Goal: Task Accomplishment & Management: Manage account settings

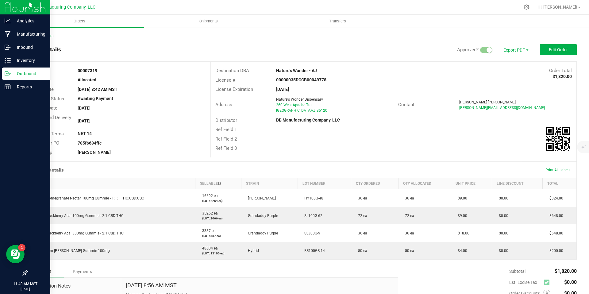
click at [1, 74] on link "Outbound" at bounding box center [25, 73] width 50 height 13
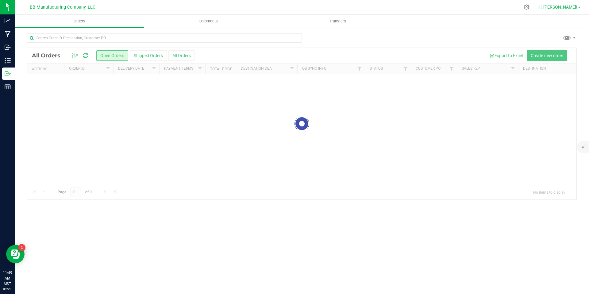
click at [580, 5] on link "Hi, [PERSON_NAME]!" at bounding box center [559, 7] width 48 height 6
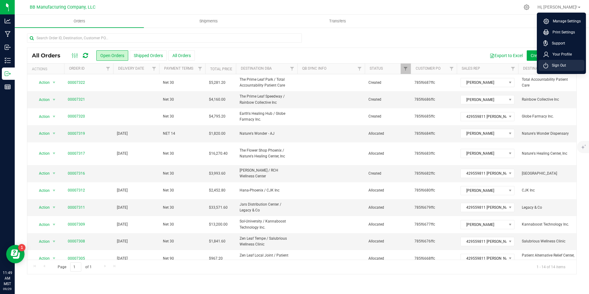
click at [552, 68] on li "Sign Out" at bounding box center [561, 65] width 46 height 11
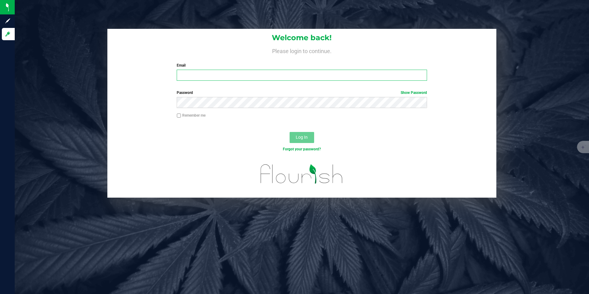
click at [224, 79] on input "Email" at bounding box center [302, 75] width 250 height 11
type input "chris@bakedbros.com"
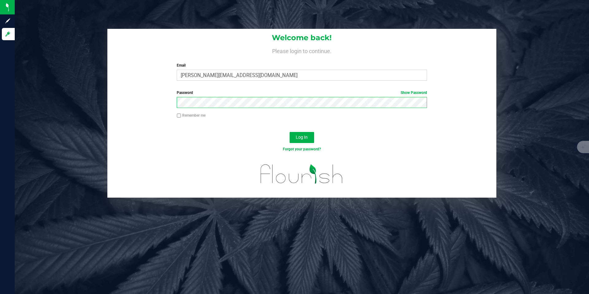
click at [290, 132] on button "Log In" at bounding box center [302, 137] width 25 height 11
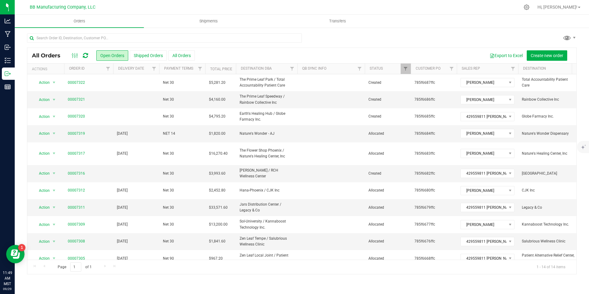
click at [89, 57] on div at bounding box center [80, 55] width 21 height 7
click at [87, 57] on icon at bounding box center [85, 55] width 5 height 6
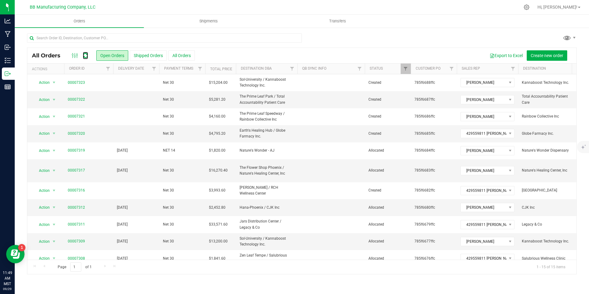
click at [87, 57] on icon at bounding box center [85, 55] width 5 height 6
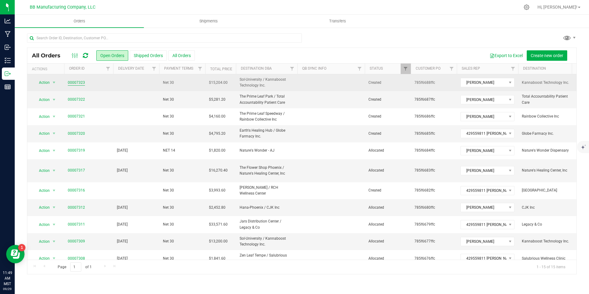
click at [82, 81] on link "00007323" at bounding box center [76, 83] width 17 height 6
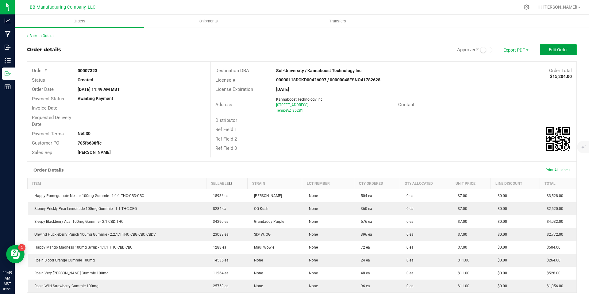
click at [553, 48] on span "Edit Order" at bounding box center [558, 49] width 19 height 5
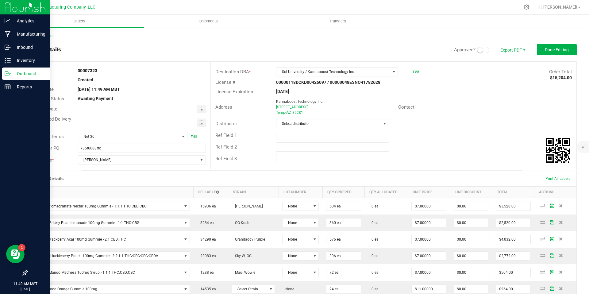
click at [3, 8] on div at bounding box center [25, 7] width 50 height 15
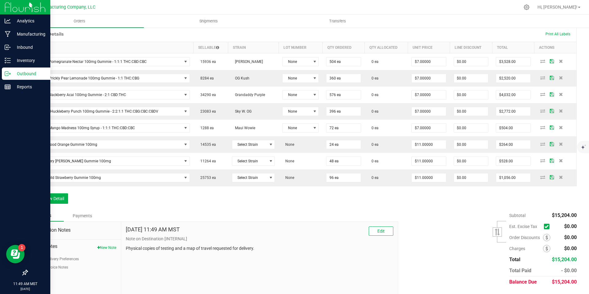
scroll to position [137, 0]
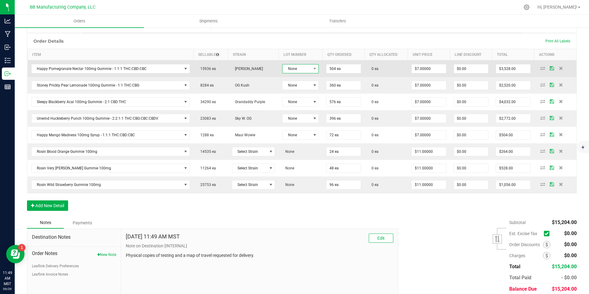
click at [300, 68] on span "None" at bounding box center [296, 68] width 28 height 9
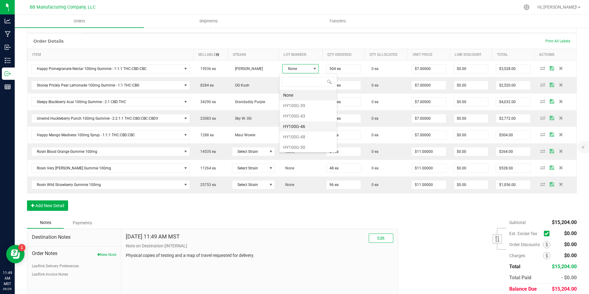
click at [300, 125] on li "HY100G-46" at bounding box center [307, 126] width 57 height 10
click at [302, 138] on li "HY100G-48" at bounding box center [305, 137] width 57 height 10
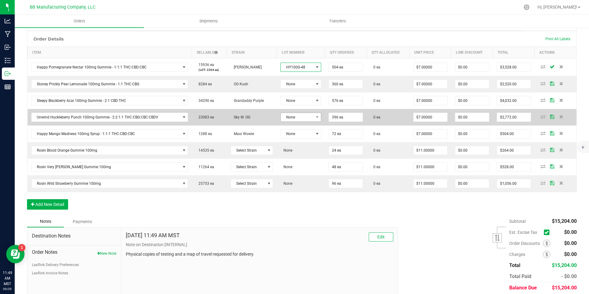
scroll to position [140, 0]
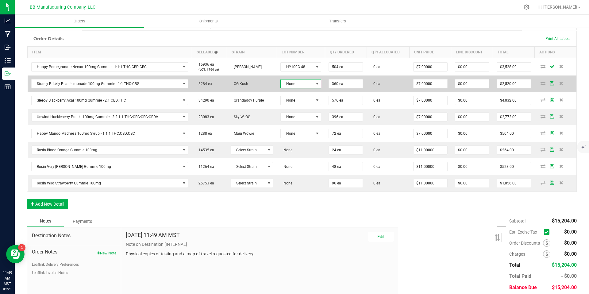
click at [292, 84] on span "None" at bounding box center [297, 83] width 33 height 9
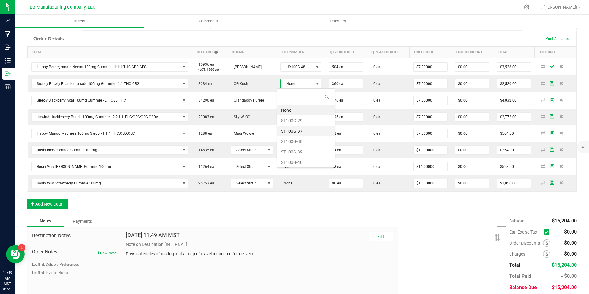
click at [293, 127] on li "ST100G-37" at bounding box center [305, 131] width 57 height 10
click at [298, 89] on span "ST100G-37" at bounding box center [300, 84] width 41 height 9
click at [304, 143] on li "ST100G-38" at bounding box center [305, 141] width 57 height 10
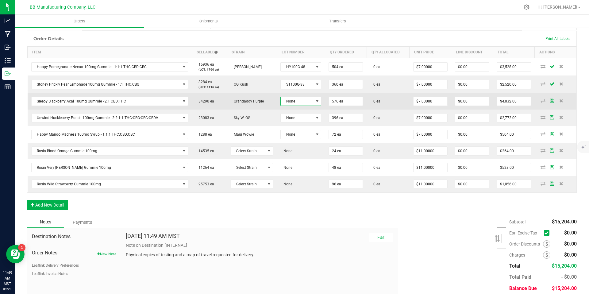
click at [306, 101] on span "None" at bounding box center [297, 101] width 33 height 9
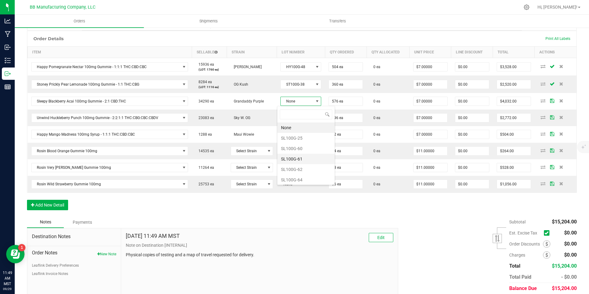
click at [300, 162] on li "SL100G-61" at bounding box center [305, 159] width 57 height 10
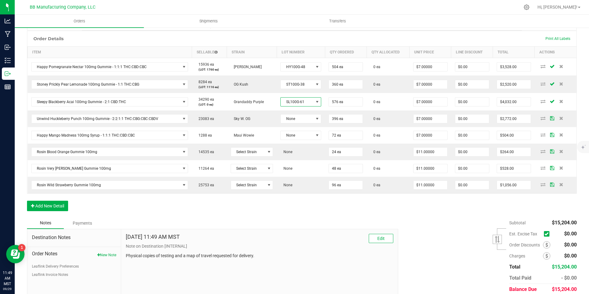
click at [296, 105] on span "SL100G-61" at bounding box center [297, 102] width 33 height 9
click at [292, 170] on li "SL100G-62" at bounding box center [305, 169] width 57 height 10
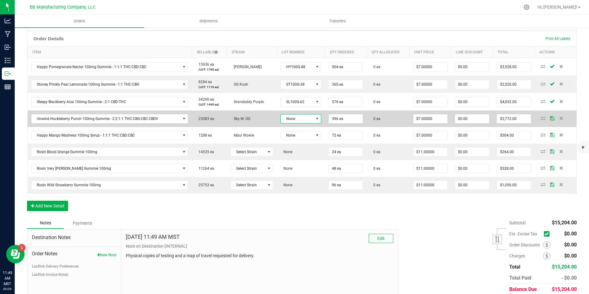
click at [307, 118] on span "None" at bounding box center [297, 118] width 33 height 9
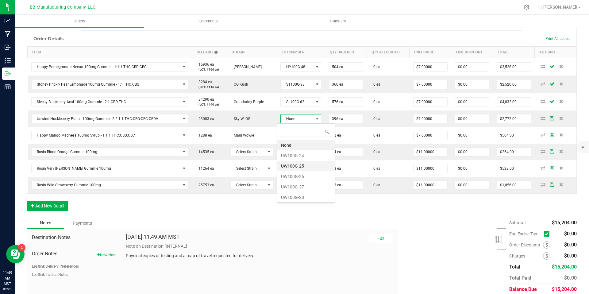
click at [297, 161] on li "UW100G-25" at bounding box center [305, 166] width 57 height 10
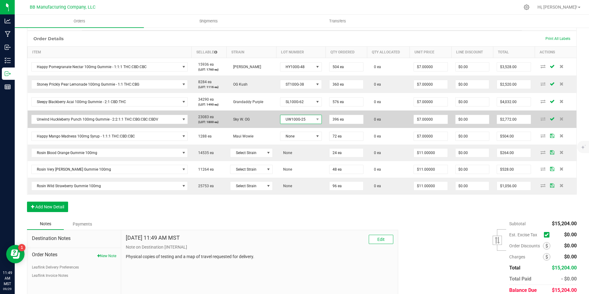
click at [300, 121] on span "UW100G-25" at bounding box center [296, 119] width 33 height 9
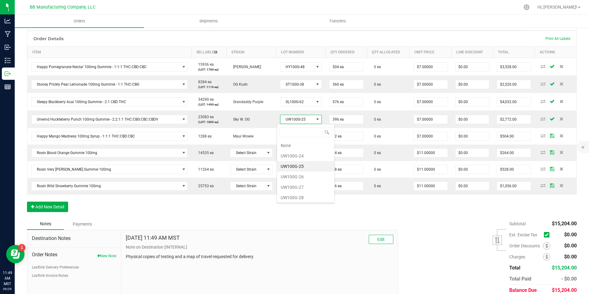
click at [299, 166] on li "UW100G-25" at bounding box center [305, 166] width 57 height 10
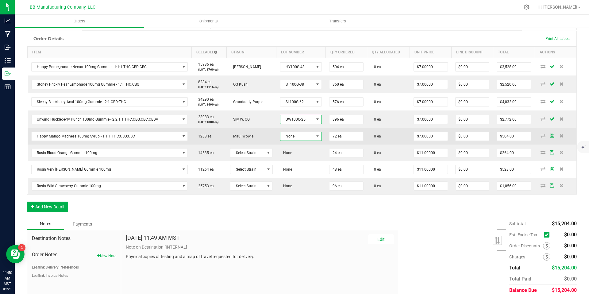
click at [292, 138] on span "None" at bounding box center [296, 136] width 33 height 9
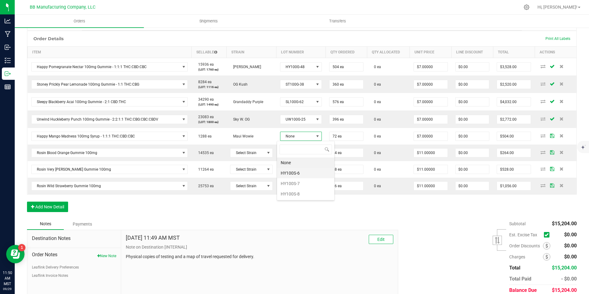
click at [296, 169] on li "HY100S-6" at bounding box center [305, 173] width 57 height 10
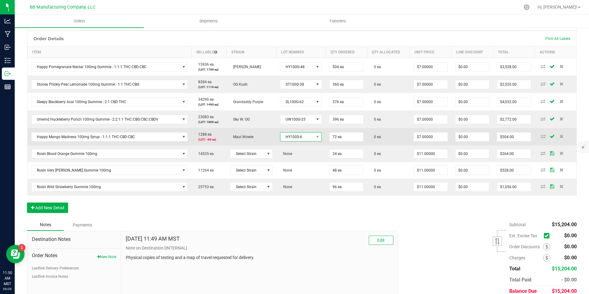
click at [302, 140] on span "HY100S-6" at bounding box center [296, 137] width 33 height 9
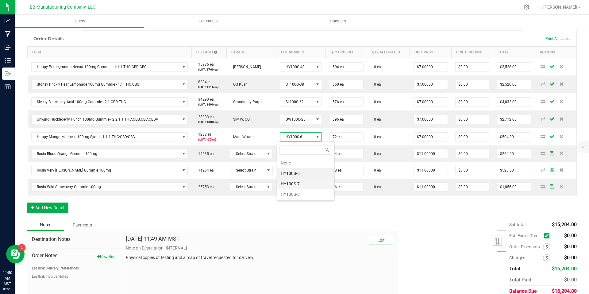
click at [301, 183] on li "HY100S-7" at bounding box center [305, 184] width 57 height 10
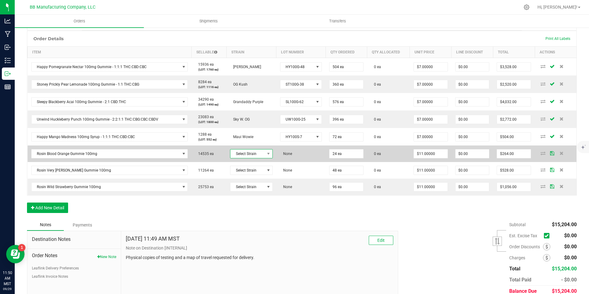
click at [260, 157] on span "Select Strain" at bounding box center [247, 153] width 34 height 9
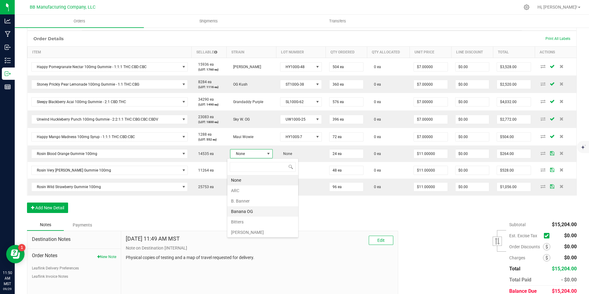
click at [248, 216] on li "Banana OG" at bounding box center [262, 211] width 71 height 10
click at [303, 155] on span "None" at bounding box center [296, 153] width 33 height 9
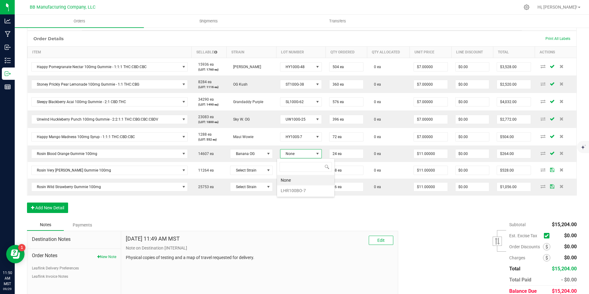
scroll to position [9, 41]
click at [301, 191] on li "LHR100BO-7" at bounding box center [305, 190] width 57 height 10
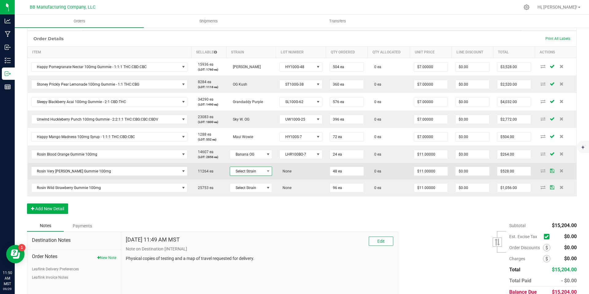
click at [242, 170] on span "Select Strain" at bounding box center [247, 171] width 34 height 9
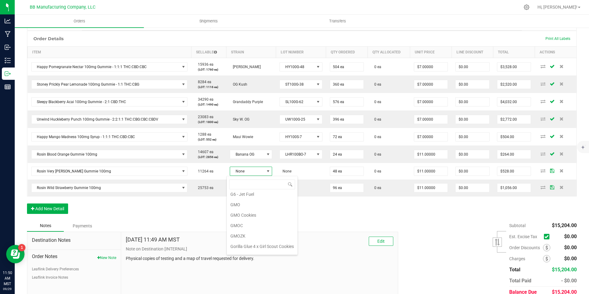
scroll to position [115, 0]
click at [244, 219] on li "GMOC" at bounding box center [262, 218] width 71 height 10
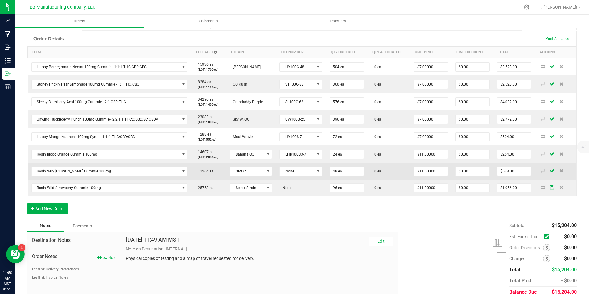
click at [312, 166] on td "None" at bounding box center [301, 171] width 50 height 17
click at [314, 172] on span at bounding box center [318, 171] width 8 height 9
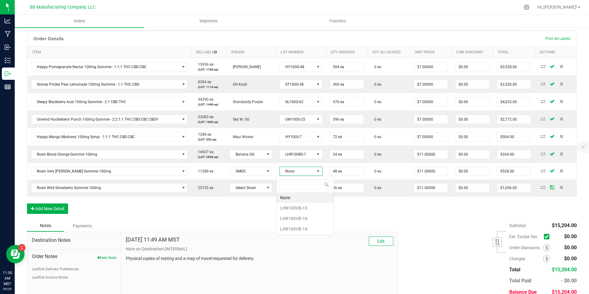
scroll to position [9, 43]
click at [304, 217] on li "LHR100VB-16" at bounding box center [304, 218] width 57 height 10
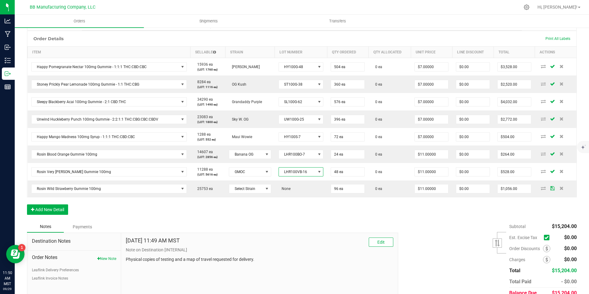
click at [303, 167] on span "LHR100VB-16" at bounding box center [301, 171] width 45 height 9
click at [304, 229] on li "LHR100VB-14" at bounding box center [303, 229] width 57 height 10
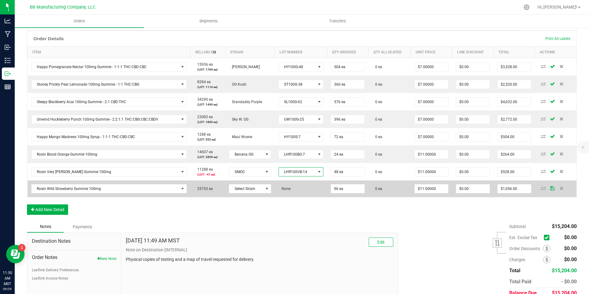
click at [304, 175] on span "LHR100VB-14" at bounding box center [297, 171] width 37 height 9
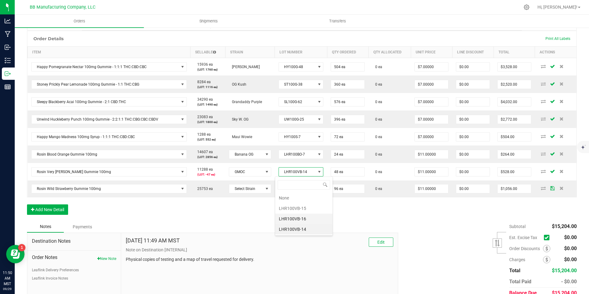
click at [302, 223] on li "LHR100VB-16" at bounding box center [303, 218] width 57 height 10
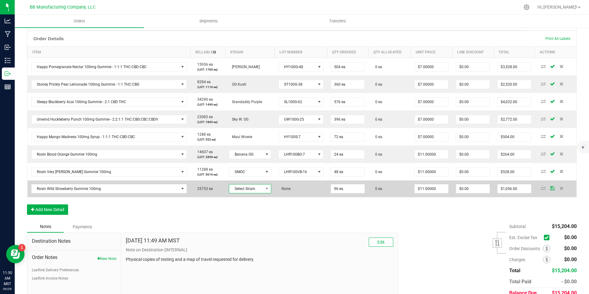
click at [255, 190] on span "Select Strain" at bounding box center [246, 188] width 34 height 9
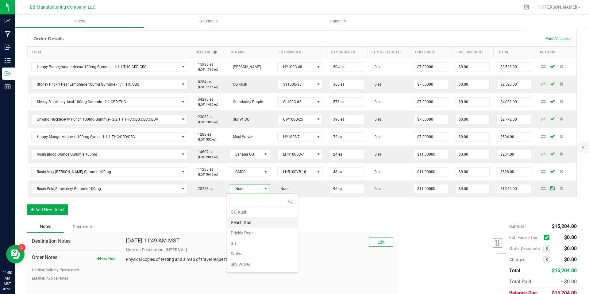
scroll to position [283, 0]
click at [249, 223] on li "Peach Gas" at bounding box center [262, 223] width 71 height 10
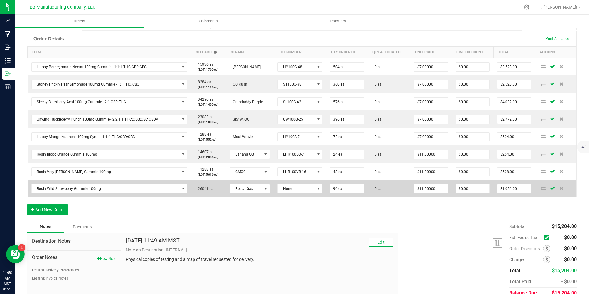
click at [291, 181] on td "None" at bounding box center [300, 188] width 52 height 17
click at [293, 193] on span "None" at bounding box center [299, 188] width 45 height 9
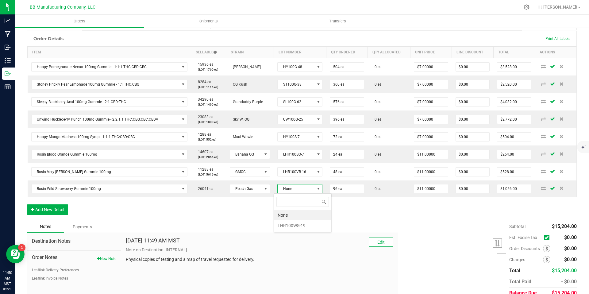
scroll to position [9, 45]
click at [300, 225] on li "LHR100WS-19" at bounding box center [302, 225] width 57 height 10
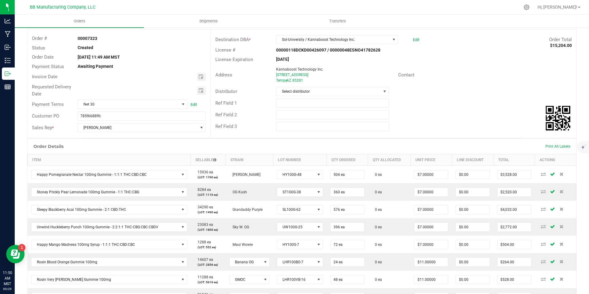
scroll to position [0, 0]
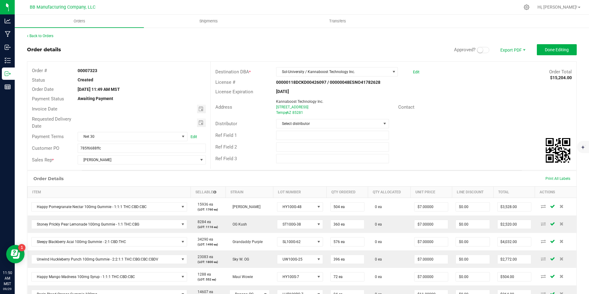
click at [477, 49] on small at bounding box center [480, 50] width 6 height 6
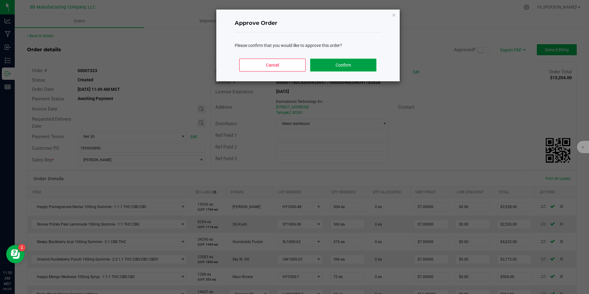
click at [352, 71] on button "Confirm" at bounding box center [343, 65] width 66 height 13
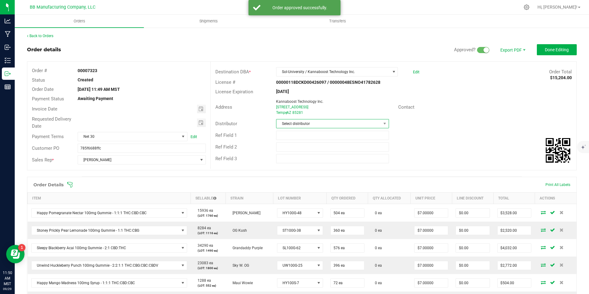
click at [316, 122] on span "Select distributor" at bounding box center [328, 123] width 104 height 9
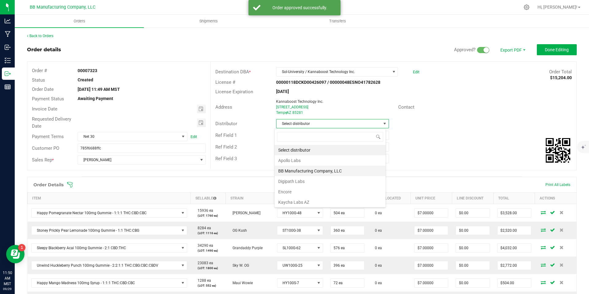
scroll to position [9, 112]
click at [306, 168] on li "BB Manufacturing Company, LLC" at bounding box center [330, 171] width 111 height 10
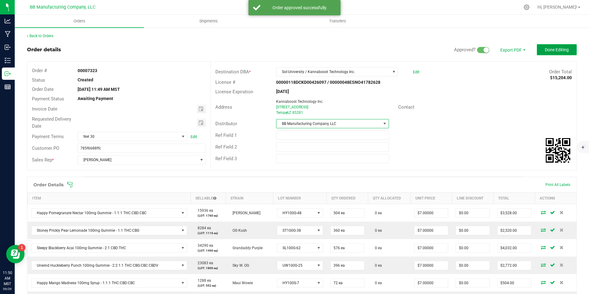
click at [541, 53] on button "Done Editing" at bounding box center [557, 49] width 40 height 11
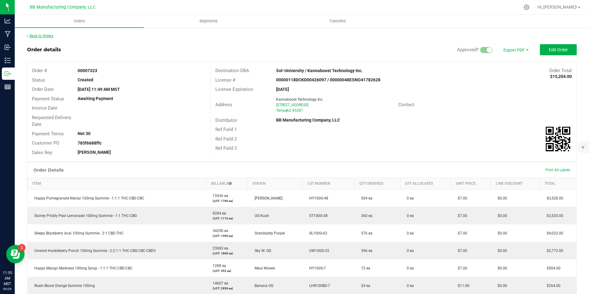
click at [42, 36] on link "Back to Orders" at bounding box center [40, 36] width 26 height 4
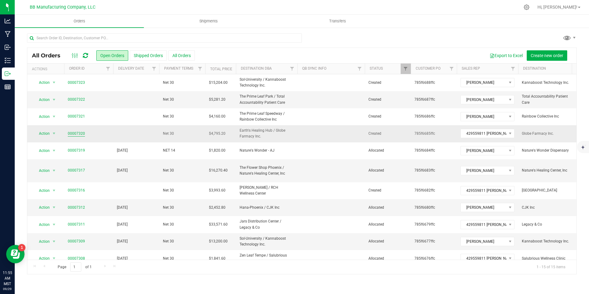
click at [77, 133] on link "00007320" at bounding box center [76, 134] width 17 height 6
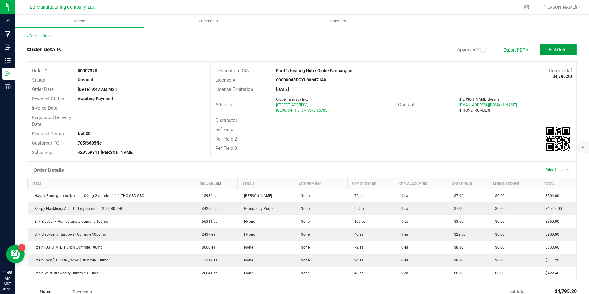
click at [555, 50] on span "Edit Order" at bounding box center [558, 49] width 19 height 5
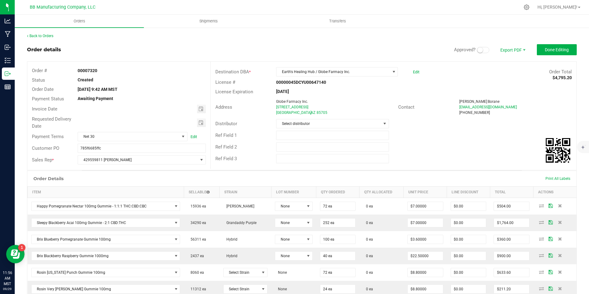
click at [477, 48] on small at bounding box center [480, 50] width 6 height 6
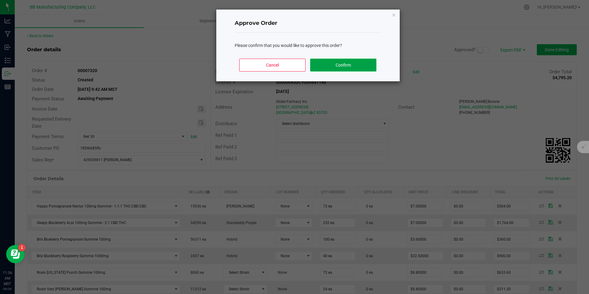
click at [353, 64] on button "Confirm" at bounding box center [343, 65] width 66 height 13
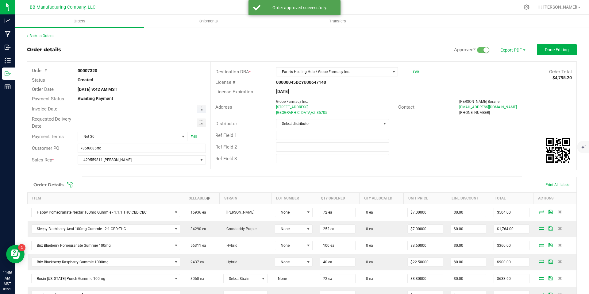
click at [203, 109] on span "Toggle calendar" at bounding box center [201, 109] width 9 height 9
click at [121, 179] on span "30" at bounding box center [123, 179] width 9 height 10
type input "[DATE]"
click at [198, 125] on span "Toggle calendar" at bounding box center [201, 122] width 9 height 9
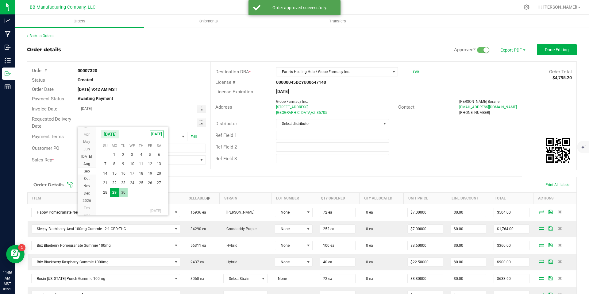
click at [125, 192] on span "30" at bounding box center [123, 193] width 9 height 10
type input "[DATE]"
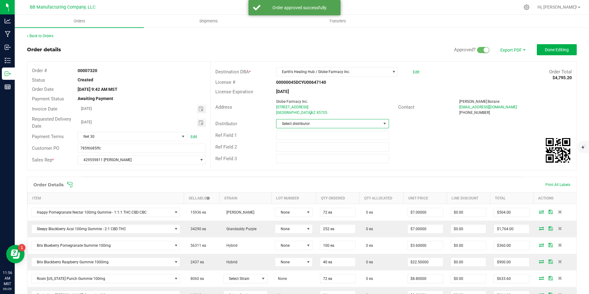
click at [325, 121] on span "Select distributor" at bounding box center [328, 123] width 104 height 9
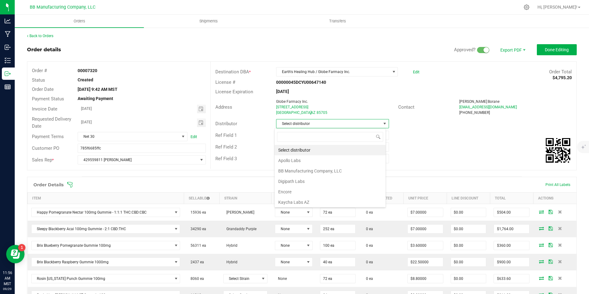
scroll to position [9, 112]
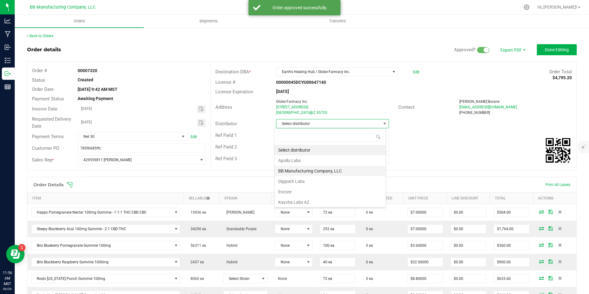
click at [304, 166] on li "BB Manufacturing Company, LLC" at bounding box center [330, 171] width 111 height 10
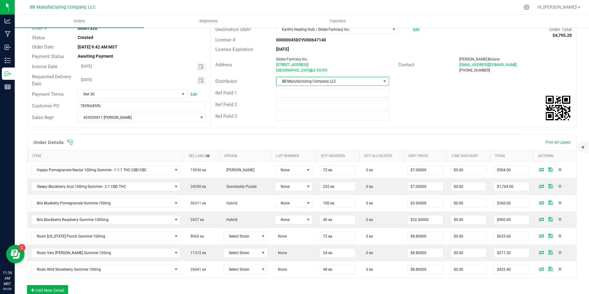
scroll to position [125, 0]
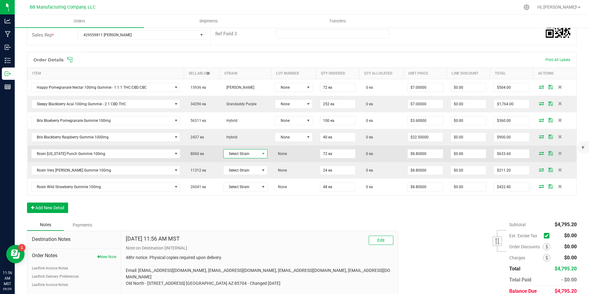
click at [243, 154] on span "Select Strain" at bounding box center [242, 153] width 36 height 9
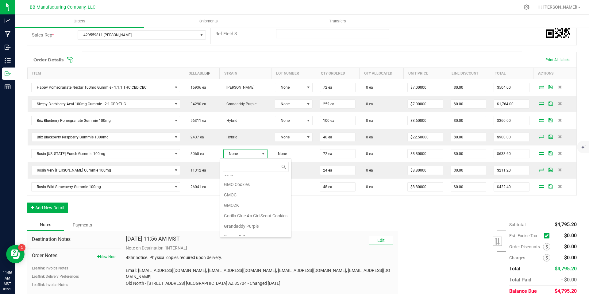
scroll to position [0, 0]
click at [242, 65] on div "Order Details Print All Labels" at bounding box center [301, 59] width 549 height 15
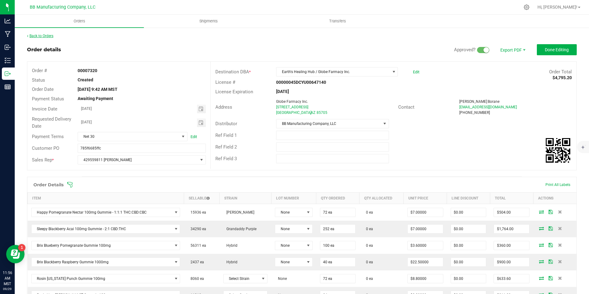
click at [47, 34] on link "Back to Orders" at bounding box center [40, 36] width 26 height 4
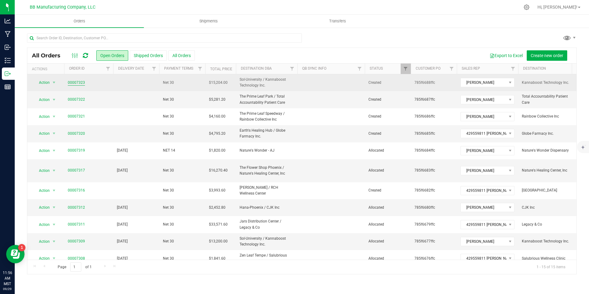
click at [79, 80] on link "00007323" at bounding box center [76, 83] width 17 height 6
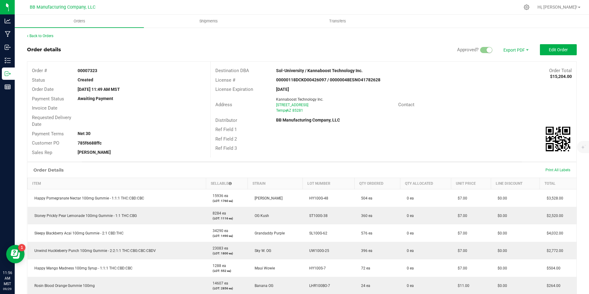
click at [554, 59] on outbound-order-header "Order details Approved? Export PDF Edit Order Order # 00007323 Status Created O…" at bounding box center [302, 102] width 550 height 117
click at [47, 40] on div "Back to Orders Order details Approved? Export PDF Edit Order Order # 00007323 S…" at bounding box center [302, 231] width 550 height 397
click at [47, 32] on div "Back to Orders Order details Approved? Export PDF Edit Order Order # 00007323 S…" at bounding box center [302, 231] width 574 height 409
click at [47, 38] on div "Back to Orders" at bounding box center [302, 36] width 550 height 6
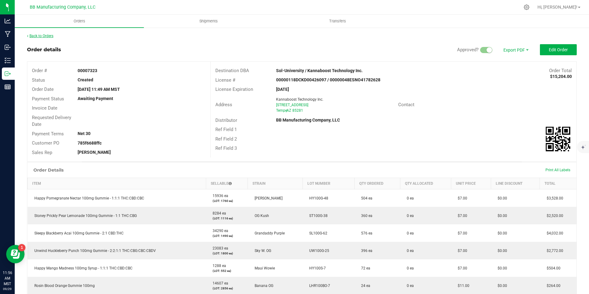
click at [47, 38] on link "Back to Orders" at bounding box center [40, 36] width 26 height 4
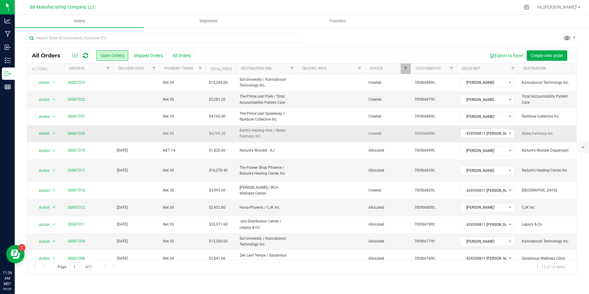
click at [86, 134] on span "00007320" at bounding box center [89, 134] width 42 height 6
click at [71, 134] on link "00007320" at bounding box center [76, 134] width 17 height 6
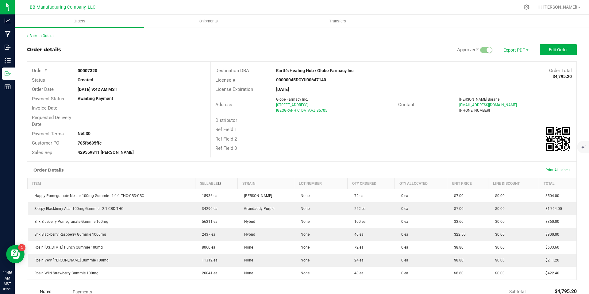
click at [550, 60] on outbound-order-header "Order details Approved? Export PDF Edit Order Order # 00007320 Status Created O…" at bounding box center [302, 102] width 550 height 117
click at [551, 52] on button "Edit Order" at bounding box center [558, 49] width 37 height 11
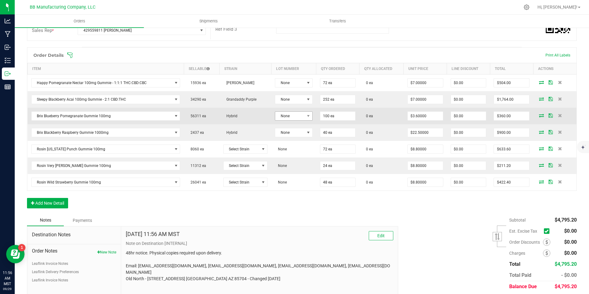
scroll to position [130, 0]
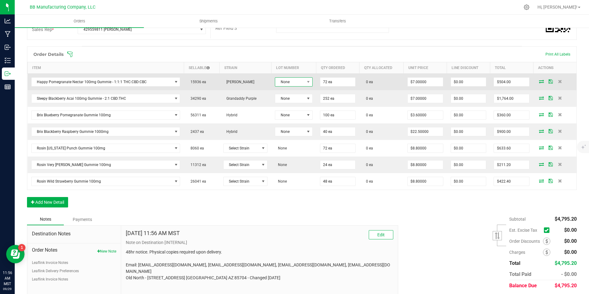
click at [288, 82] on span "None" at bounding box center [289, 82] width 29 height 9
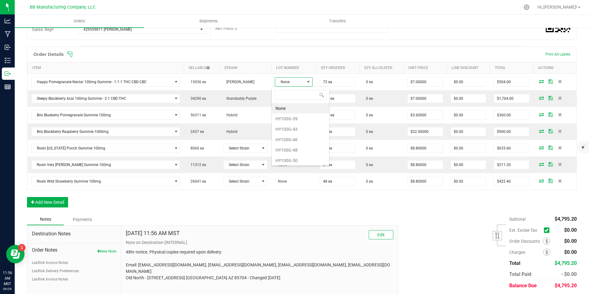
scroll to position [9, 37]
click at [289, 139] on li "HY100G-46" at bounding box center [300, 139] width 57 height 10
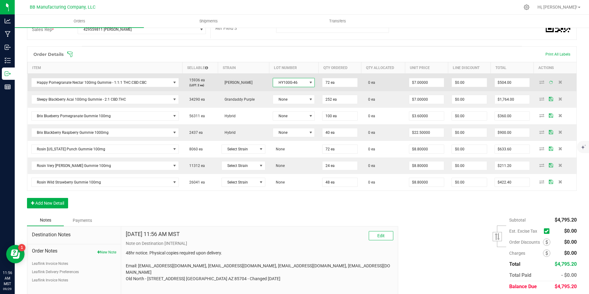
click at [292, 84] on span "HY100G-46" at bounding box center [290, 82] width 34 height 9
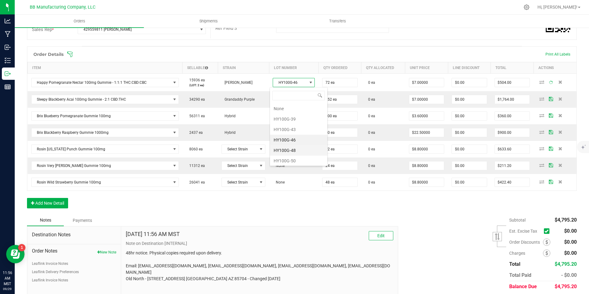
click at [291, 154] on li "HY100G-48" at bounding box center [298, 150] width 57 height 10
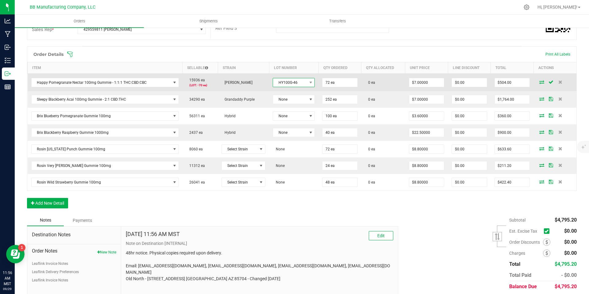
click at [292, 86] on span "HY100G-46" at bounding box center [290, 82] width 34 height 9
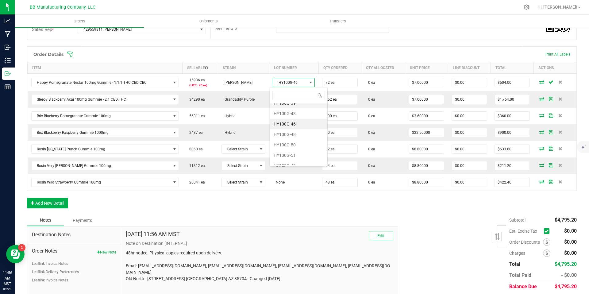
scroll to position [33, 0]
click at [291, 117] on li "HY100G-48" at bounding box center [298, 118] width 57 height 10
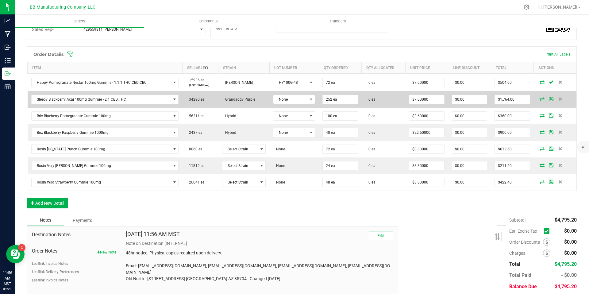
click at [289, 98] on span "None" at bounding box center [290, 99] width 34 height 9
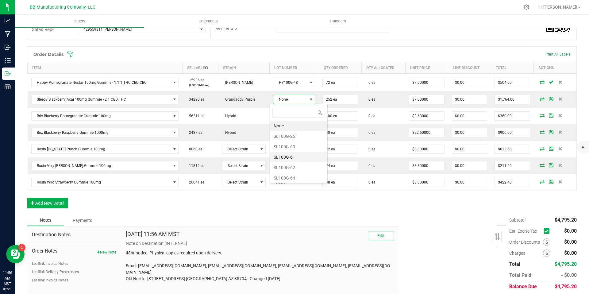
click at [288, 159] on li "SL100G-61" at bounding box center [298, 157] width 57 height 10
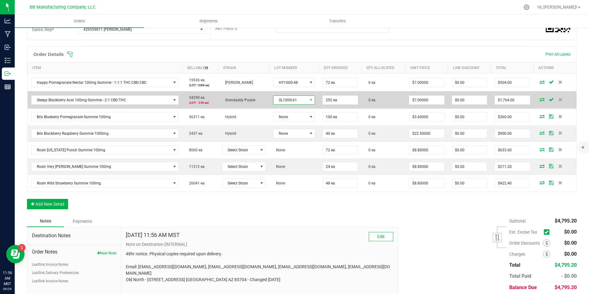
click at [292, 101] on span "SL100G-61" at bounding box center [290, 100] width 34 height 9
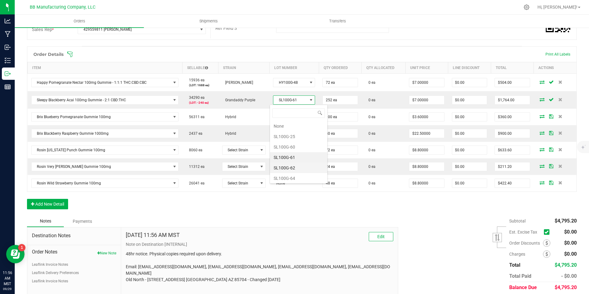
click at [292, 167] on li "SL100G-62" at bounding box center [298, 168] width 57 height 10
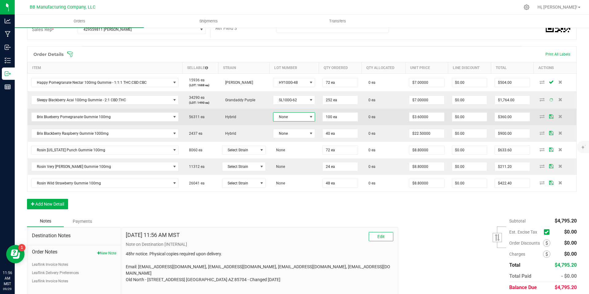
click at [291, 120] on span "None" at bounding box center [290, 117] width 34 height 9
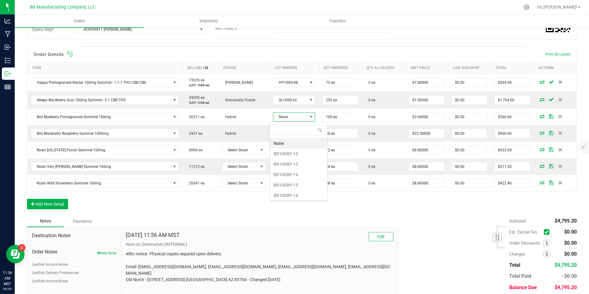
scroll to position [30664, 30631]
click at [290, 160] on li "BR100BP-13" at bounding box center [298, 164] width 57 height 10
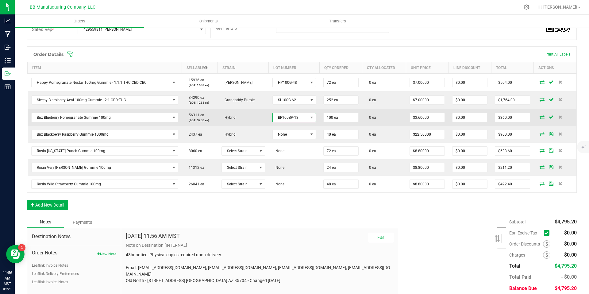
click at [290, 118] on span "BR100BP-13" at bounding box center [290, 117] width 35 height 9
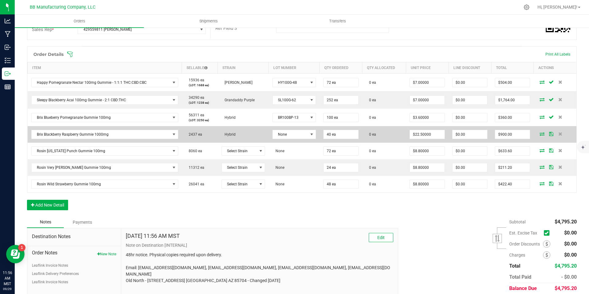
click at [240, 142] on td "Hybrid" at bounding box center [243, 134] width 51 height 17
click at [286, 135] on span "None" at bounding box center [290, 134] width 35 height 9
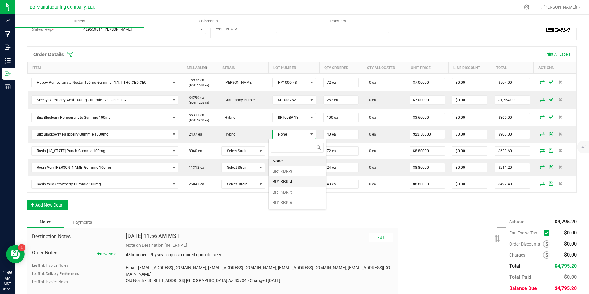
click at [288, 179] on li "BR1KBR-4" at bounding box center [297, 181] width 57 height 10
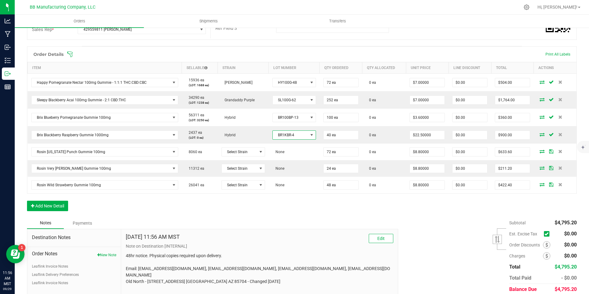
click at [285, 134] on span "BR1KBR-4" at bounding box center [290, 135] width 35 height 9
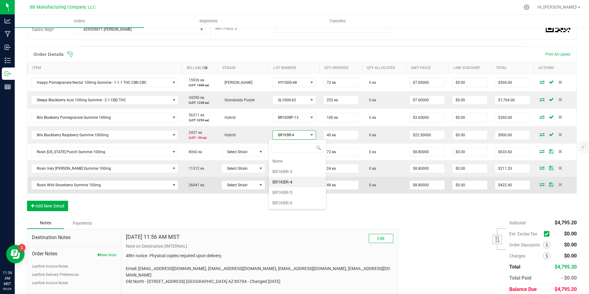
click at [289, 187] on li "BR1KBR-5" at bounding box center [297, 192] width 57 height 10
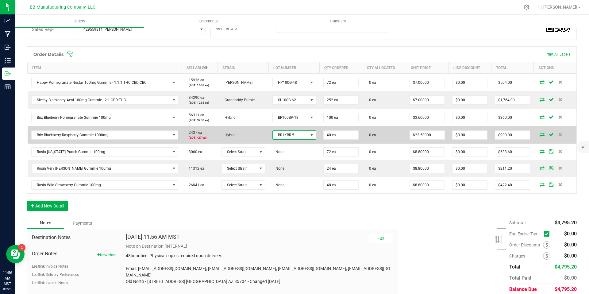
click at [288, 138] on span "BR1KBR-5" at bounding box center [290, 135] width 35 height 9
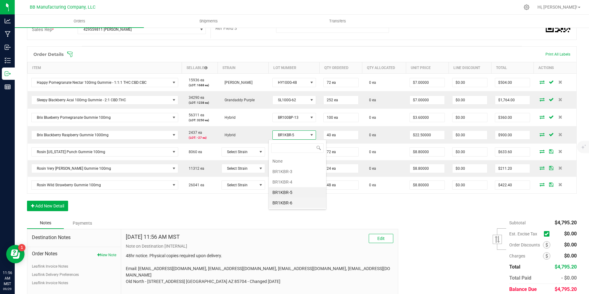
click at [285, 201] on li "BR1KBR-6" at bounding box center [297, 203] width 57 height 10
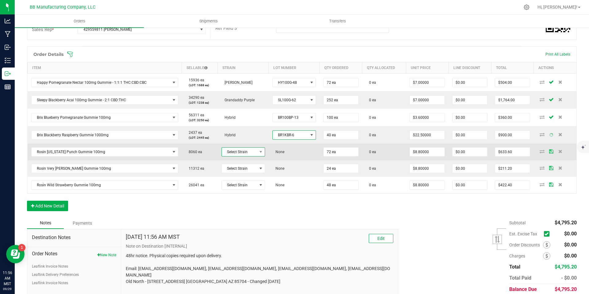
click at [236, 152] on span "Select Strain" at bounding box center [239, 152] width 35 height 9
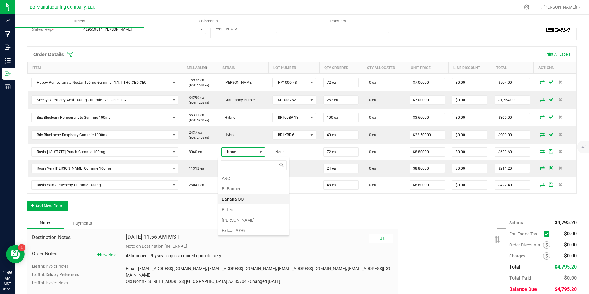
click at [248, 202] on li "Banana OG" at bounding box center [253, 199] width 71 height 10
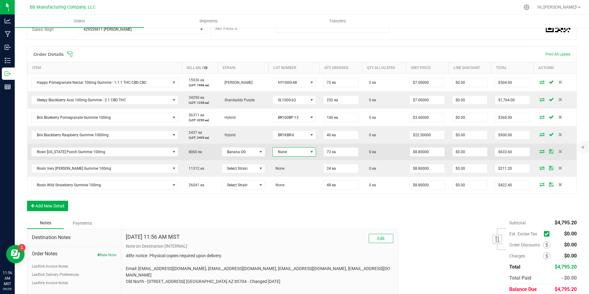
click at [291, 148] on span "None" at bounding box center [290, 152] width 35 height 9
click at [287, 148] on span "None" at bounding box center [290, 152] width 35 height 9
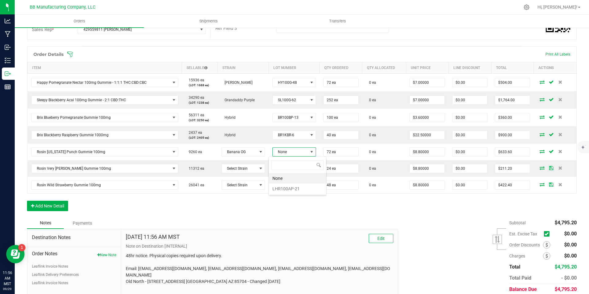
click at [291, 194] on div "None LHR100AP-21" at bounding box center [297, 175] width 58 height 39
click at [291, 189] on li "LHR100AP-21" at bounding box center [297, 188] width 57 height 10
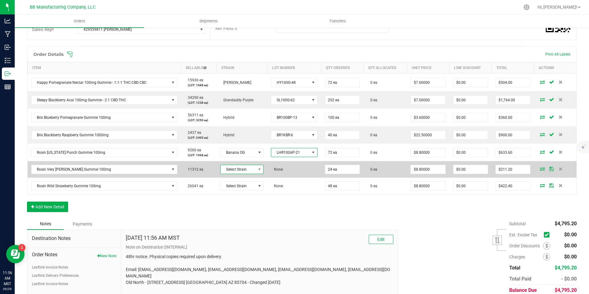
click at [239, 167] on span "Select Strain" at bounding box center [238, 169] width 35 height 9
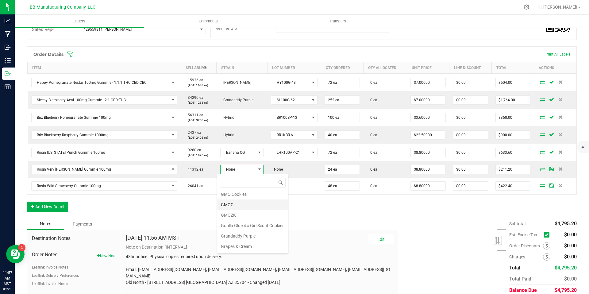
click at [234, 204] on li "GMOC" at bounding box center [252, 204] width 71 height 10
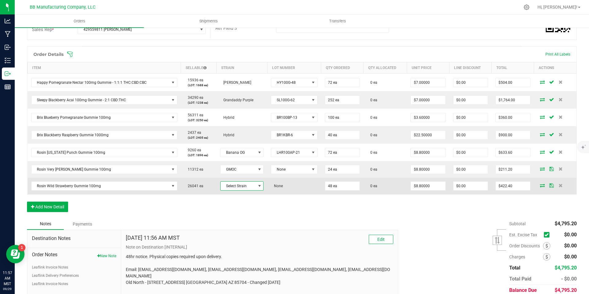
click at [246, 183] on span "Select Strain" at bounding box center [238, 186] width 35 height 9
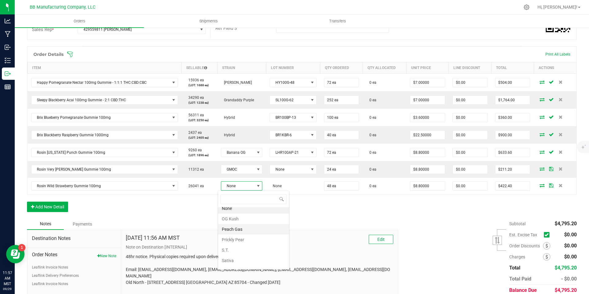
click at [236, 230] on li "Peach Gas" at bounding box center [253, 229] width 71 height 10
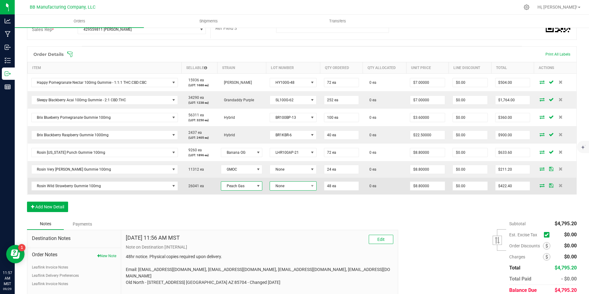
click at [290, 185] on span "None" at bounding box center [289, 186] width 38 height 9
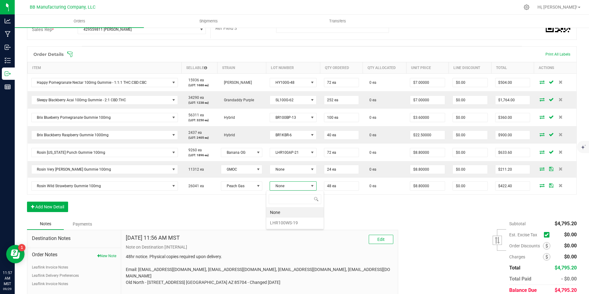
drag, startPoint x: 289, startPoint y: 221, endPoint x: 290, endPoint y: 216, distance: 4.9
click at [289, 221] on li "LHR100WS-19" at bounding box center [294, 222] width 57 height 10
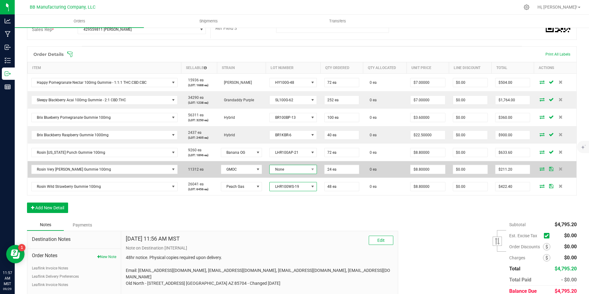
click at [287, 167] on span "None" at bounding box center [289, 169] width 39 height 9
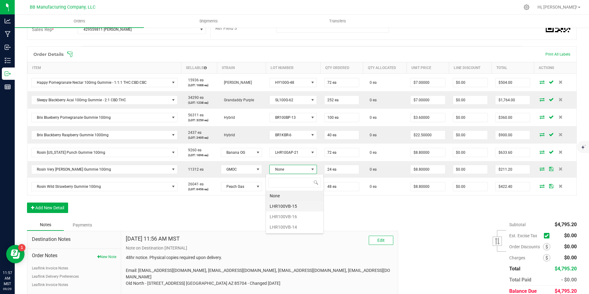
click at [289, 204] on li "LHR100VB-15" at bounding box center [294, 206] width 57 height 10
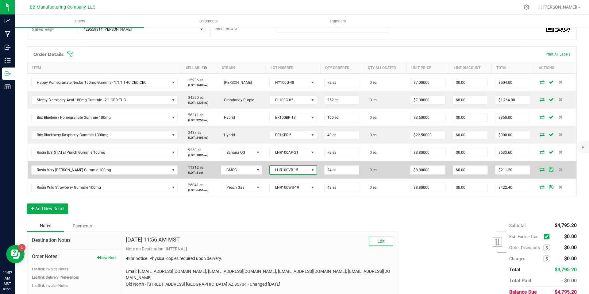
click at [289, 172] on span "LHR100VB-15" at bounding box center [289, 170] width 39 height 9
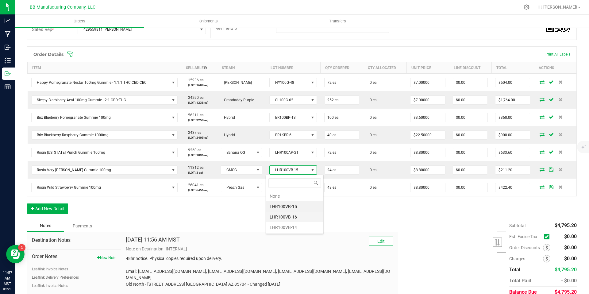
click at [289, 215] on li "LHR100VB-16" at bounding box center [294, 217] width 57 height 10
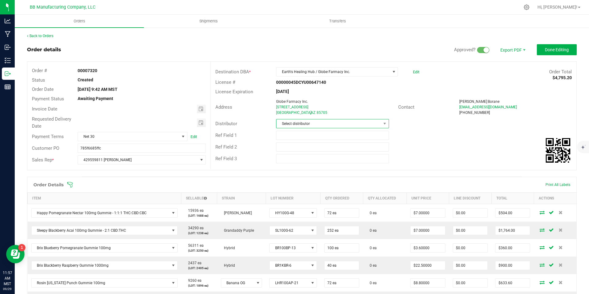
click at [356, 126] on span "Select distributor" at bounding box center [328, 123] width 104 height 9
click at [315, 171] on li "BB Manufacturing Company, LLC" at bounding box center [330, 171] width 111 height 10
click at [201, 109] on span "Toggle calendar" at bounding box center [200, 108] width 5 height 5
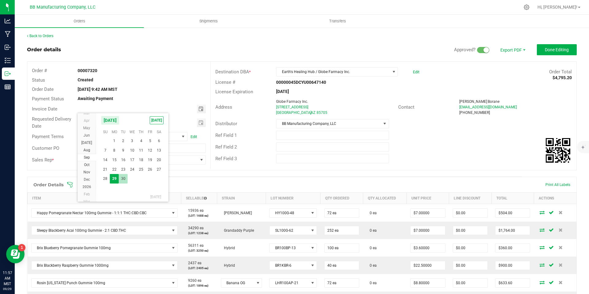
click at [125, 178] on span "30" at bounding box center [123, 179] width 9 height 10
type input "[DATE]"
click at [199, 128] on div "Requested Delivery Date" at bounding box center [118, 122] width 183 height 16
click at [197, 117] on div "Requested Delivery Date" at bounding box center [118, 122] width 183 height 16
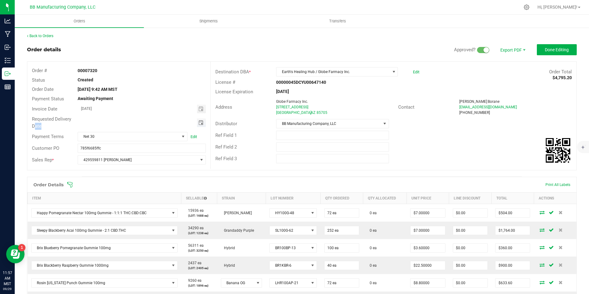
click at [201, 122] on span "Toggle calendar" at bounding box center [200, 122] width 5 height 5
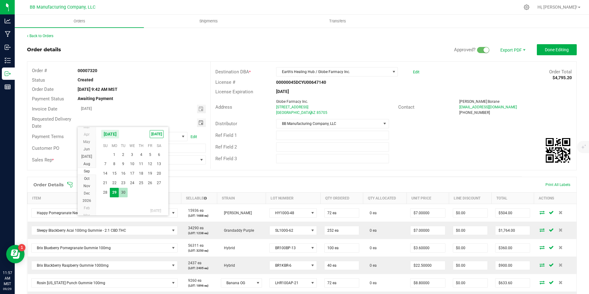
click at [124, 193] on span "30" at bounding box center [123, 193] width 9 height 10
type input "[DATE]"
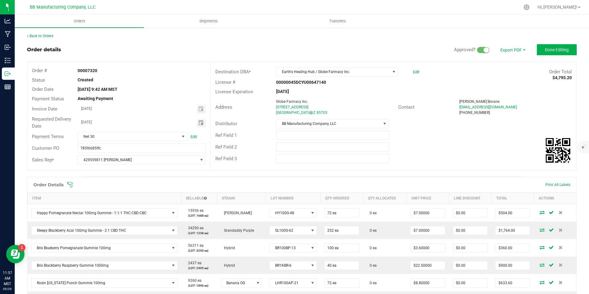
click at [561, 61] on outbound-order-header "Order details Approved? Export PDF Done Editing Order # 00007320 Status Created…" at bounding box center [302, 110] width 550 height 132
click at [561, 52] on button "Done Editing" at bounding box center [557, 49] width 40 height 11
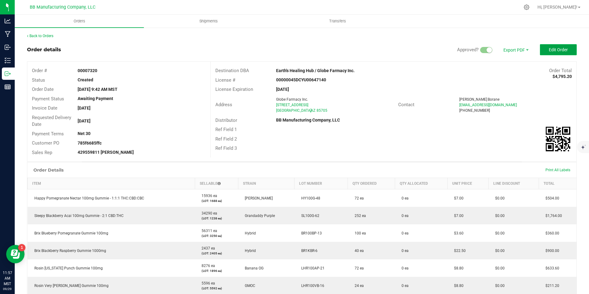
click at [563, 50] on span "Edit Order" at bounding box center [558, 49] width 19 height 5
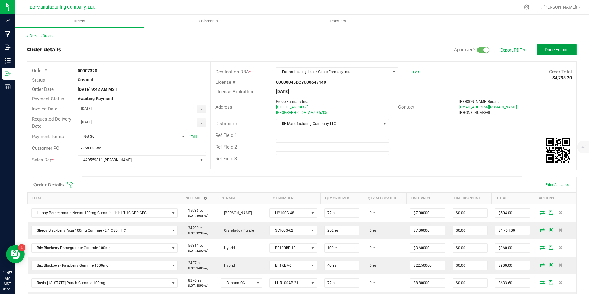
click at [552, 48] on span "Done Editing" at bounding box center [557, 49] width 24 height 5
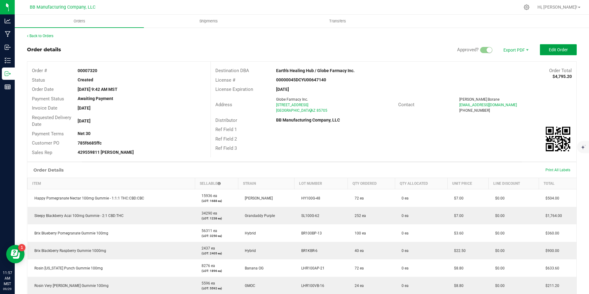
click at [541, 50] on button "Edit Order" at bounding box center [558, 49] width 37 height 11
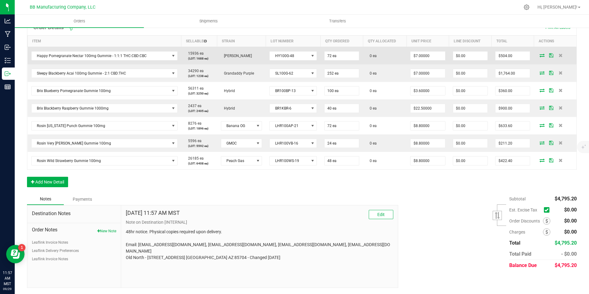
click at [537, 55] on span at bounding box center [541, 55] width 9 height 4
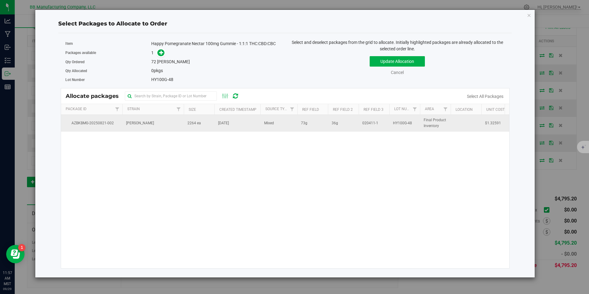
click at [208, 120] on td "2264 ea" at bounding box center [199, 123] width 31 height 17
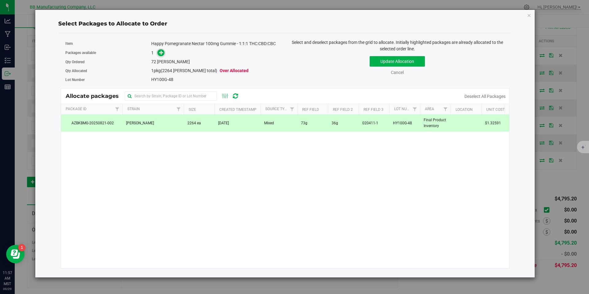
click at [160, 53] on icon at bounding box center [161, 52] width 4 height 4
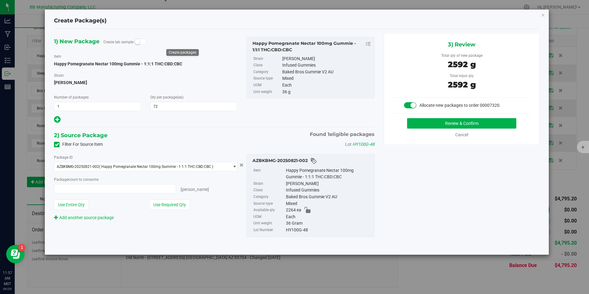
type input "72 ea"
click at [442, 118] on button "Review & Confirm" at bounding box center [461, 123] width 109 height 10
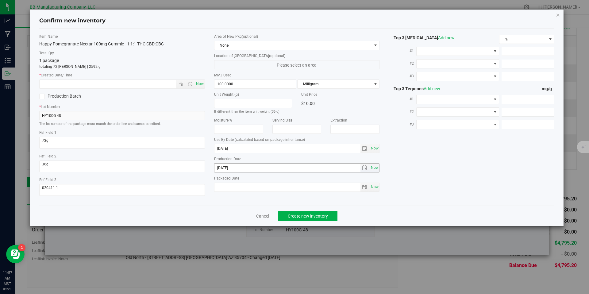
click at [261, 164] on input "[DATE]" at bounding box center [287, 167] width 146 height 9
click at [151, 84] on input "text" at bounding box center [113, 84] width 147 height 9
paste input "[DATE]"
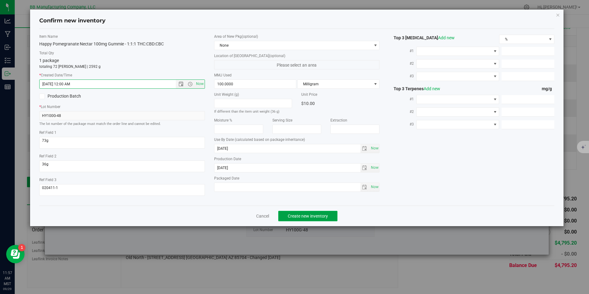
type input "7/28/2025 11:57 AM"
click at [311, 218] on span "Create new inventory" at bounding box center [308, 215] width 40 height 5
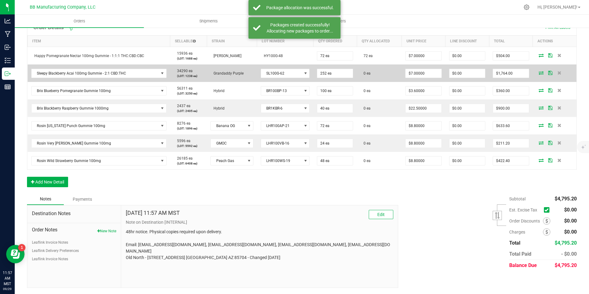
click at [539, 74] on icon at bounding box center [541, 73] width 5 height 4
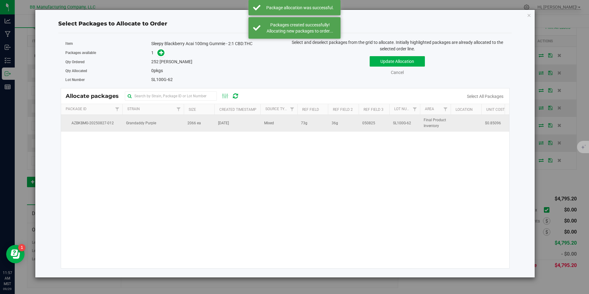
click at [203, 116] on td "2066 ea" at bounding box center [199, 123] width 31 height 17
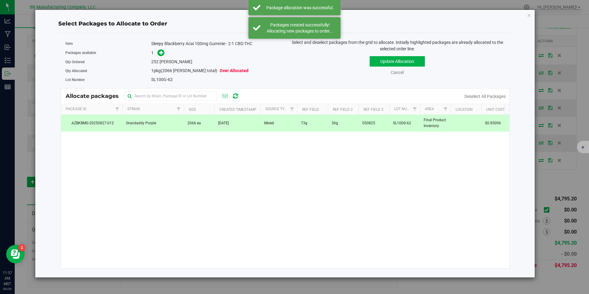
click at [160, 48] on div "Packages available 1" at bounding box center [172, 53] width 215 height 10
click at [160, 49] on span at bounding box center [160, 52] width 7 height 7
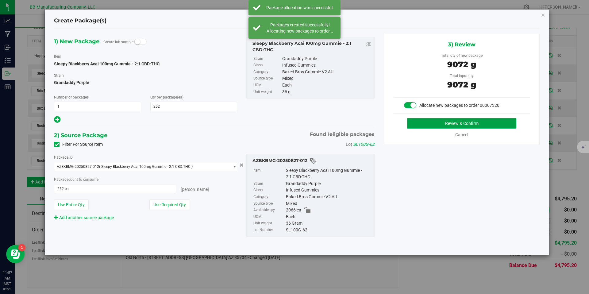
click at [443, 127] on button "Review & Confirm" at bounding box center [461, 123] width 109 height 10
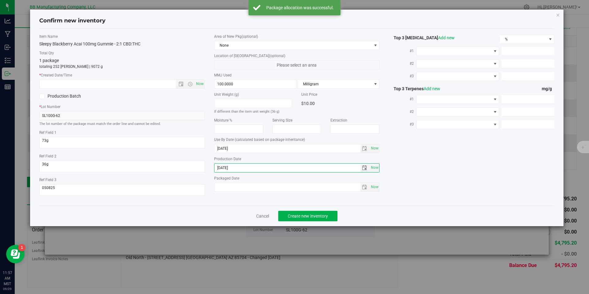
click at [227, 169] on input "[DATE]" at bounding box center [287, 167] width 146 height 9
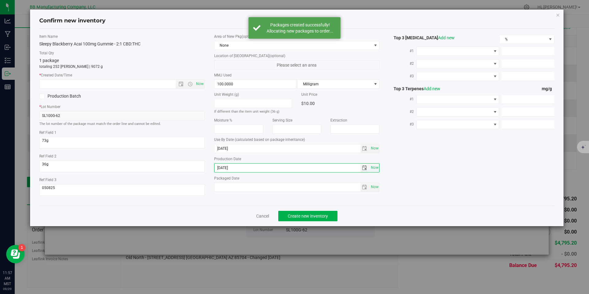
click at [227, 169] on input "[DATE]" at bounding box center [287, 167] width 146 height 9
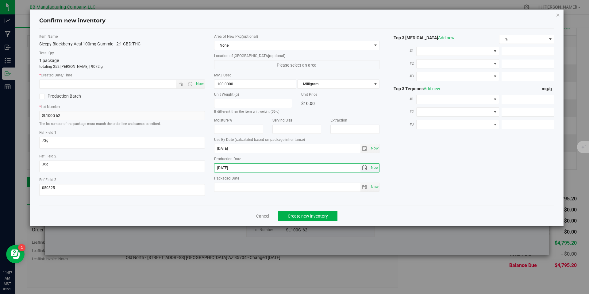
click at [227, 169] on input "[DATE]" at bounding box center [287, 167] width 146 height 9
click at [160, 83] on input "text" at bounding box center [113, 84] width 147 height 9
paste input "[DATE]"
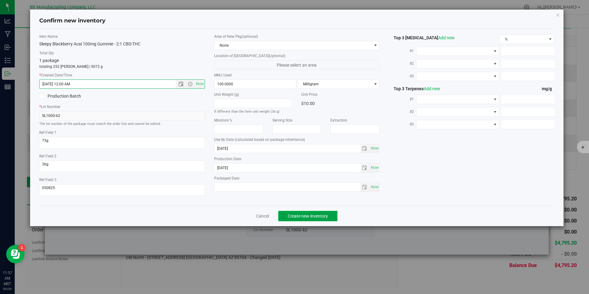
type input "8/11/2025 11:57 AM"
click at [287, 220] on button "Create new inventory" at bounding box center [307, 216] width 59 height 10
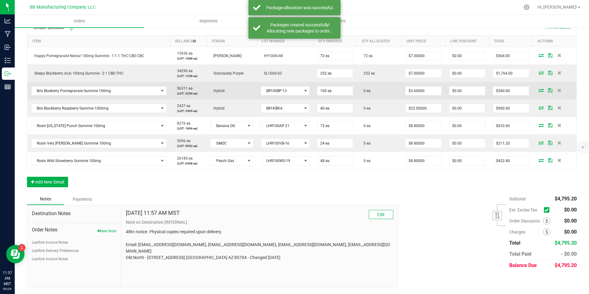
click at [540, 90] on span at bounding box center [540, 90] width 9 height 4
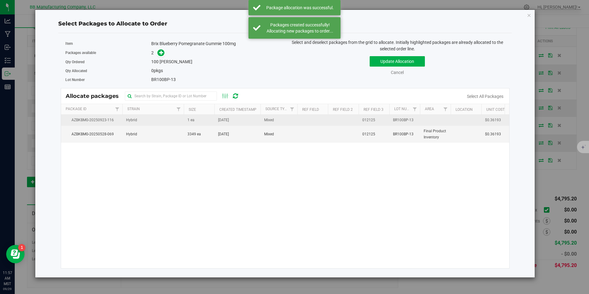
click at [180, 123] on td "Hybrid" at bounding box center [152, 120] width 61 height 11
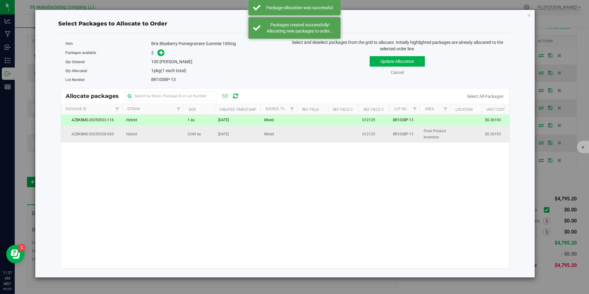
click at [180, 131] on td "Hybrid" at bounding box center [152, 134] width 61 height 17
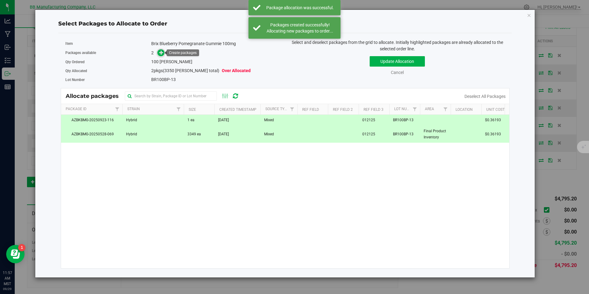
click at [162, 54] on icon at bounding box center [161, 52] width 4 height 4
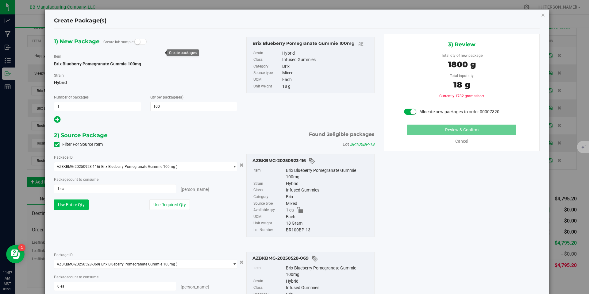
click at [68, 206] on button "Use Entire Qty" at bounding box center [71, 204] width 35 height 10
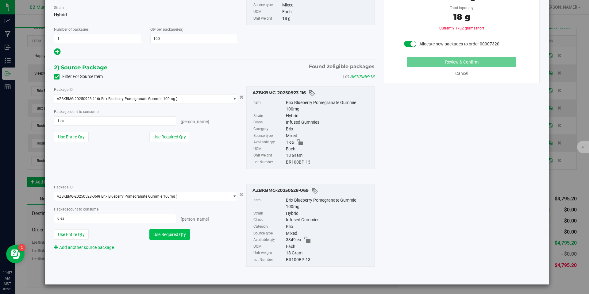
click at [169, 234] on button "Use Required Qty" at bounding box center [169, 234] width 40 height 10
type input "99 ea"
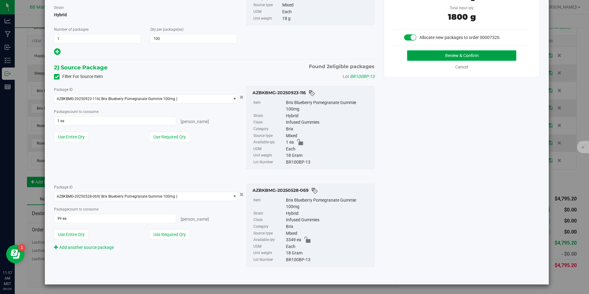
click at [448, 52] on button "Review & Confirm" at bounding box center [461, 55] width 109 height 10
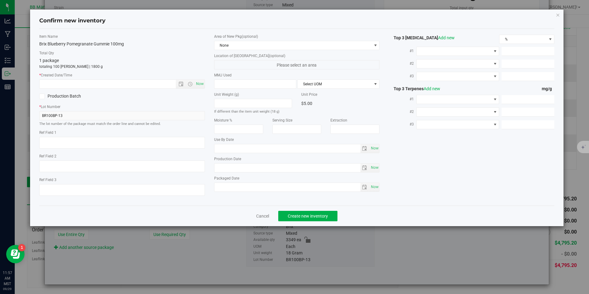
type textarea "012125"
type input "100.0000"
type input "[DATE]"
click at [237, 169] on input "[DATE]" at bounding box center [287, 167] width 146 height 9
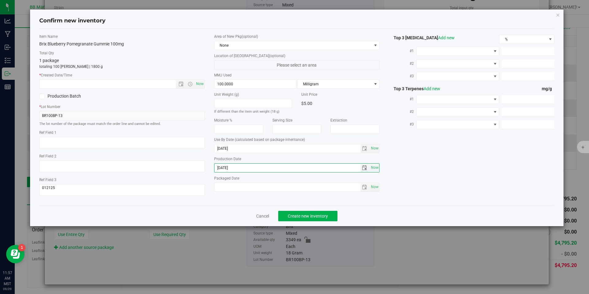
click at [237, 169] on input "[DATE]" at bounding box center [287, 167] width 146 height 9
click at [147, 74] on label "* Created Date/Time" at bounding box center [122, 75] width 166 height 6
drag, startPoint x: 147, startPoint y: 78, endPoint x: 148, endPoint y: 83, distance: 5.0
click at [147, 78] on div "* Created Date/Time Now" at bounding box center [122, 80] width 166 height 16
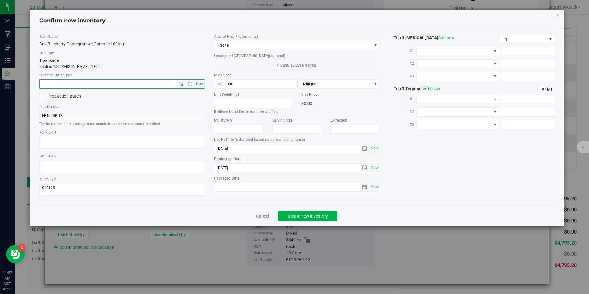
click at [148, 83] on input "text" at bounding box center [113, 84] width 147 height 9
paste input "[DATE]"
type input "5/8/2025 11:57 AM"
click at [294, 217] on span "Create new inventory" at bounding box center [308, 215] width 40 height 5
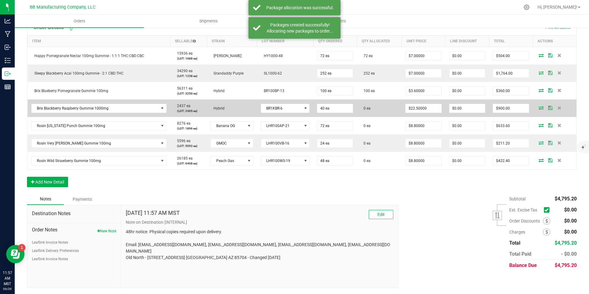
click at [539, 108] on icon at bounding box center [541, 108] width 5 height 4
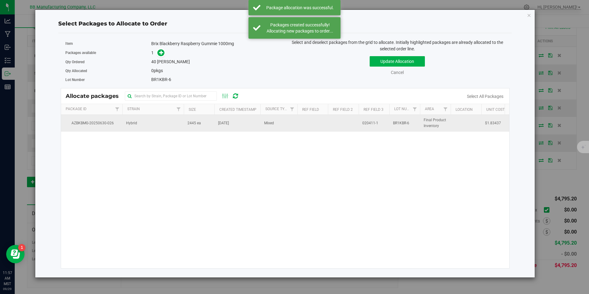
click at [201, 124] on td "2445 ea" at bounding box center [199, 123] width 31 height 17
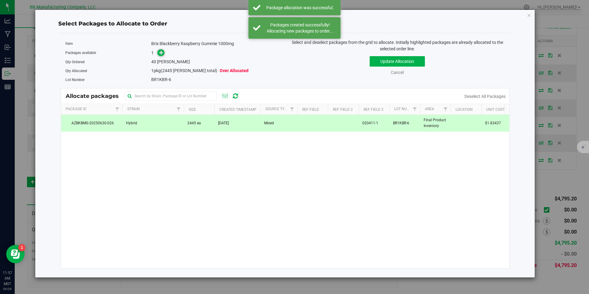
click at [159, 52] on icon at bounding box center [161, 52] width 4 height 4
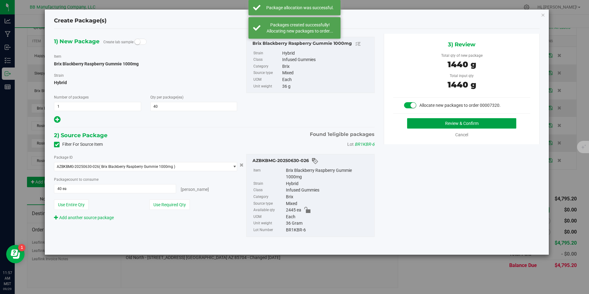
click at [432, 122] on button "Review & Confirm" at bounding box center [461, 123] width 109 height 10
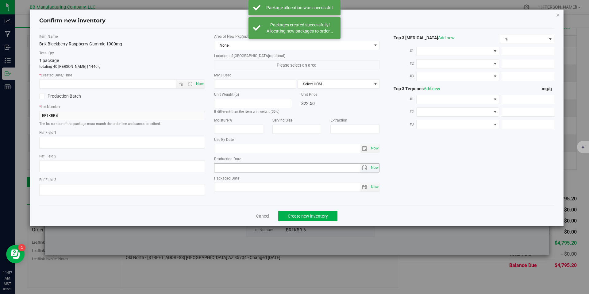
type textarea "020411-1"
type input "1,000.0000"
type input "2026-06-05"
type input "2025-06-05"
click at [221, 168] on input "2025-06-05" at bounding box center [287, 167] width 146 height 9
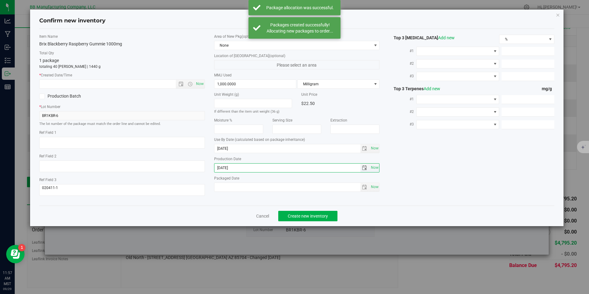
click at [221, 168] on input "2025-06-05" at bounding box center [287, 167] width 146 height 9
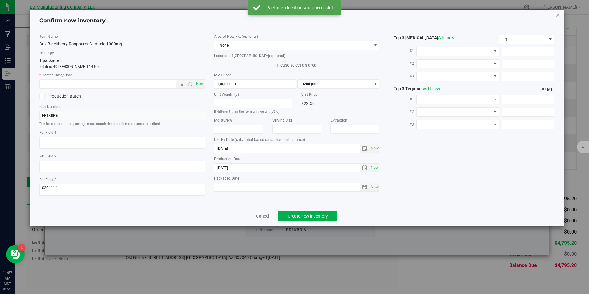
click at [153, 79] on div "* Created Date/Time Now" at bounding box center [122, 80] width 166 height 16
click at [154, 88] on span "Now" at bounding box center [122, 83] width 166 height 9
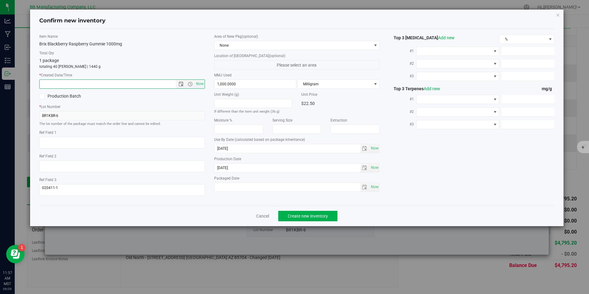
click at [134, 84] on input "text" at bounding box center [113, 84] width 147 height 9
paste input "2025-06-05"
type input "6/5/2025 11:57 AM"
click at [296, 214] on span "Create new inventory" at bounding box center [308, 215] width 40 height 5
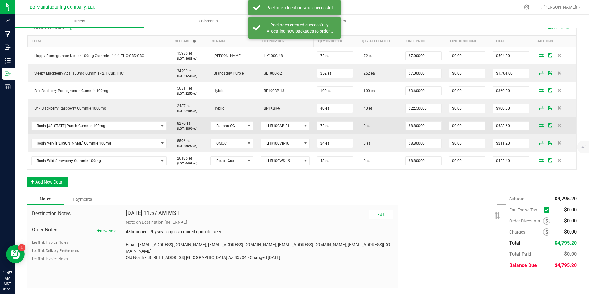
click at [539, 126] on icon at bounding box center [541, 125] width 5 height 4
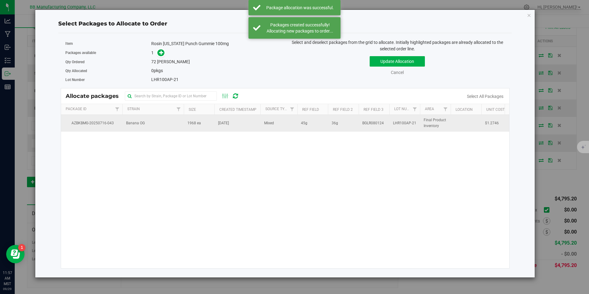
click at [199, 128] on td "1968 ea" at bounding box center [199, 123] width 31 height 17
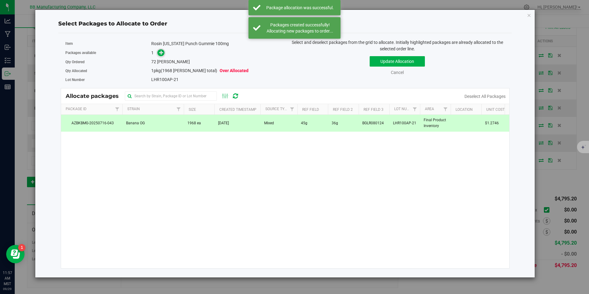
click at [162, 56] on span at bounding box center [160, 52] width 7 height 7
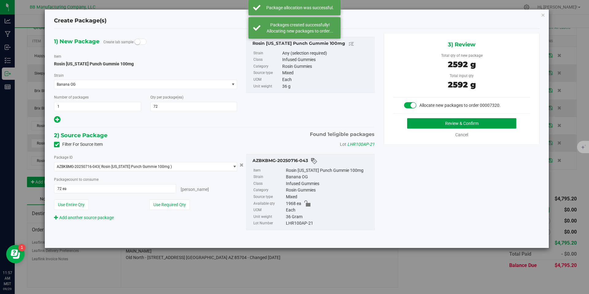
click at [423, 123] on button "Review & Confirm" at bounding box center [461, 123] width 109 height 10
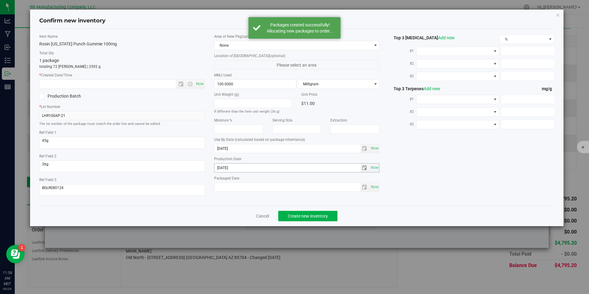
click at [234, 164] on input "2025-06-10" at bounding box center [287, 167] width 146 height 9
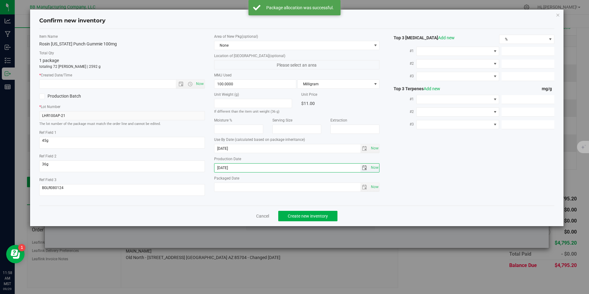
click at [234, 164] on input "2025-06-10" at bounding box center [287, 167] width 146 height 9
click at [173, 89] on div "Item Name Rosin Arizona Punch Gummie 100mg Total Qty 1 package totaling 72 each…" at bounding box center [122, 117] width 175 height 167
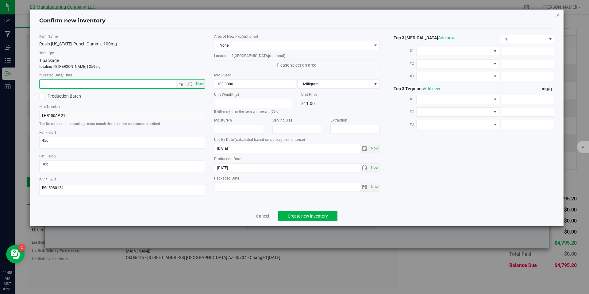
click at [171, 86] on input "text" at bounding box center [113, 84] width 147 height 9
paste input "2025-06-10"
type input "6/10/2025 11:58 AM"
click at [304, 215] on span "Create new inventory" at bounding box center [308, 215] width 40 height 5
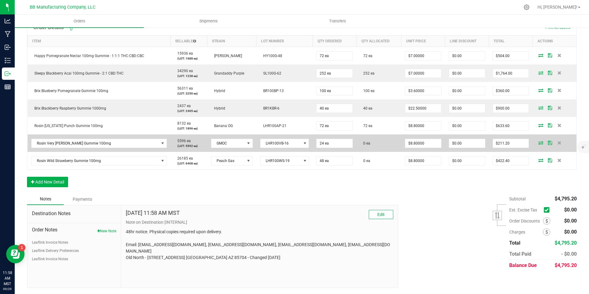
click at [538, 144] on icon at bounding box center [540, 143] width 5 height 4
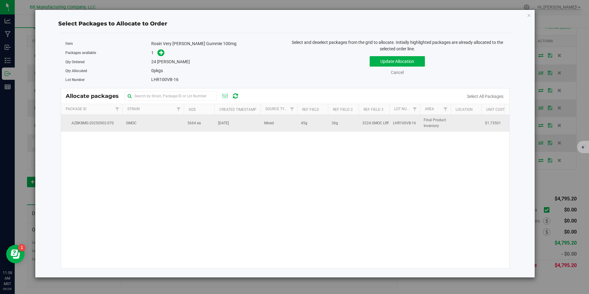
click at [181, 125] on td "GMOC" at bounding box center [152, 123] width 61 height 17
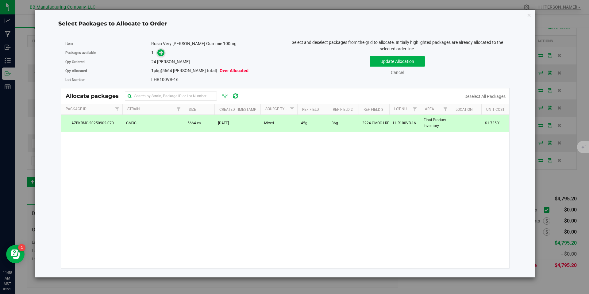
click at [160, 52] on icon at bounding box center [161, 52] width 4 height 4
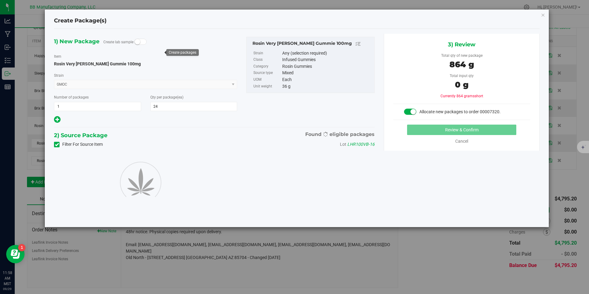
type input "24"
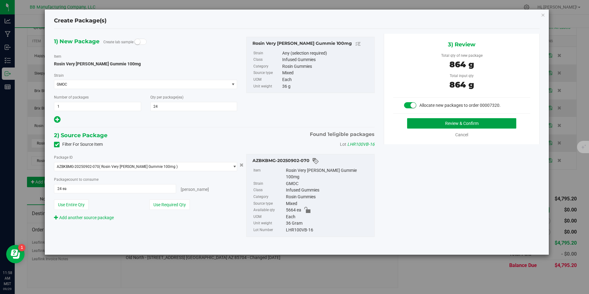
click at [453, 126] on button "Review & Confirm" at bounding box center [461, 123] width 109 height 10
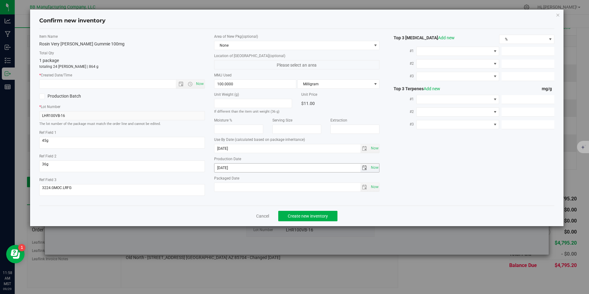
click at [252, 166] on input "[DATE]" at bounding box center [287, 167] width 146 height 9
click at [154, 80] on input "text" at bounding box center [113, 84] width 147 height 9
paste input "[DATE]"
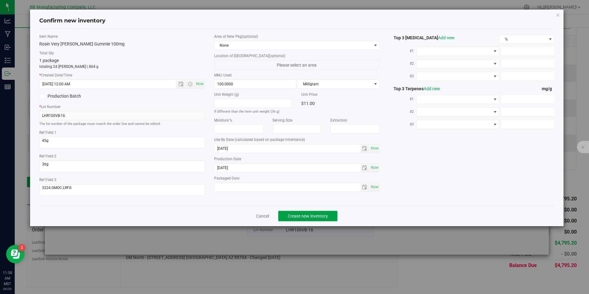
type input "7/29/2025 11:58 AM"
click at [298, 213] on button "Create new inventory" at bounding box center [307, 216] width 59 height 10
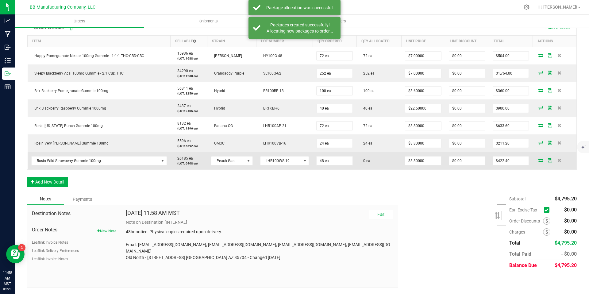
click at [538, 162] on icon at bounding box center [540, 160] width 5 height 4
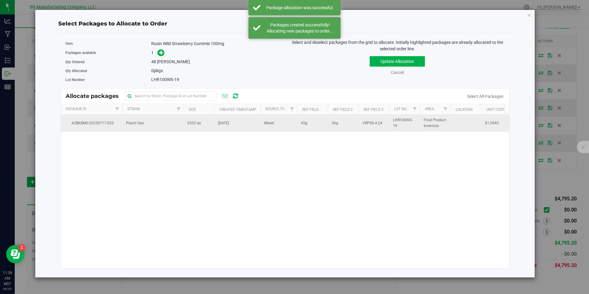
click at [173, 128] on td "Peach Gas" at bounding box center [152, 123] width 61 height 17
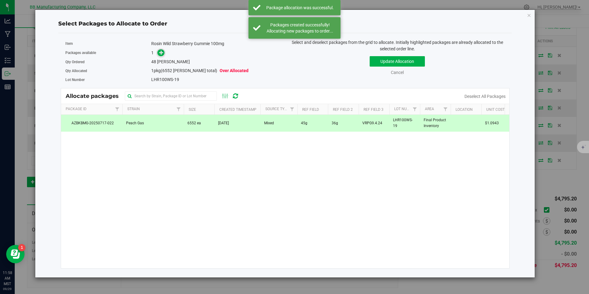
click at [163, 52] on icon at bounding box center [161, 52] width 4 height 4
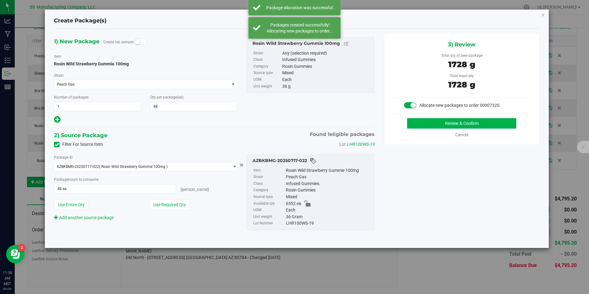
click at [472, 129] on div "Review & Confirm Cancel" at bounding box center [461, 128] width 137 height 20
click at [473, 126] on button "Review & Confirm" at bounding box center [461, 123] width 109 height 10
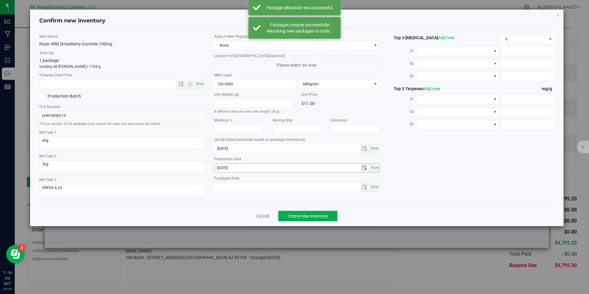
click at [234, 168] on input "[DATE]" at bounding box center [287, 167] width 146 height 9
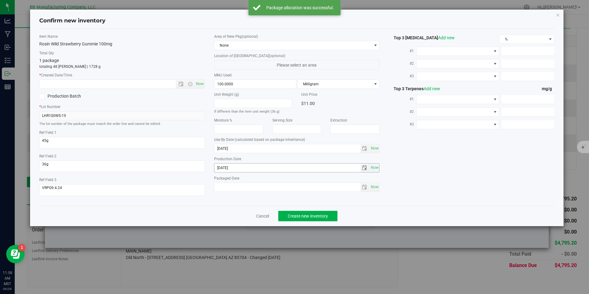
click at [234, 168] on input "[DATE]" at bounding box center [287, 167] width 146 height 9
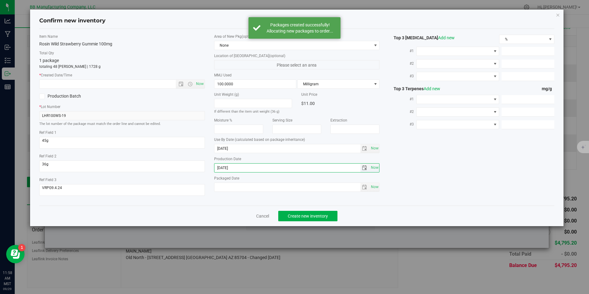
click at [234, 168] on input "[DATE]" at bounding box center [287, 167] width 146 height 9
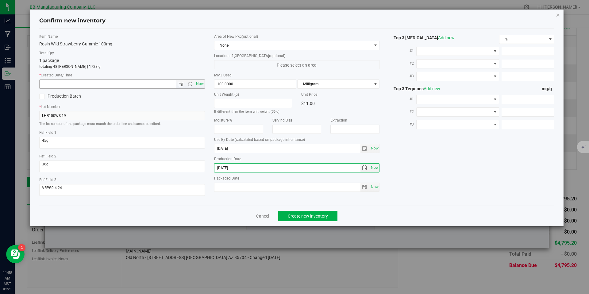
click at [159, 85] on input "text" at bounding box center [113, 84] width 147 height 9
paste input "[DATE]"
type input "5/27/2025 11:58 AM"
click at [298, 216] on span "Create new inventory" at bounding box center [308, 215] width 40 height 5
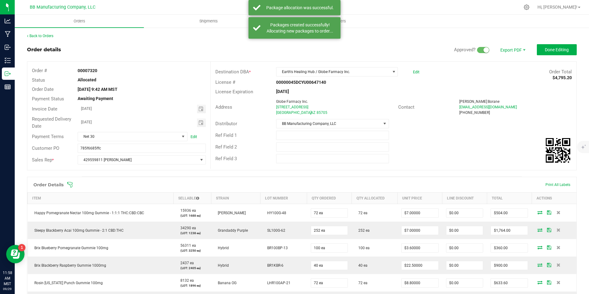
click at [552, 57] on outbound-order-header "Order details Approved? Export PDF Done Editing Order # 00007320 Status Allocat…" at bounding box center [302, 110] width 550 height 132
click at [553, 53] on button "Done Editing" at bounding box center [557, 49] width 40 height 11
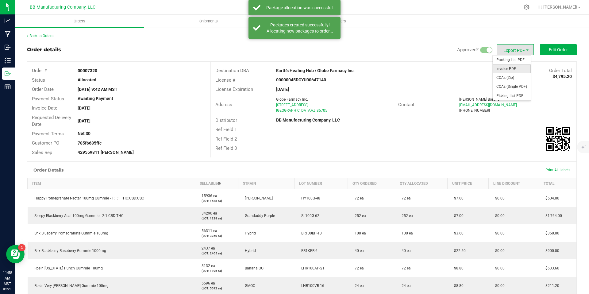
click at [514, 65] on span "Invoice PDF" at bounding box center [512, 68] width 38 height 9
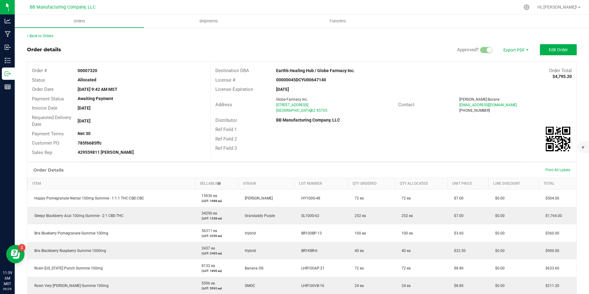
click at [523, 58] on outbound-order-header "Order details Approved? Export PDF Edit Order Order # 00007320 Status Allocated…" at bounding box center [302, 102] width 550 height 117
click at [512, 76] on span "COAs (Zip)" at bounding box center [512, 77] width 38 height 9
click at [35, 37] on link "Back to Orders" at bounding box center [40, 36] width 26 height 4
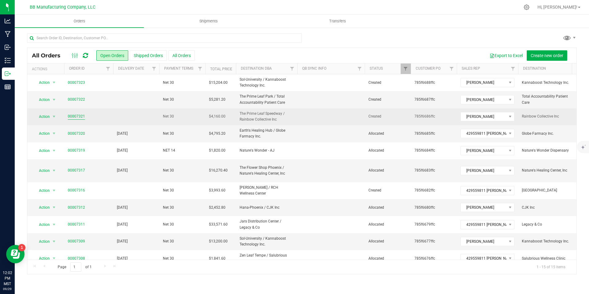
click at [77, 117] on link "00007321" at bounding box center [76, 116] width 17 height 6
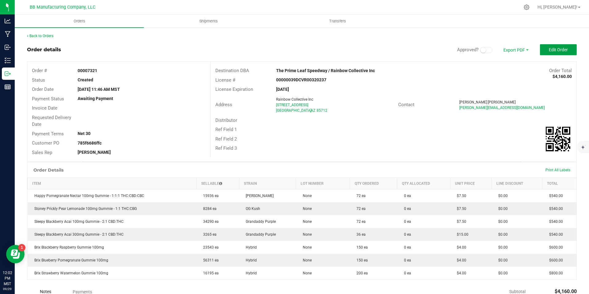
click at [559, 50] on span "Edit Order" at bounding box center [558, 49] width 19 height 5
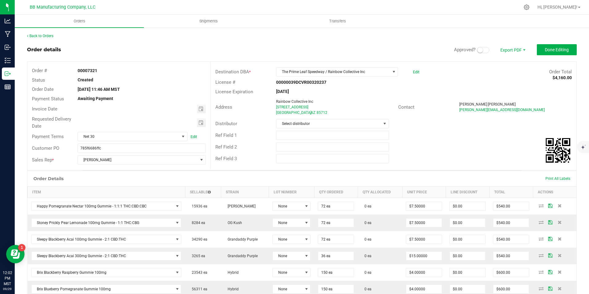
click at [481, 49] on span at bounding box center [483, 50] width 12 height 6
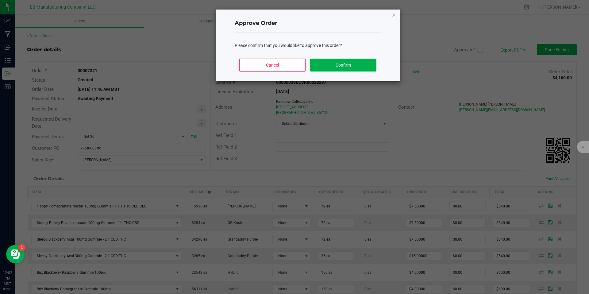
click at [356, 55] on div "Cancel Confirm" at bounding box center [308, 68] width 147 height 28
click at [346, 67] on button "Confirm" at bounding box center [343, 65] width 66 height 13
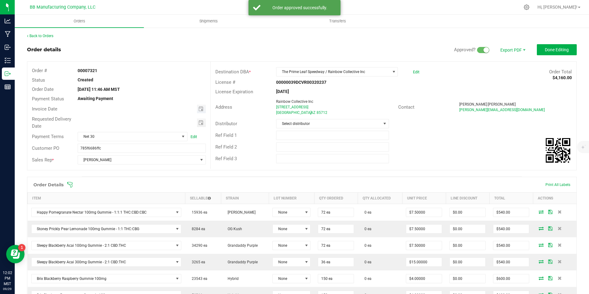
type input "month/day/year"
click at [194, 110] on input "month/day/year" at bounding box center [137, 109] width 119 height 8
click at [201, 108] on span "Toggle calendar" at bounding box center [200, 108] width 5 height 5
click at [124, 182] on span "30" at bounding box center [123, 179] width 9 height 10
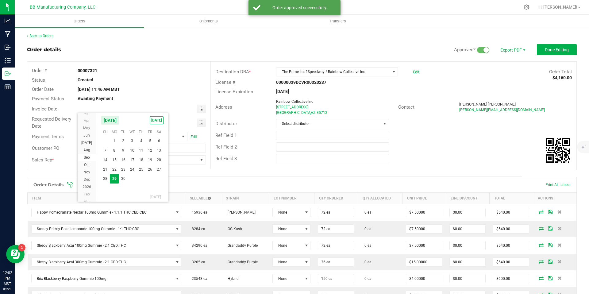
type input "[DATE]"
click at [202, 120] on span "Toggle calendar" at bounding box center [200, 122] width 5 height 5
click at [126, 192] on span "30" at bounding box center [123, 193] width 9 height 10
type input "[DATE]"
click at [299, 127] on span "Select distributor" at bounding box center [328, 123] width 104 height 9
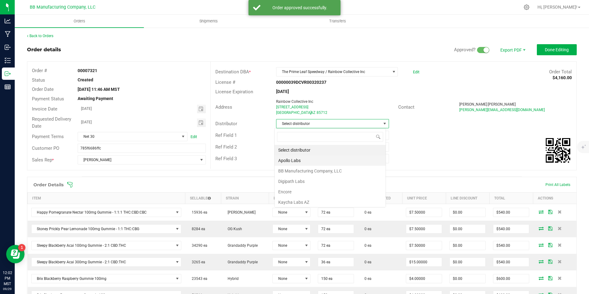
scroll to position [9, 112]
click at [301, 170] on li "BB Manufacturing Company, LLC" at bounding box center [330, 171] width 111 height 10
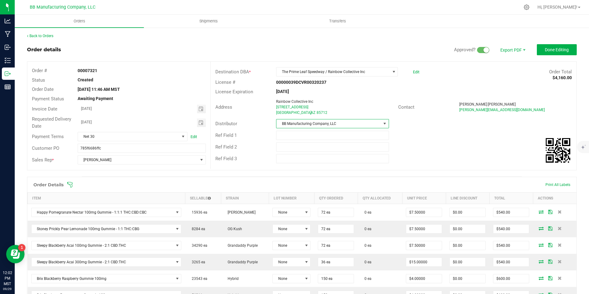
scroll to position [120, 0]
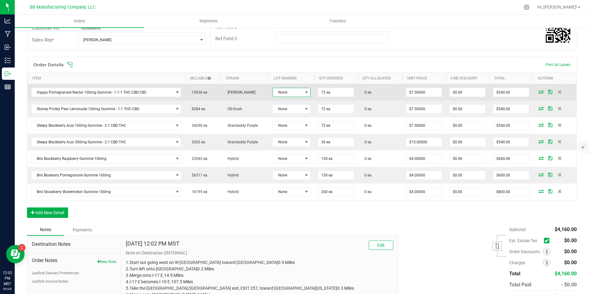
click at [280, 93] on span "None" at bounding box center [288, 92] width 30 height 9
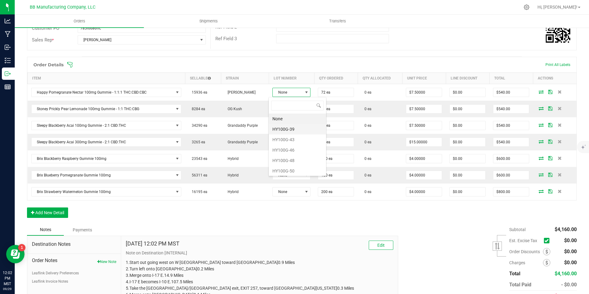
scroll to position [9, 38]
click at [284, 157] on li "HY100G-48" at bounding box center [297, 160] width 57 height 10
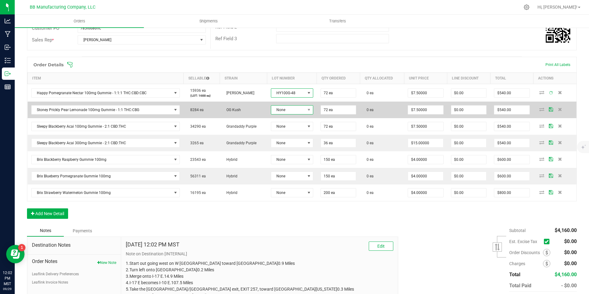
click at [286, 107] on span "None" at bounding box center [288, 110] width 34 height 9
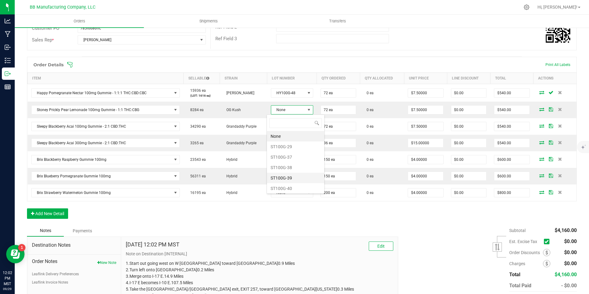
click at [291, 175] on li "ST100G-39" at bounding box center [295, 178] width 57 height 10
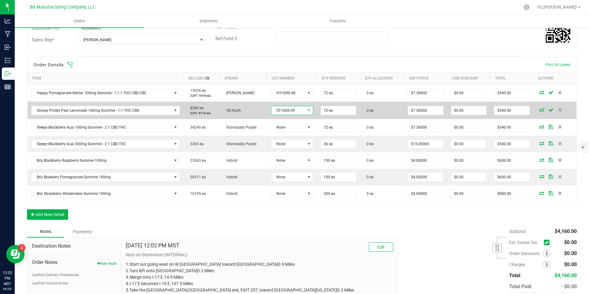
click at [287, 107] on span "ST100G-39" at bounding box center [288, 110] width 34 height 9
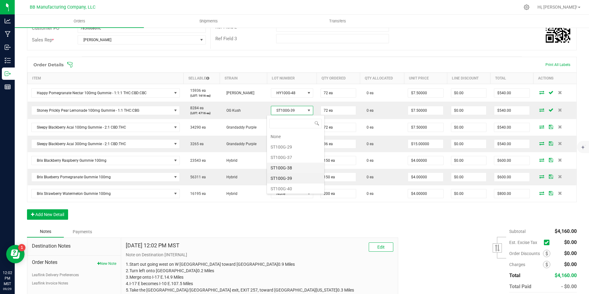
click at [289, 169] on li "ST100G-38" at bounding box center [295, 168] width 57 height 10
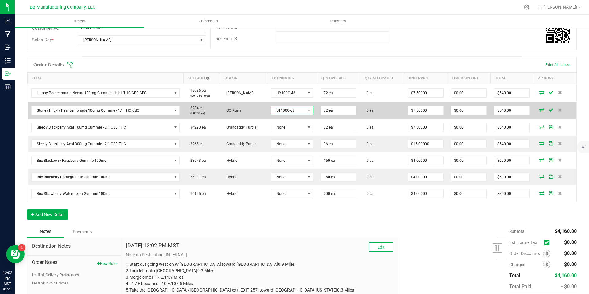
click at [288, 114] on span "ST100G-38" at bounding box center [288, 110] width 34 height 9
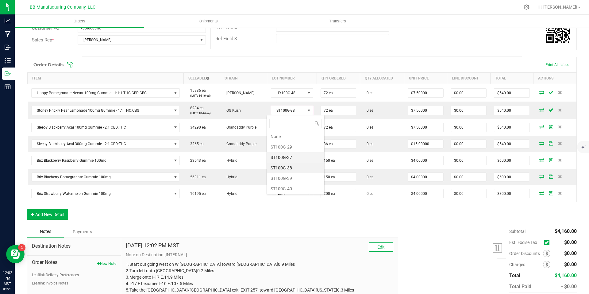
click at [283, 158] on li "ST100G-37" at bounding box center [295, 157] width 57 height 10
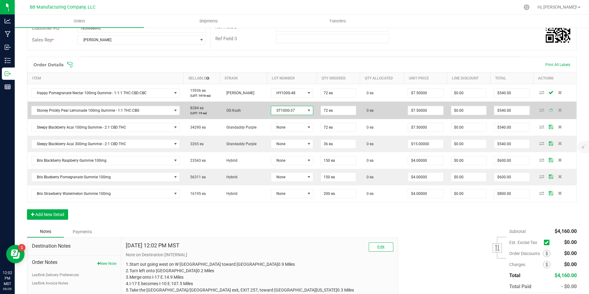
click at [287, 108] on span "ST100G-37" at bounding box center [288, 110] width 34 height 9
click at [287, 110] on span "ST100G-37" at bounding box center [288, 110] width 34 height 9
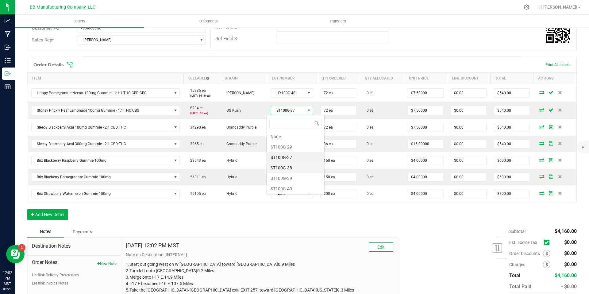
click at [286, 164] on li "ST100G-38" at bounding box center [295, 168] width 57 height 10
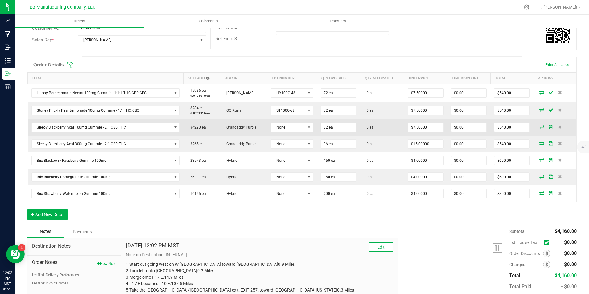
click at [284, 123] on span "None" at bounding box center [288, 127] width 34 height 9
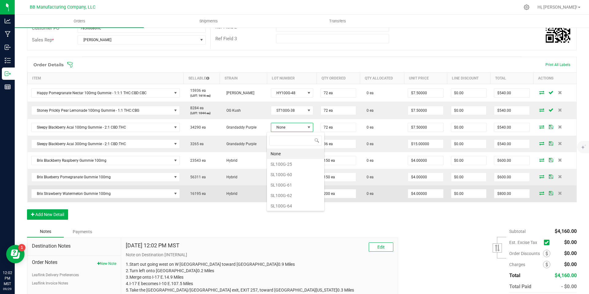
drag, startPoint x: 286, startPoint y: 193, endPoint x: 286, endPoint y: 188, distance: 5.2
click at [286, 193] on li "SL100G-62" at bounding box center [295, 195] width 57 height 10
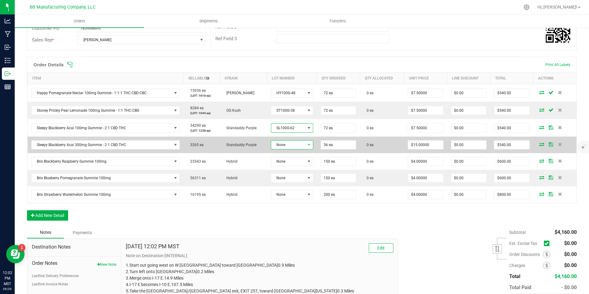
click at [284, 142] on span "None" at bounding box center [288, 144] width 34 height 9
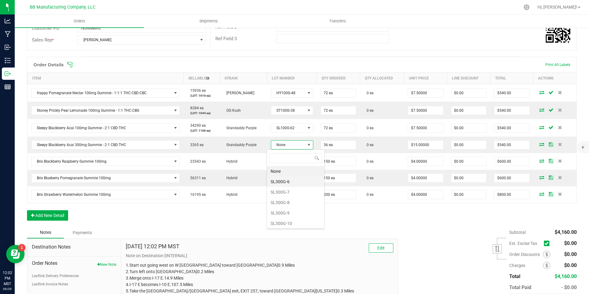
click at [284, 183] on li "SL300G-6" at bounding box center [295, 181] width 57 height 10
click at [287, 149] on span "SL300G-6" at bounding box center [292, 145] width 42 height 9
click at [287, 190] on li "SL300G-7" at bounding box center [295, 192] width 57 height 10
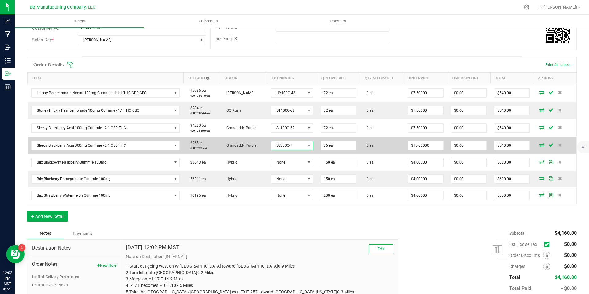
click at [287, 145] on span "SL300G-7" at bounding box center [288, 145] width 34 height 9
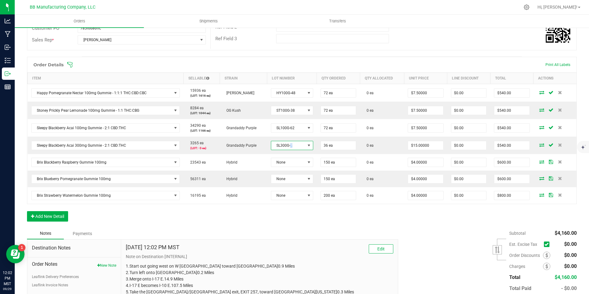
click at [287, 145] on span "SL300G-7" at bounding box center [288, 145] width 34 height 9
click at [286, 202] on li "SL300G-8" at bounding box center [295, 203] width 57 height 10
click at [285, 211] on li "SL300G-9" at bounding box center [295, 213] width 57 height 10
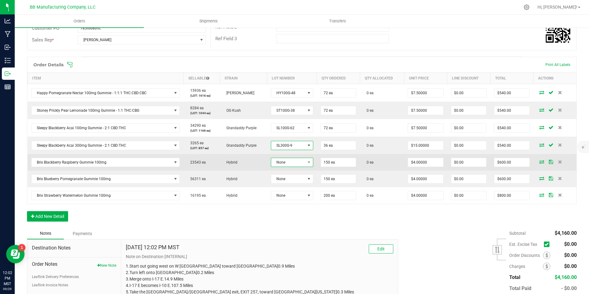
click at [285, 163] on span "None" at bounding box center [288, 162] width 34 height 9
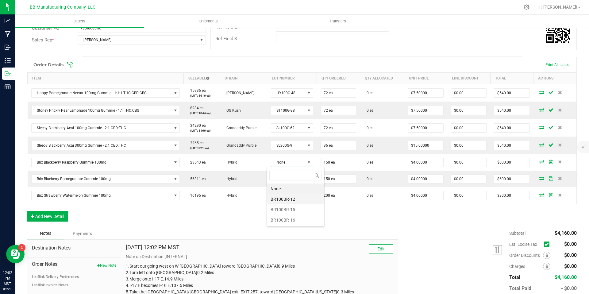
click at [289, 197] on li "BR100BR-12" at bounding box center [295, 199] width 57 height 10
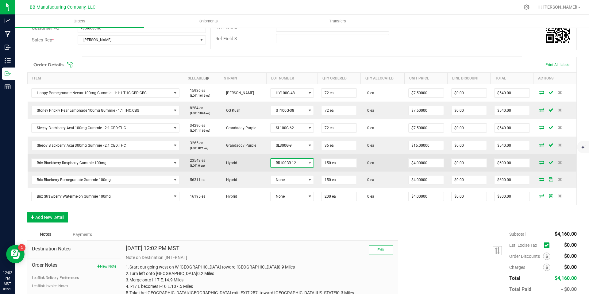
click at [286, 167] on span "BR100BR-12" at bounding box center [292, 162] width 44 height 9
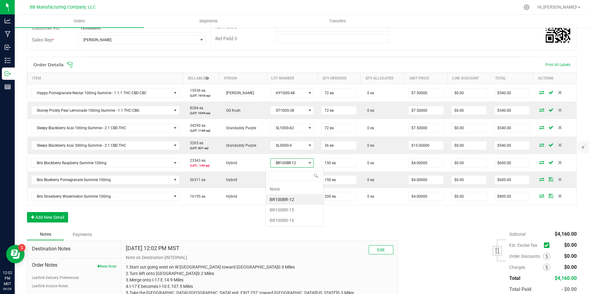
scroll to position [30664, 30629]
click at [282, 215] on li "BR100BR-16" at bounding box center [294, 220] width 57 height 10
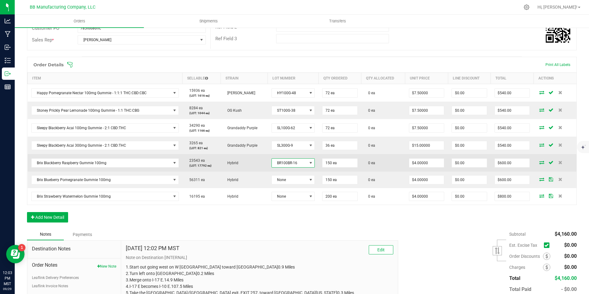
click at [287, 164] on span "BR100BR-16" at bounding box center [289, 163] width 35 height 9
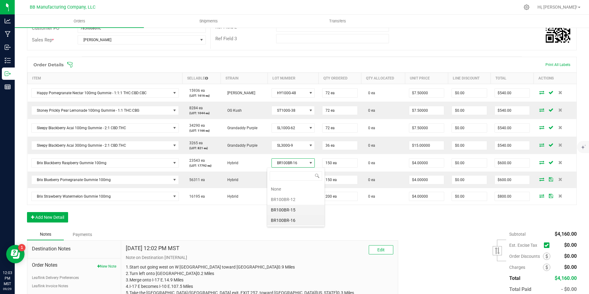
click at [286, 209] on li "BR100BR-15" at bounding box center [295, 210] width 57 height 10
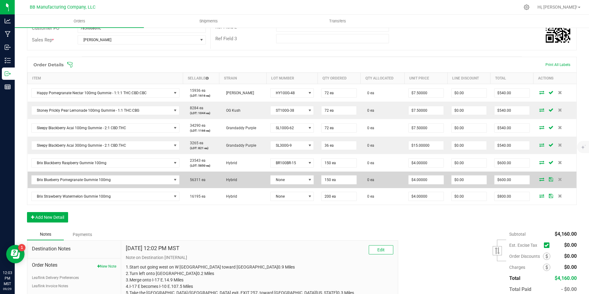
click at [285, 186] on td "None" at bounding box center [292, 179] width 51 height 17
click at [286, 183] on span "None" at bounding box center [288, 179] width 35 height 9
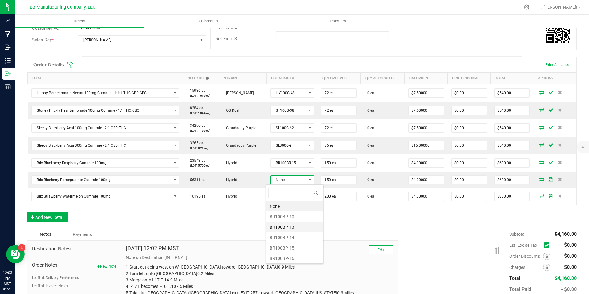
click at [287, 223] on li "BR100BP-13" at bounding box center [294, 227] width 57 height 10
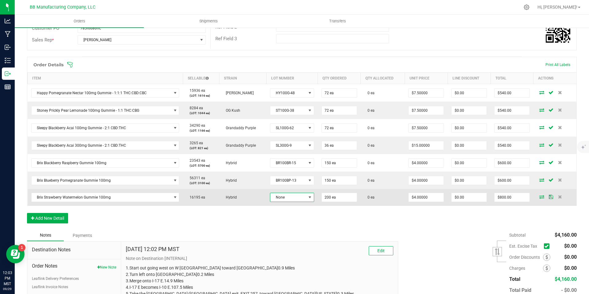
click at [285, 198] on span "None" at bounding box center [288, 197] width 36 height 9
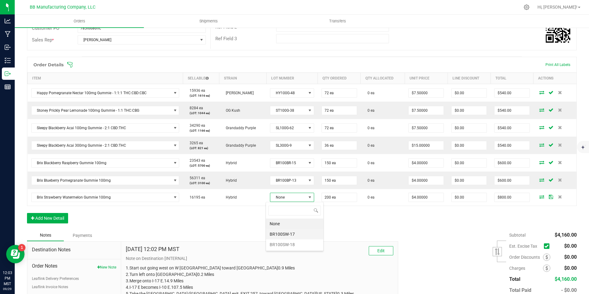
click at [286, 230] on li "BR100SW-17" at bounding box center [294, 234] width 57 height 10
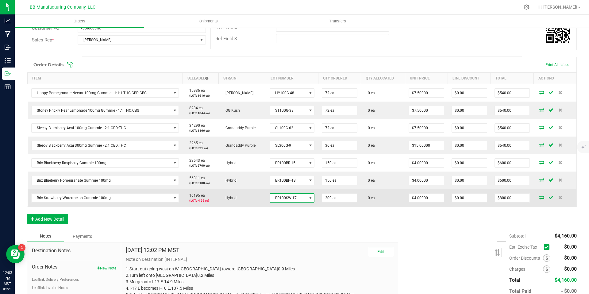
click at [287, 198] on span "BR100SW-17" at bounding box center [288, 198] width 37 height 9
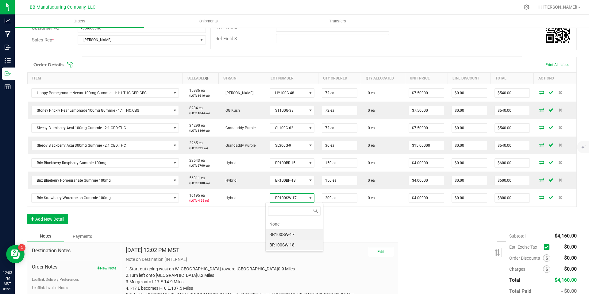
click at [286, 240] on li "BR100SW-18" at bounding box center [294, 245] width 57 height 10
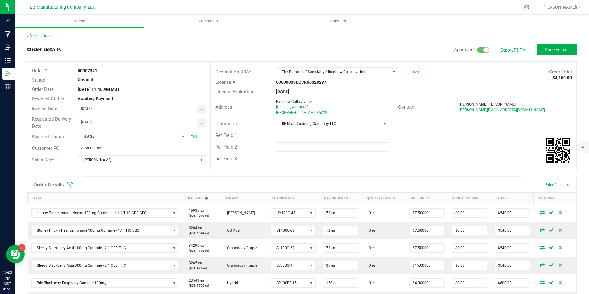
click at [559, 43] on div "Back to Orders Order details Approved? Export PDF Done Editing Order # 00007321…" at bounding box center [302, 239] width 550 height 412
click at [559, 46] on button "Done Editing" at bounding box center [557, 49] width 40 height 11
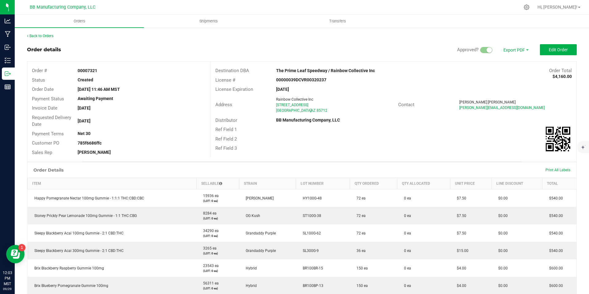
click at [559, 46] on button "Edit Order" at bounding box center [558, 49] width 37 height 11
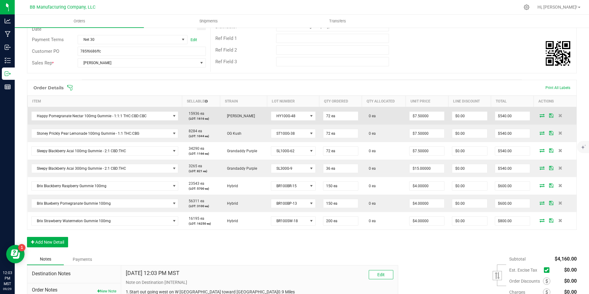
click at [540, 114] on icon at bounding box center [542, 115] width 5 height 4
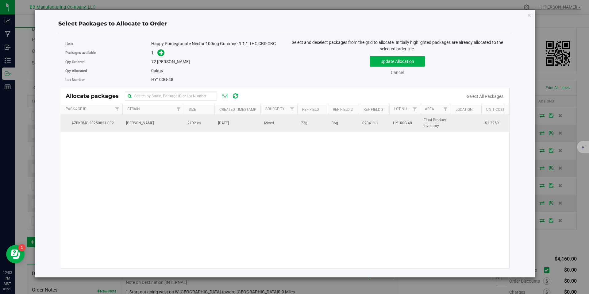
click at [214, 124] on tr "AZBKBMG-20250821-002 Jack Herer 2192 ea Aug 21, 2025 Mixed 73g 36g 020411-1 HY1…" at bounding box center [308, 123] width 494 height 17
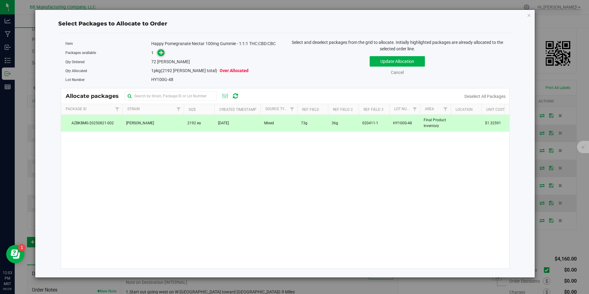
click at [162, 54] on icon at bounding box center [161, 52] width 4 height 4
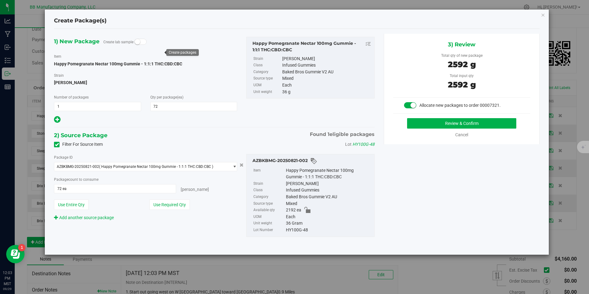
click at [440, 129] on div "Review & Confirm Cancel" at bounding box center [461, 128] width 137 height 20
click at [439, 127] on button "Review & Confirm" at bounding box center [461, 123] width 109 height 10
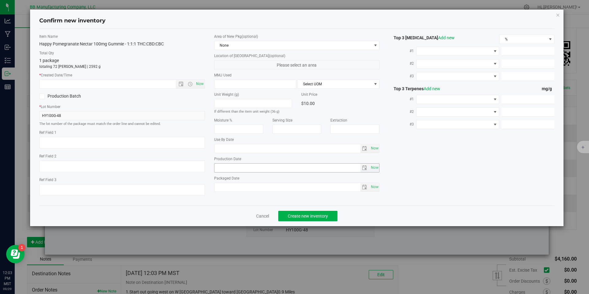
type textarea "73g"
type textarea "36g"
type textarea "020411-1"
type input "100.0000"
type input "[DATE]"
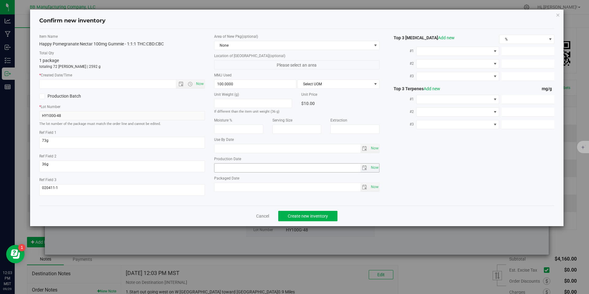
type input "[DATE]"
click at [258, 168] on input "[DATE]" at bounding box center [287, 167] width 146 height 9
click at [157, 83] on input "text" at bounding box center [113, 84] width 147 height 9
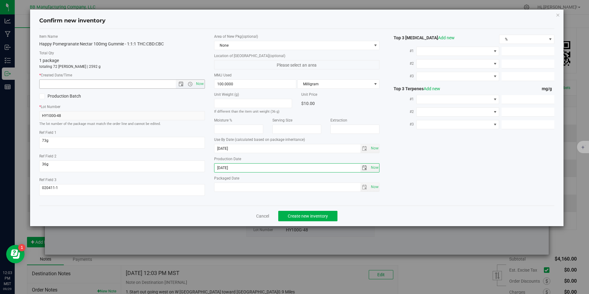
paste input "[DATE]"
type input "7/28/2025 12:03 PM"
click at [304, 218] on button "Create new inventory" at bounding box center [307, 216] width 59 height 10
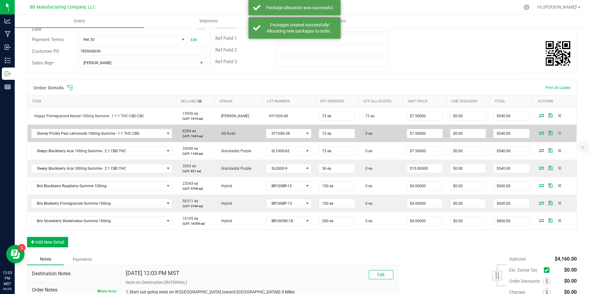
click at [539, 133] on icon at bounding box center [541, 133] width 5 height 4
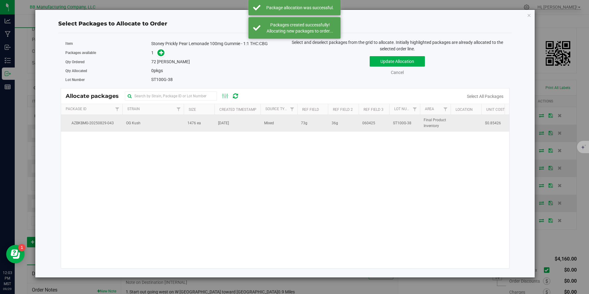
click at [172, 131] on td "OG Kush" at bounding box center [152, 123] width 61 height 17
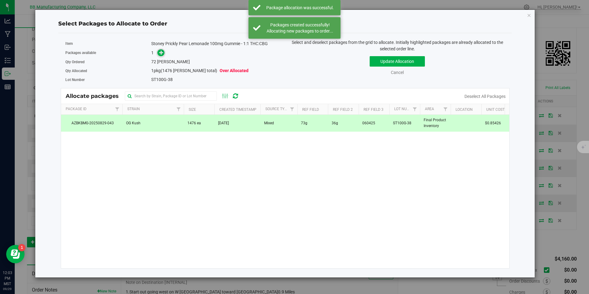
click at [163, 53] on icon at bounding box center [161, 52] width 4 height 4
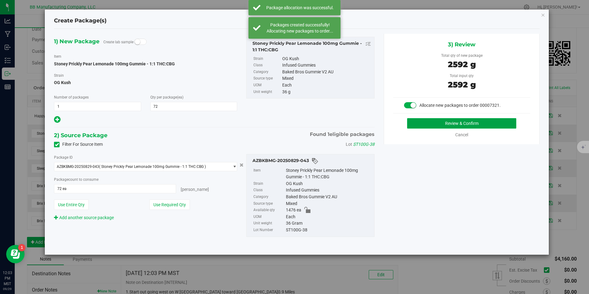
click at [449, 122] on button "Review & Confirm" at bounding box center [461, 123] width 109 height 10
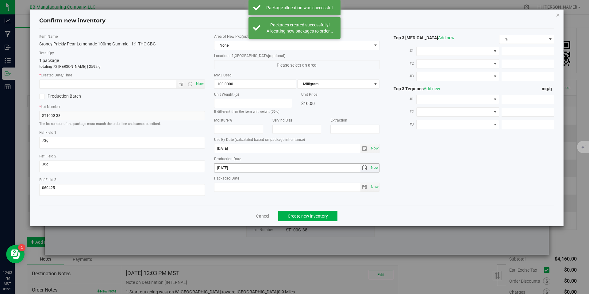
click at [229, 167] on input "[DATE]" at bounding box center [287, 167] width 146 height 9
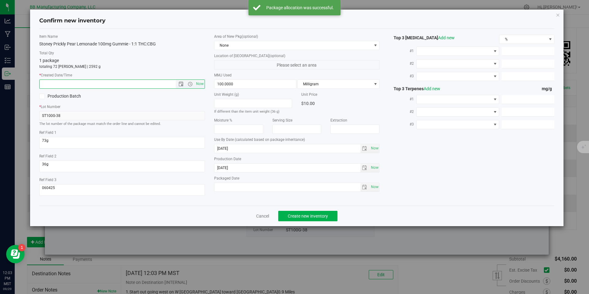
click at [162, 86] on input "text" at bounding box center [113, 84] width 147 height 9
paste input "[DATE]"
type input "8/15/2025 12:03 PM"
click at [326, 221] on button "Create new inventory" at bounding box center [307, 216] width 59 height 10
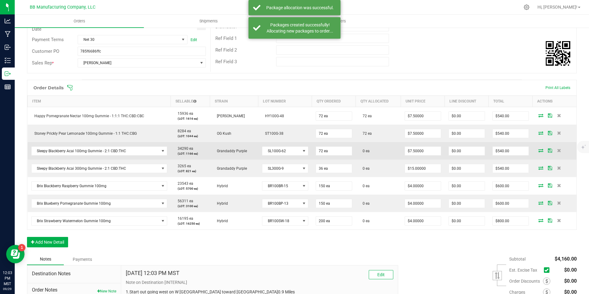
click at [538, 149] on icon at bounding box center [540, 150] width 5 height 4
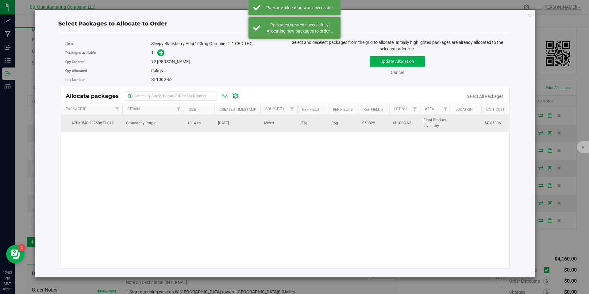
click at [180, 128] on td "Grandaddy Purple" at bounding box center [152, 123] width 61 height 17
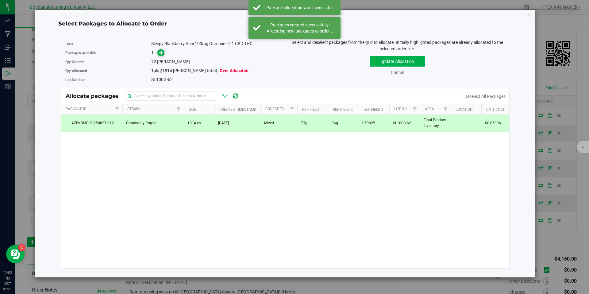
click at [159, 51] on span at bounding box center [160, 52] width 7 height 7
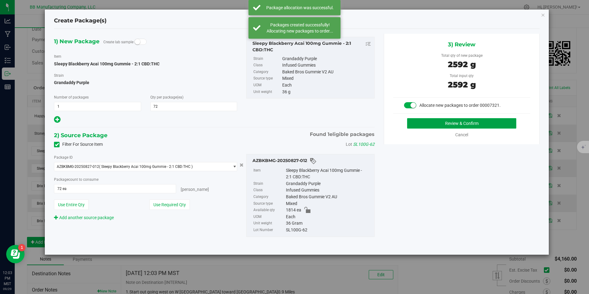
click at [435, 122] on button "Review & Confirm" at bounding box center [461, 123] width 109 height 10
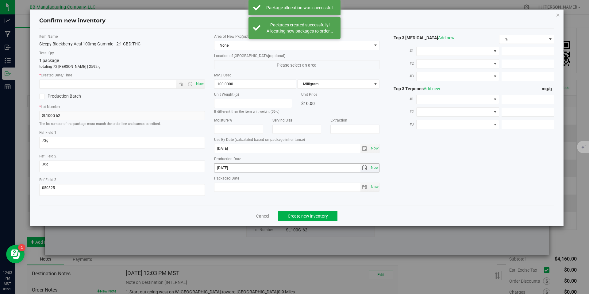
click at [232, 166] on input "[DATE]" at bounding box center [287, 167] width 146 height 9
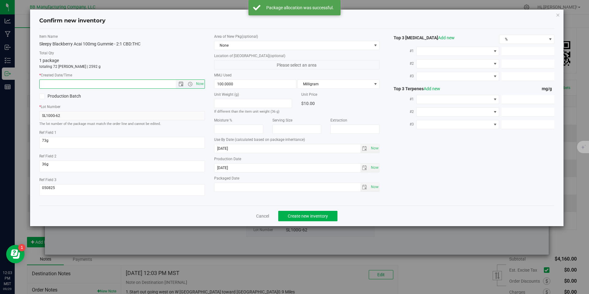
click at [161, 84] on input "text" at bounding box center [113, 84] width 147 height 9
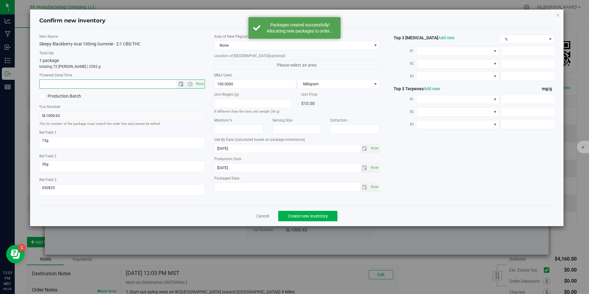
paste input "[DATE]"
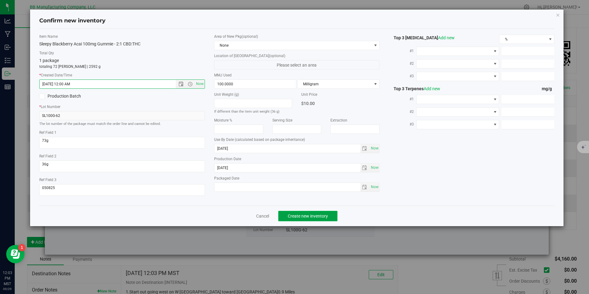
type input "8/11/2025 12:03 PM"
click at [309, 213] on button "Create new inventory" at bounding box center [307, 216] width 59 height 10
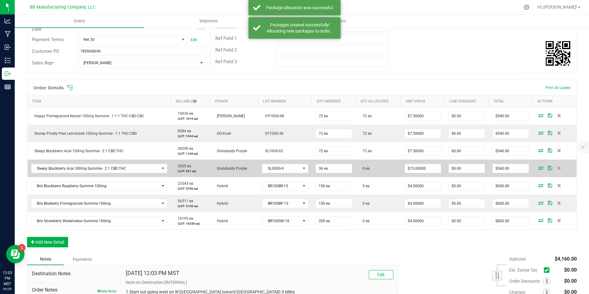
click at [538, 167] on icon at bounding box center [540, 168] width 5 height 4
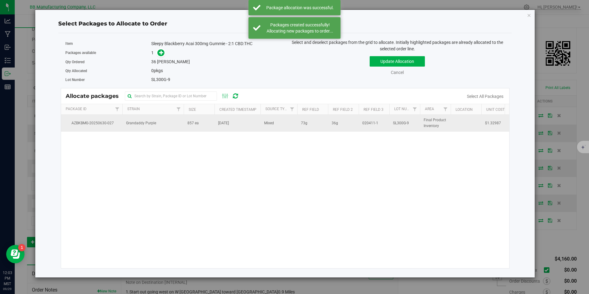
click at [151, 121] on span "Grandaddy Purple" at bounding box center [141, 123] width 30 height 6
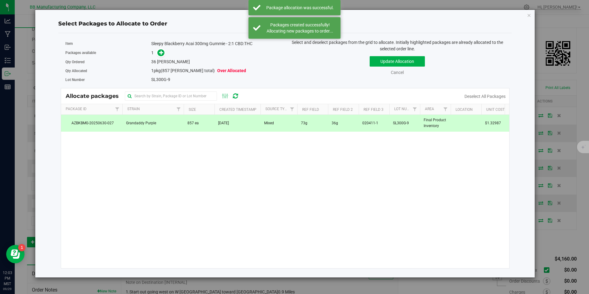
click at [158, 49] on span at bounding box center [160, 52] width 10 height 7
click at [160, 52] on icon at bounding box center [161, 52] width 4 height 4
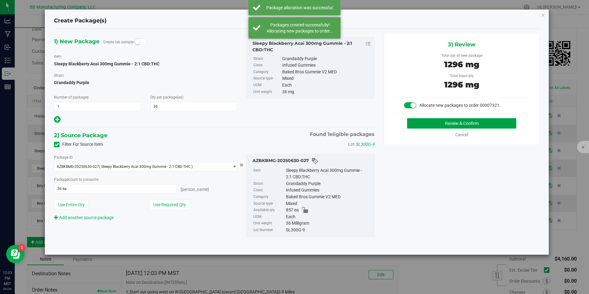
click at [423, 127] on button "Review & Confirm" at bounding box center [461, 123] width 109 height 10
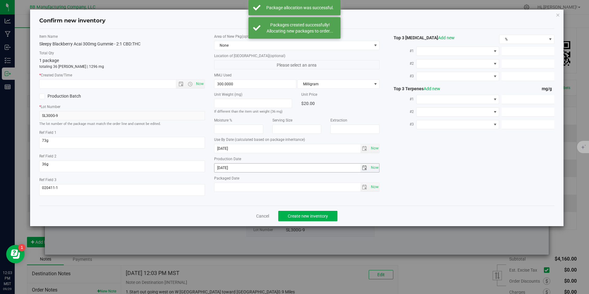
click at [226, 169] on input "[DATE]" at bounding box center [287, 167] width 146 height 9
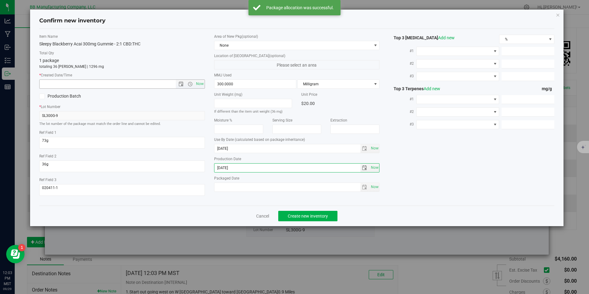
click at [164, 81] on input "text" at bounding box center [113, 84] width 147 height 9
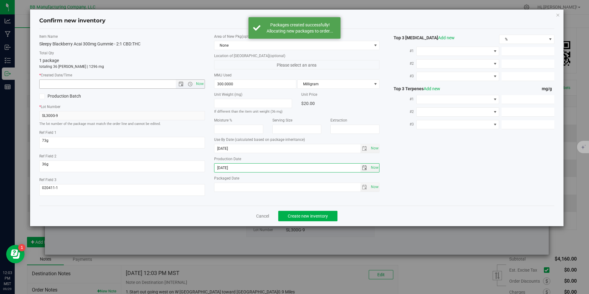
paste input "[DATE]"
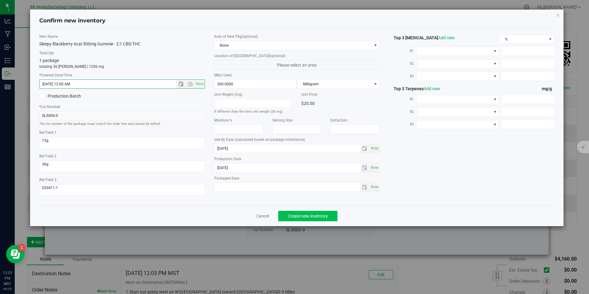
type input "6/3/2025 12:03 PM"
click at [298, 213] on div "Cancel Create new inventory" at bounding box center [296, 216] width 515 height 21
click at [298, 213] on button "Create new inventory" at bounding box center [307, 216] width 59 height 10
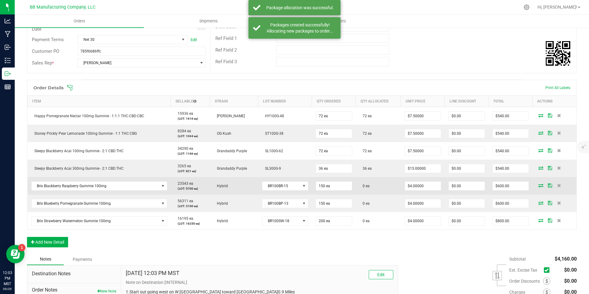
click at [538, 187] on icon at bounding box center [540, 185] width 5 height 4
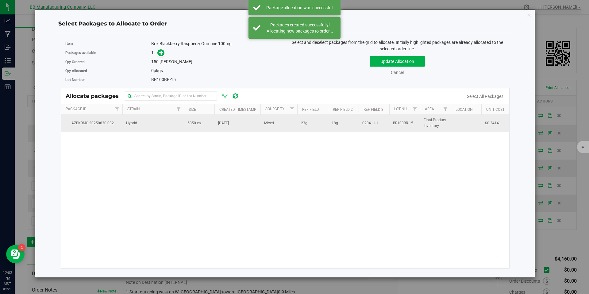
click at [199, 124] on span "5850 ea" at bounding box center [193, 123] width 13 height 6
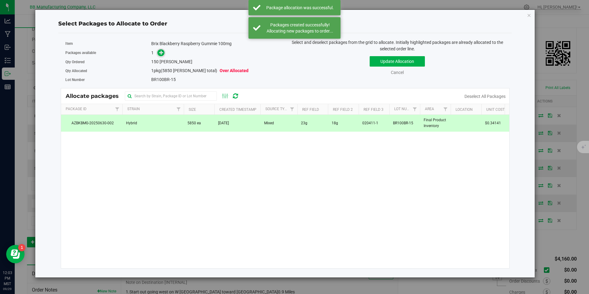
click at [161, 53] on icon at bounding box center [161, 52] width 4 height 4
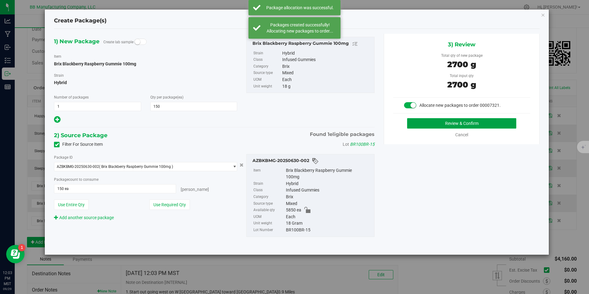
click at [426, 120] on button "Review & Confirm" at bounding box center [461, 123] width 109 height 10
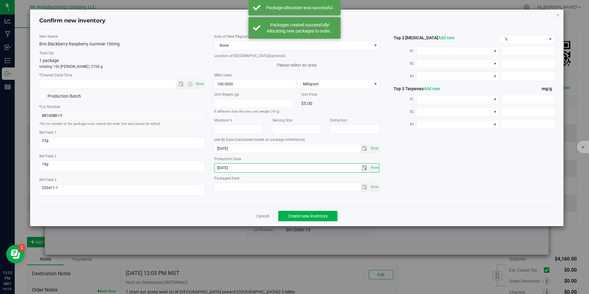
click at [223, 166] on input "[DATE]" at bounding box center [287, 167] width 146 height 9
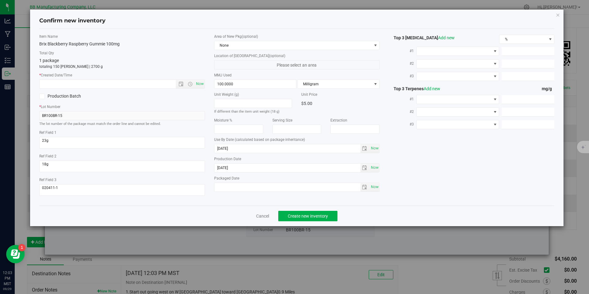
click at [151, 89] on div "Item Name Brix Blackberry Raspberry Gummie 100mg Total Qty 1 package totaling 1…" at bounding box center [122, 117] width 175 height 167
click at [151, 86] on input "text" at bounding box center [113, 84] width 147 height 9
paste input "[DATE]"
type input "5/1/2025 12:03 PM"
click at [297, 217] on span "Create new inventory" at bounding box center [308, 215] width 40 height 5
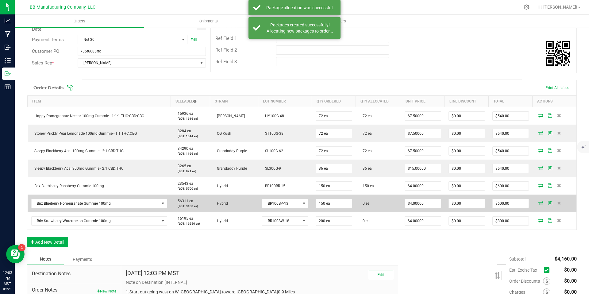
click at [538, 201] on icon at bounding box center [540, 203] width 5 height 4
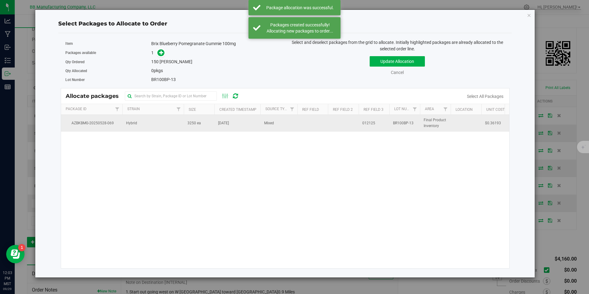
click at [180, 119] on td "Hybrid" at bounding box center [152, 123] width 61 height 17
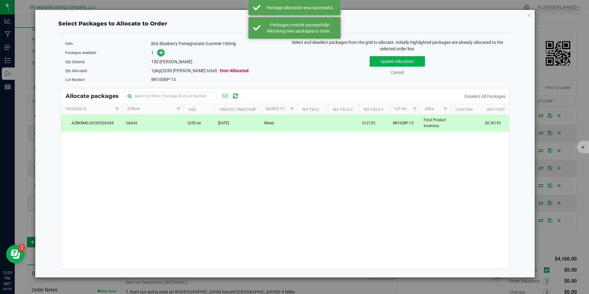
click at [158, 52] on span at bounding box center [160, 52] width 7 height 7
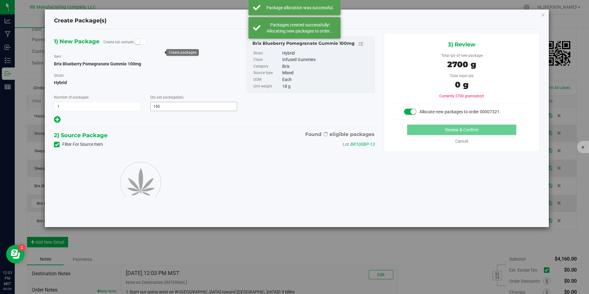
type input "150"
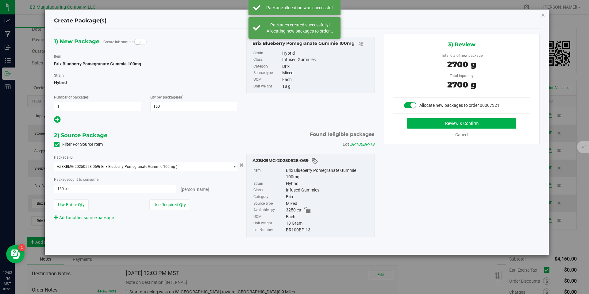
click at [446, 130] on div "Review & Confirm Cancel" at bounding box center [461, 128] width 137 height 20
click at [436, 119] on button "Review & Confirm" at bounding box center [461, 123] width 109 height 10
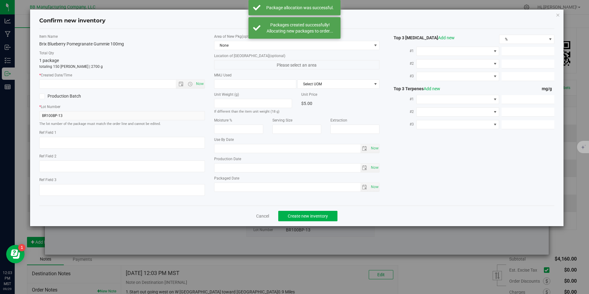
type textarea "012125"
type input "100.0000"
type input "[DATE]"
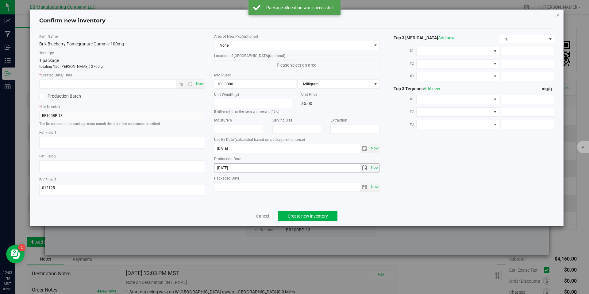
click at [236, 170] on input "[DATE]" at bounding box center [287, 167] width 146 height 9
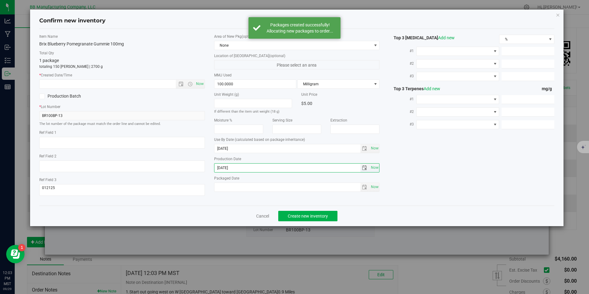
click at [236, 170] on input "[DATE]" at bounding box center [287, 167] width 146 height 9
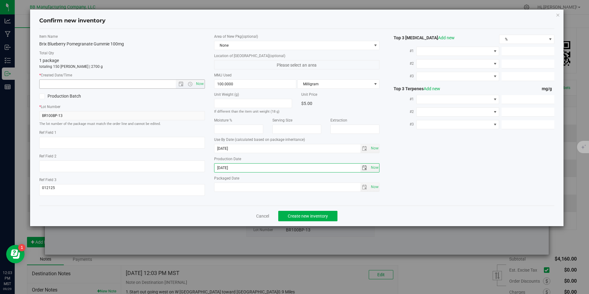
click at [164, 84] on input "text" at bounding box center [113, 84] width 147 height 9
paste input "[DATE]"
type input "5/8/2025 12:03 PM"
click at [301, 213] on span "Create new inventory" at bounding box center [308, 215] width 40 height 5
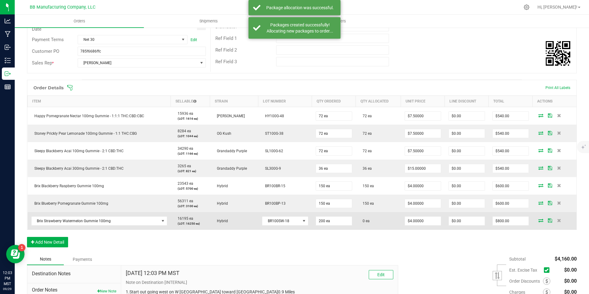
click at [540, 219] on span at bounding box center [540, 220] width 9 height 4
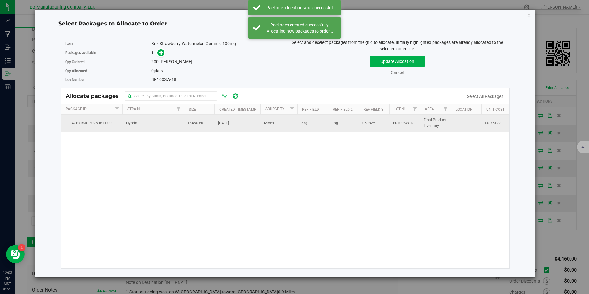
click at [187, 127] on td "16450 ea" at bounding box center [199, 123] width 31 height 17
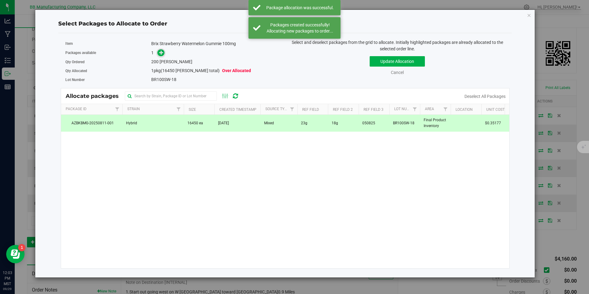
click at [162, 50] on icon at bounding box center [161, 52] width 4 height 4
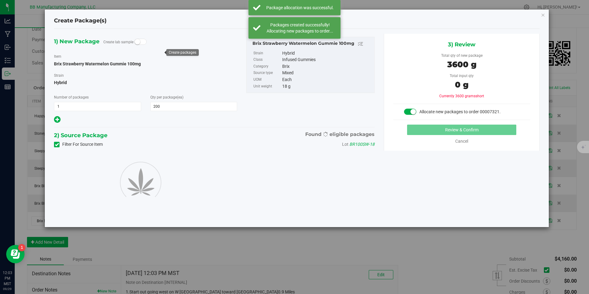
type input "200"
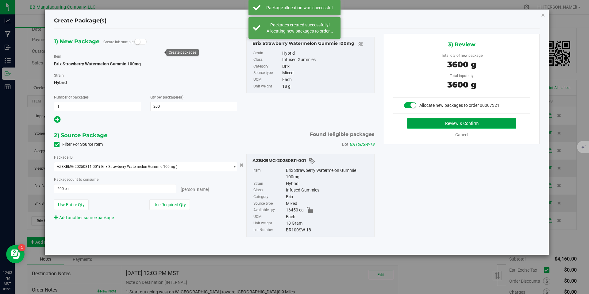
click at [475, 125] on button "Review & Confirm" at bounding box center [461, 123] width 109 height 10
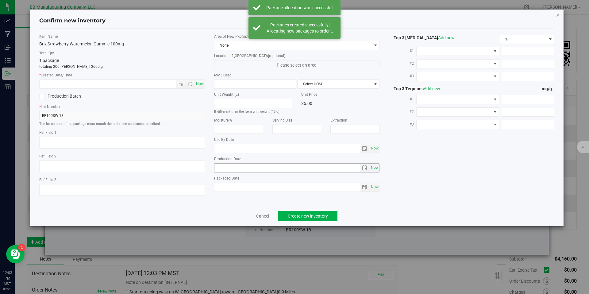
type textarea "23g"
type textarea "18g"
type textarea "050825"
type input "100.0000"
type input "[DATE]"
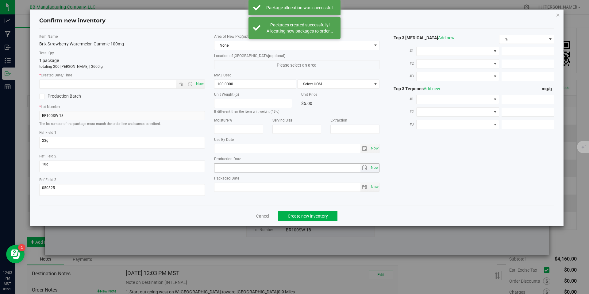
type input "[DATE]"
click at [227, 168] on input "[DATE]" at bounding box center [287, 167] width 146 height 9
click at [155, 78] on label "* Created Date/Time" at bounding box center [122, 75] width 166 height 6
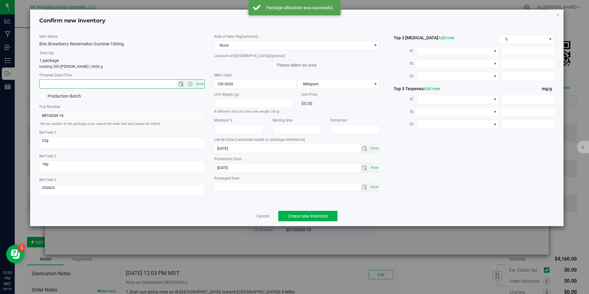
click at [159, 86] on input "text" at bounding box center [113, 84] width 147 height 9
paste input "[DATE]"
type input "7/17/2025 12:03 PM"
click at [310, 221] on button "Create new inventory" at bounding box center [307, 216] width 59 height 10
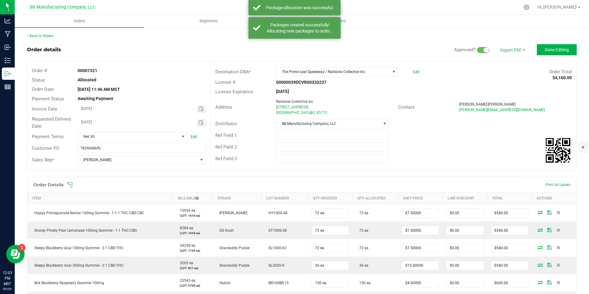
click at [554, 40] on div "Back to Orders Order details Approved? Export PDF Done Editing Order # 00007321…" at bounding box center [302, 239] width 550 height 412
drag, startPoint x: 554, startPoint y: 43, endPoint x: 556, endPoint y: 52, distance: 8.9
click at [554, 44] on div "Back to Orders Order details Approved? Export PDF Done Editing Order # 00007321…" at bounding box center [302, 239] width 550 height 412
click at [556, 52] on span "Done Editing" at bounding box center [557, 49] width 24 height 5
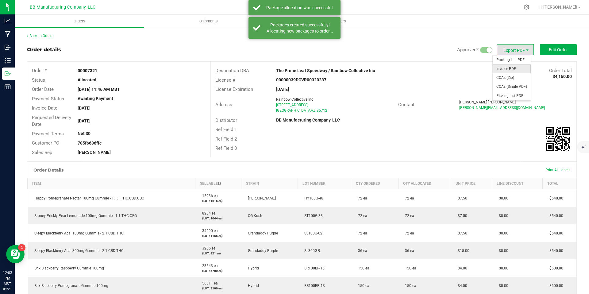
click at [501, 71] on span "Invoice PDF" at bounding box center [512, 68] width 38 height 9
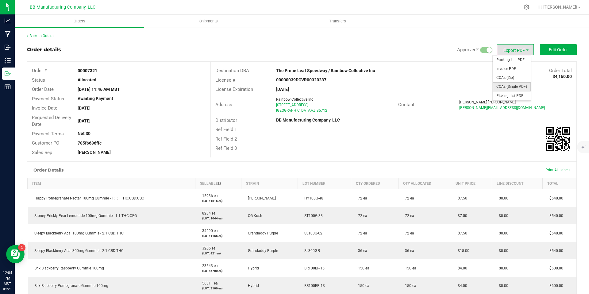
click at [505, 83] on span "COAs (Single PDF)" at bounding box center [512, 86] width 38 height 9
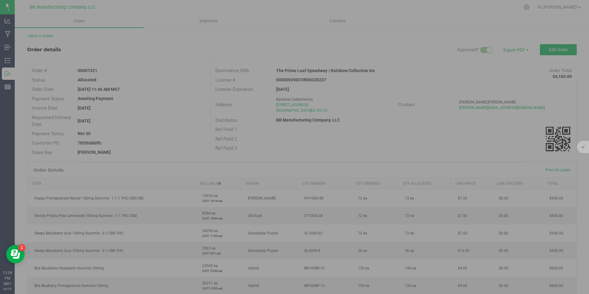
click at [505, 83] on div at bounding box center [294, 147] width 589 height 294
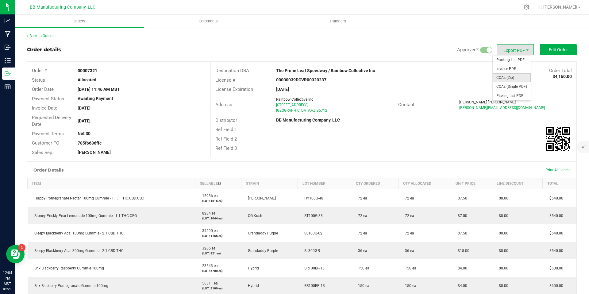
click at [513, 75] on span "COAs (Zip)" at bounding box center [512, 77] width 38 height 9
click at [43, 33] on div "Back to Orders" at bounding box center [302, 36] width 550 height 6
click at [44, 35] on link "Back to Orders" at bounding box center [40, 36] width 26 height 4
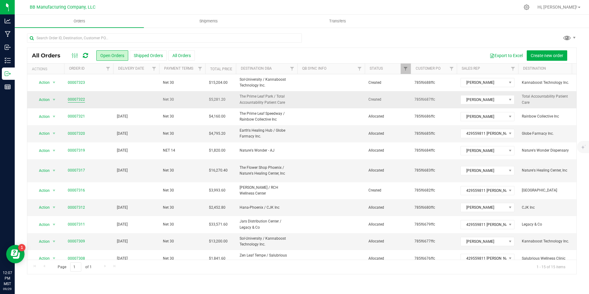
click at [77, 101] on link "00007322" at bounding box center [76, 100] width 17 height 6
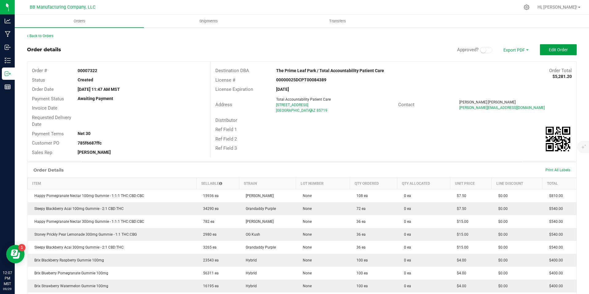
click at [555, 48] on span "Edit Order" at bounding box center [558, 49] width 19 height 5
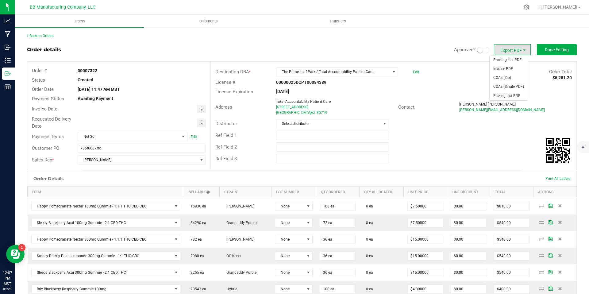
click at [478, 50] on span at bounding box center [483, 50] width 12 height 6
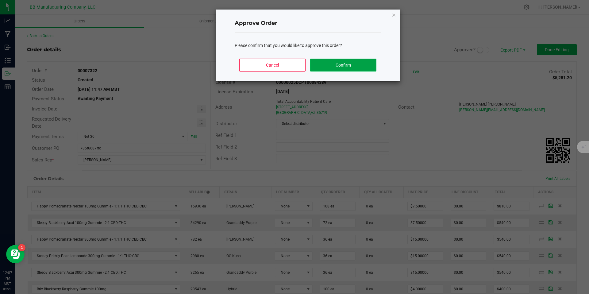
click at [359, 66] on button "Confirm" at bounding box center [343, 65] width 66 height 13
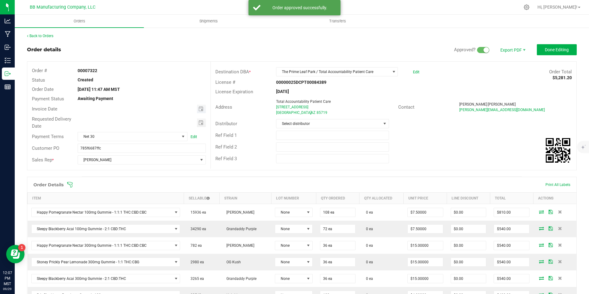
type input "month/day/year"
click at [187, 108] on input "month/day/year" at bounding box center [137, 109] width 119 height 8
click at [197, 108] on span "Toggle calendar" at bounding box center [201, 109] width 9 height 9
click at [121, 185] on td at bounding box center [123, 187] width 9 height 9
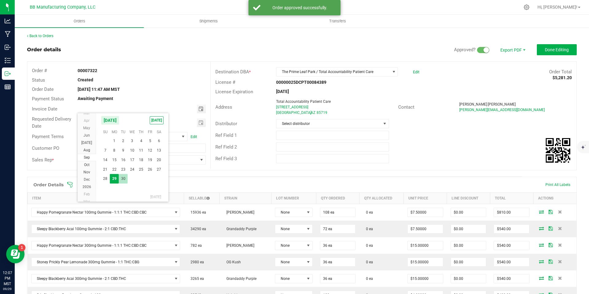
click at [127, 176] on span "30" at bounding box center [123, 179] width 9 height 10
type input "[DATE]"
click at [203, 122] on span "Toggle calendar" at bounding box center [201, 122] width 9 height 9
click at [121, 191] on span "30" at bounding box center [123, 193] width 9 height 10
type input "[DATE]"
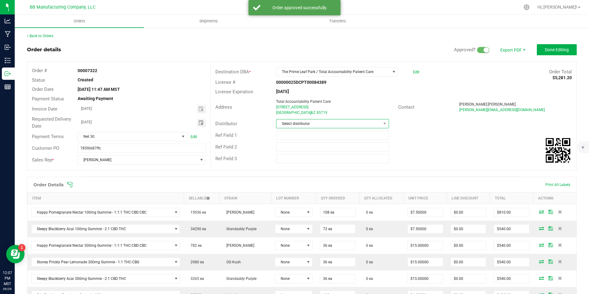
click at [290, 126] on span "Select distributor" at bounding box center [328, 123] width 104 height 9
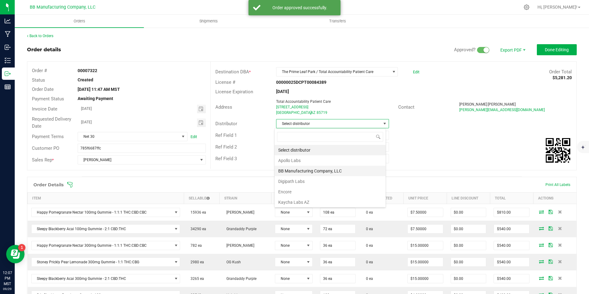
scroll to position [9, 112]
click at [290, 171] on li "BB Manufacturing Company, LLC" at bounding box center [330, 171] width 111 height 10
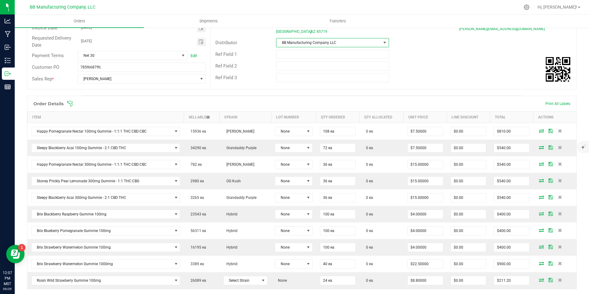
scroll to position [128, 0]
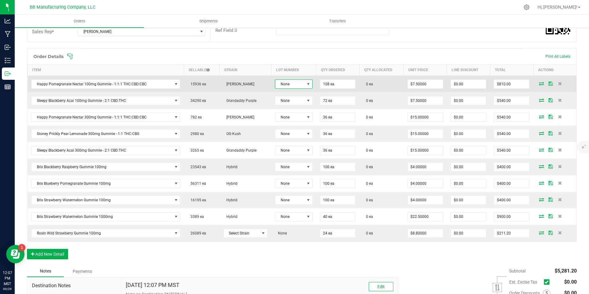
click at [288, 85] on span "None" at bounding box center [289, 84] width 29 height 9
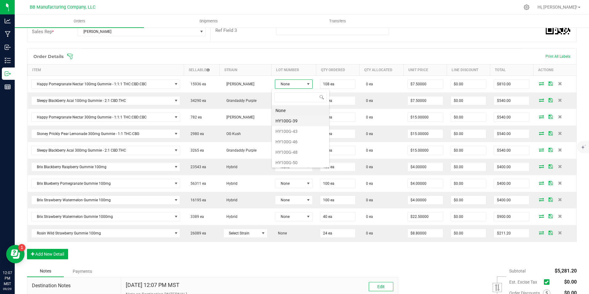
scroll to position [9, 37]
click at [292, 151] on li "HY100G-48" at bounding box center [300, 152] width 57 height 10
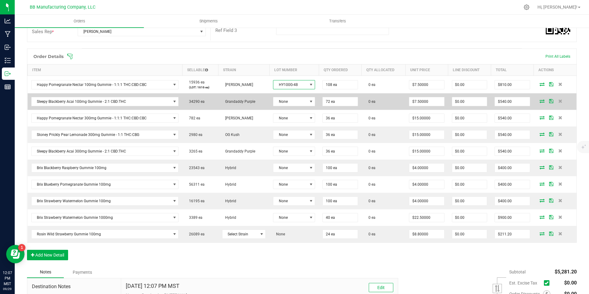
click at [295, 106] on td "None" at bounding box center [293, 101] width 49 height 17
click at [294, 105] on span "None" at bounding box center [290, 101] width 34 height 9
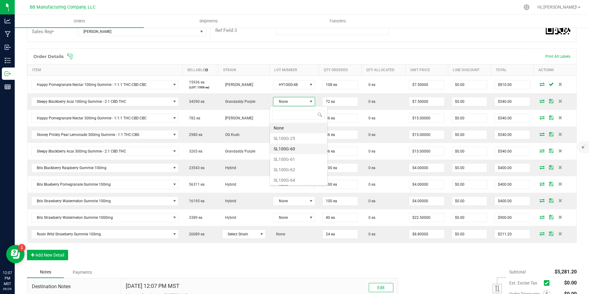
scroll to position [9, 42]
click at [291, 167] on li "SL100G-62" at bounding box center [298, 169] width 57 height 10
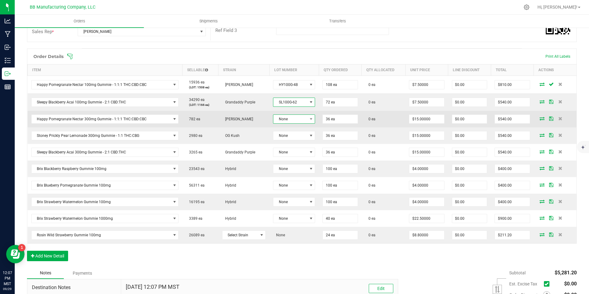
click at [286, 123] on span "None" at bounding box center [294, 118] width 42 height 9
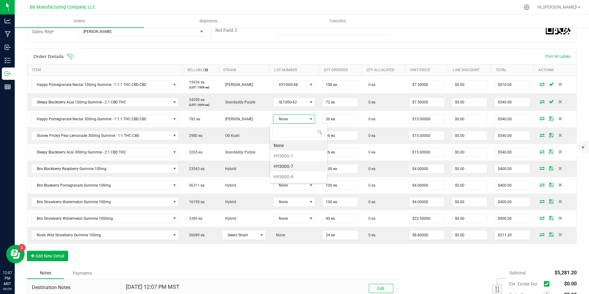
click at [288, 166] on li "HY300G-7" at bounding box center [298, 166] width 57 height 10
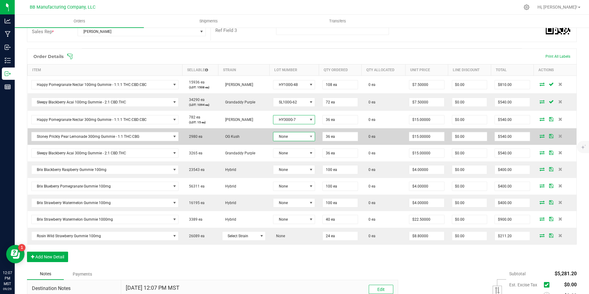
click at [288, 139] on span "None" at bounding box center [290, 136] width 34 height 9
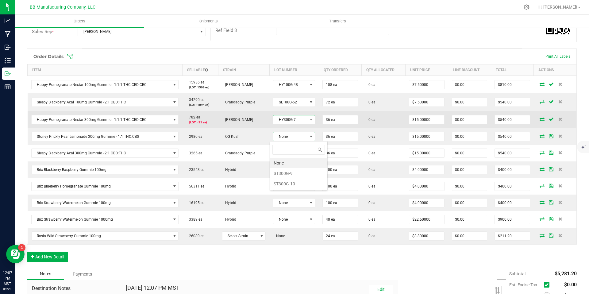
click at [287, 117] on span "HY300G-7" at bounding box center [290, 119] width 34 height 9
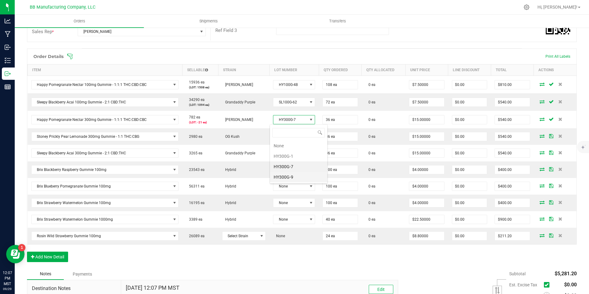
click at [291, 175] on li "HY300G-9" at bounding box center [298, 177] width 57 height 10
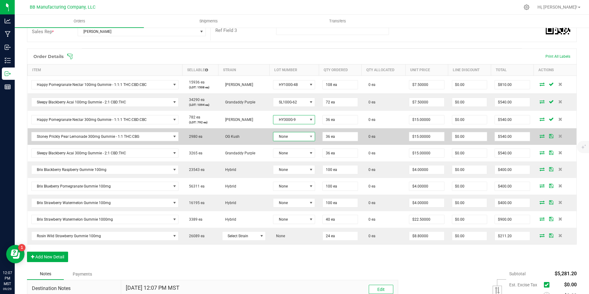
click at [291, 139] on span "None" at bounding box center [290, 136] width 34 height 9
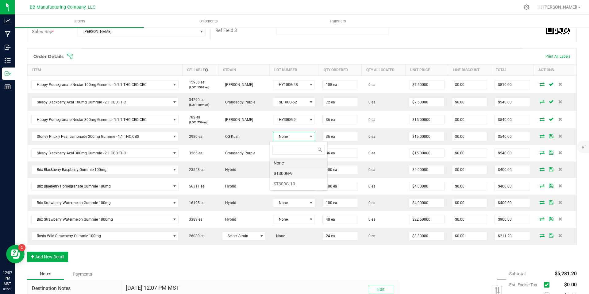
click at [287, 175] on li "ST300G-9" at bounding box center [298, 173] width 57 height 10
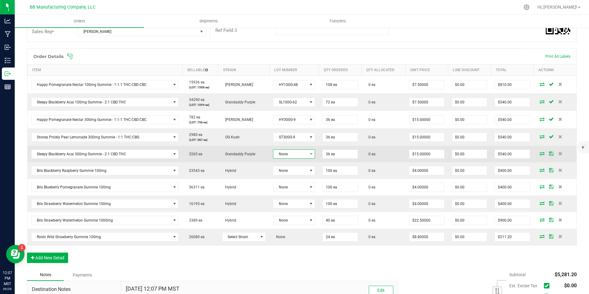
click at [287, 153] on span "None" at bounding box center [290, 154] width 34 height 9
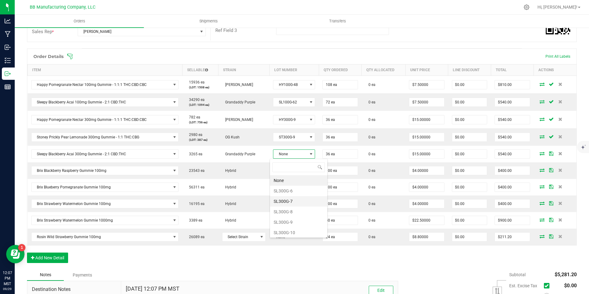
click at [289, 203] on li "SL300G-7" at bounding box center [298, 201] width 57 height 10
click at [289, 158] on span "SL300G-7" at bounding box center [290, 154] width 34 height 9
click at [292, 212] on li "SL300G-8" at bounding box center [298, 212] width 57 height 10
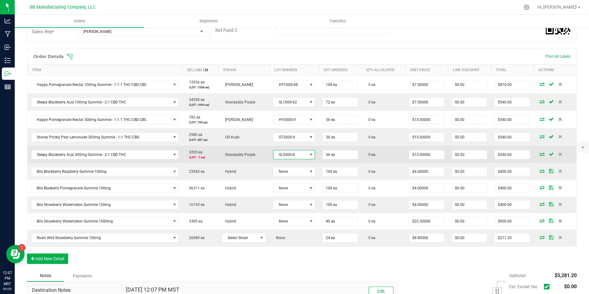
click at [289, 158] on span "SL300G-8" at bounding box center [290, 154] width 34 height 9
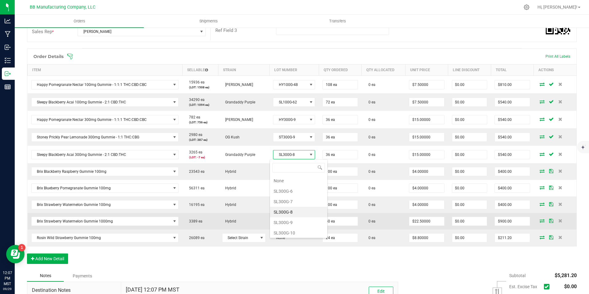
click at [288, 221] on li "SL300G-9" at bounding box center [298, 222] width 57 height 10
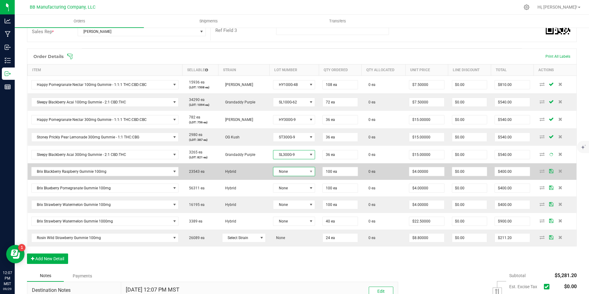
click at [285, 170] on span "None" at bounding box center [290, 171] width 34 height 9
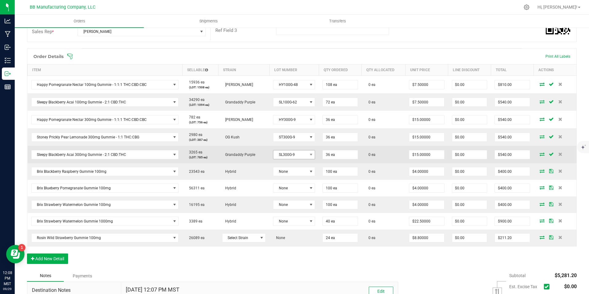
scroll to position [140, 0]
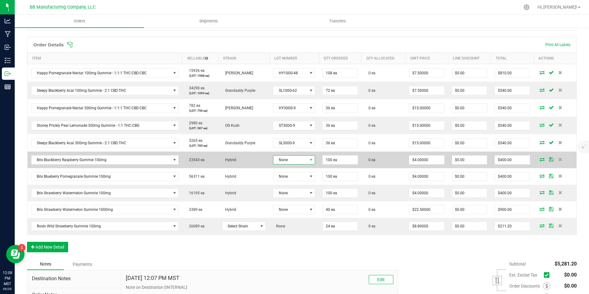
click at [282, 163] on span "None" at bounding box center [290, 160] width 34 height 9
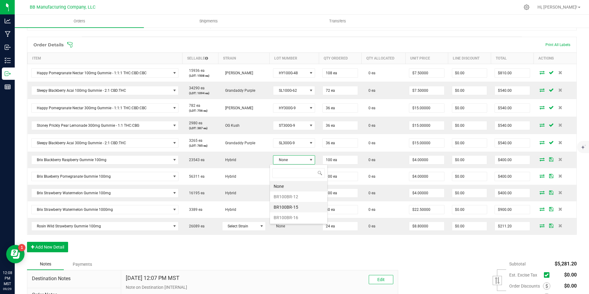
click at [291, 205] on li "BR100BR-15" at bounding box center [298, 207] width 57 height 10
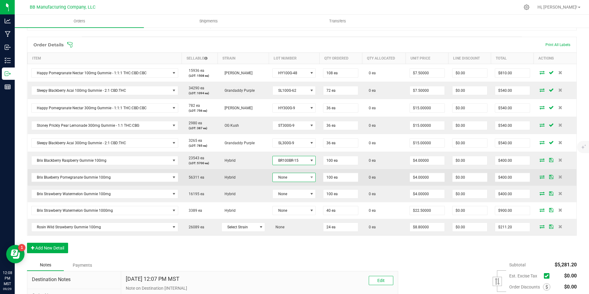
click at [285, 177] on span "None" at bounding box center [290, 177] width 35 height 9
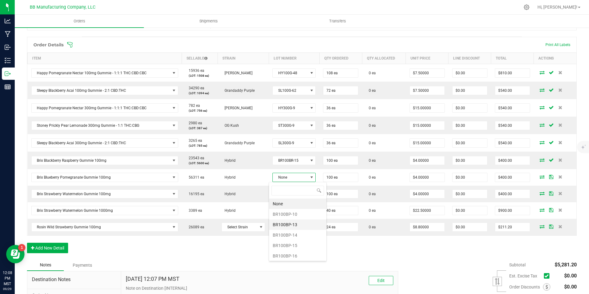
click at [290, 222] on li "BR100BP-13" at bounding box center [297, 224] width 57 height 10
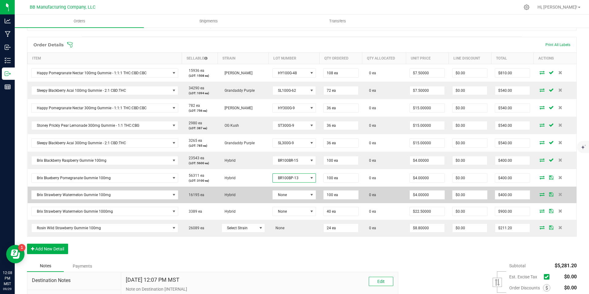
click at [291, 188] on td "None" at bounding box center [294, 194] width 51 height 17
click at [291, 190] on span "None" at bounding box center [290, 194] width 35 height 9
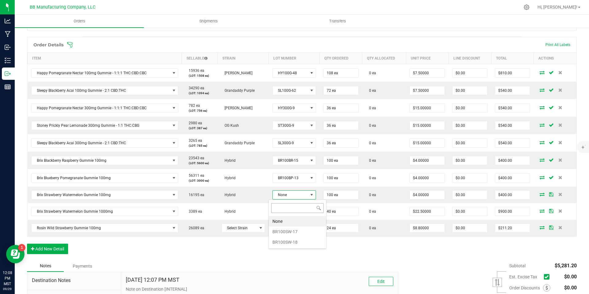
scroll to position [9, 43]
click at [289, 228] on li "BR100SW-17" at bounding box center [297, 231] width 57 height 10
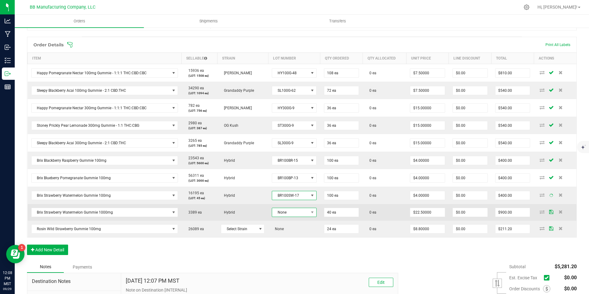
click at [287, 214] on span "None" at bounding box center [290, 212] width 36 height 9
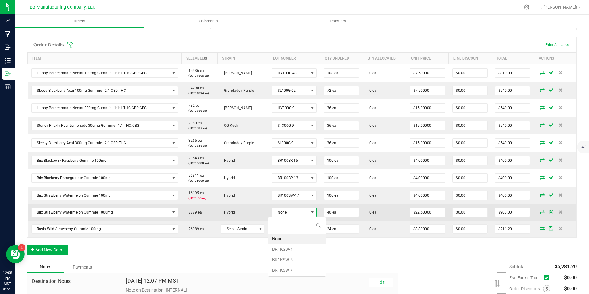
scroll to position [9, 44]
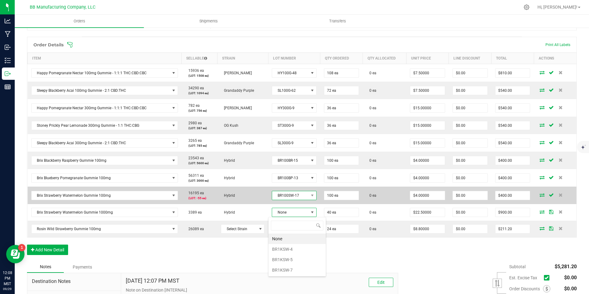
click at [287, 198] on span "BR100SW-17" at bounding box center [290, 195] width 36 height 9
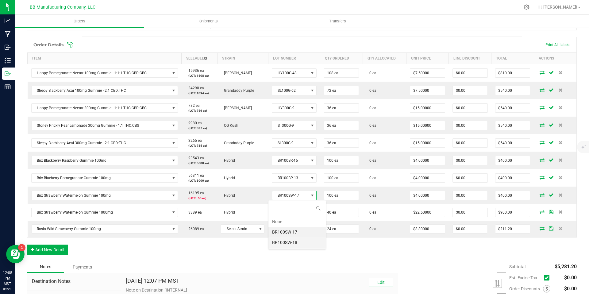
click at [284, 243] on li "BR100SW-18" at bounding box center [296, 242] width 57 height 10
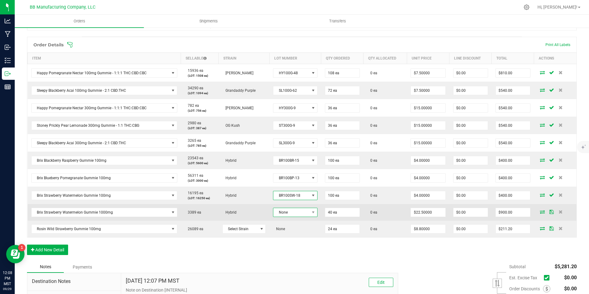
click at [287, 212] on span "None" at bounding box center [291, 212] width 36 height 9
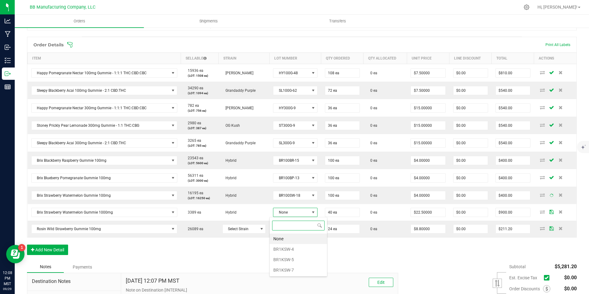
scroll to position [9, 44]
click at [290, 260] on li "BR1KSW-5" at bounding box center [298, 259] width 57 height 10
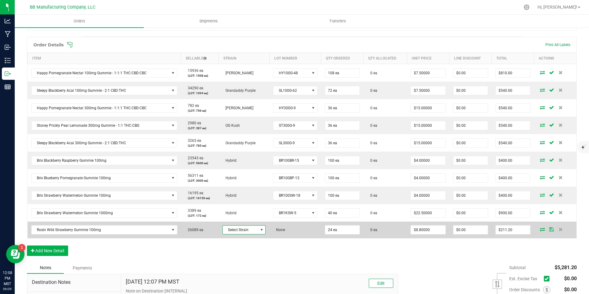
click at [249, 231] on span "Select Strain" at bounding box center [240, 229] width 35 height 9
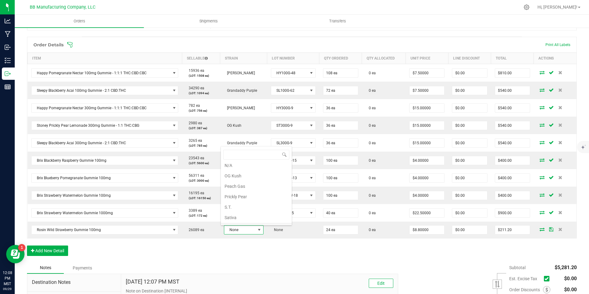
scroll to position [270, 0]
click at [241, 188] on li "Peach Gas" at bounding box center [256, 190] width 71 height 10
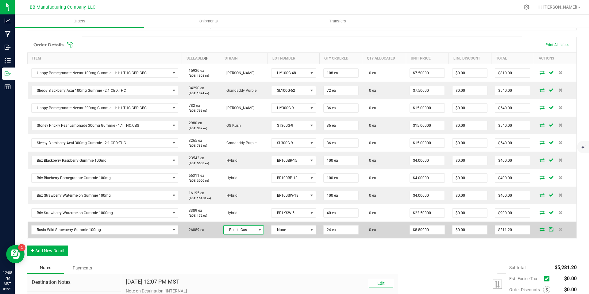
click at [293, 236] on td "None" at bounding box center [293, 229] width 52 height 17
click at [293, 232] on span "None" at bounding box center [289, 229] width 37 height 9
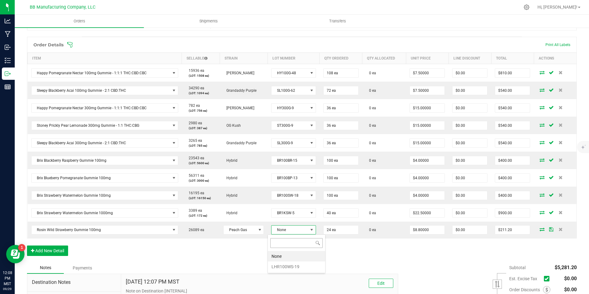
scroll to position [9, 44]
click at [290, 269] on li "LHR100WS-19" at bounding box center [296, 266] width 57 height 10
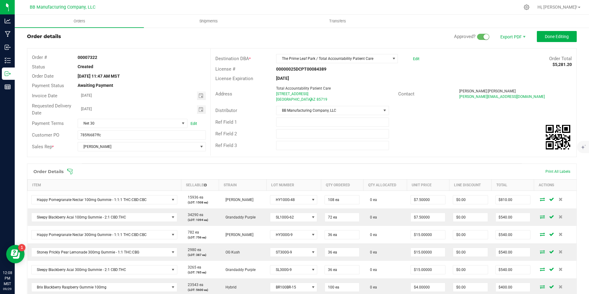
scroll to position [0, 0]
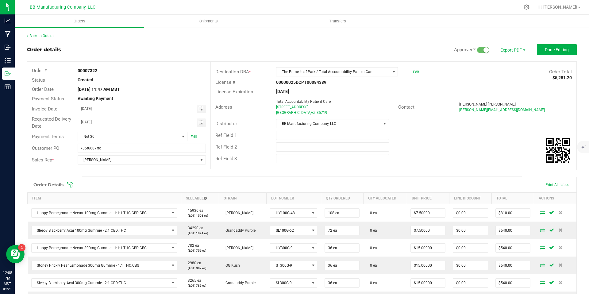
click at [536, 57] on outbound-order-header "Order details Approved? Export PDF Done Editing Order # 00007322 Status Created…" at bounding box center [302, 110] width 550 height 132
click at [545, 45] on button "Done Editing" at bounding box center [557, 49] width 40 height 11
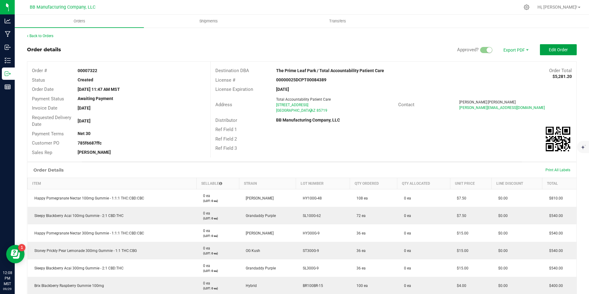
click at [564, 48] on button "Edit Order" at bounding box center [558, 49] width 37 height 11
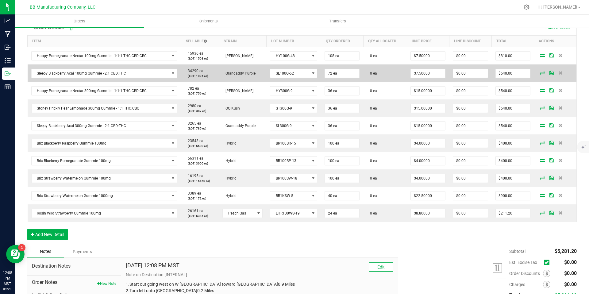
scroll to position [160, 0]
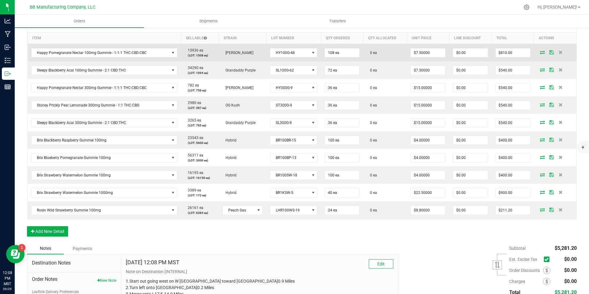
click at [540, 52] on icon at bounding box center [542, 52] width 5 height 4
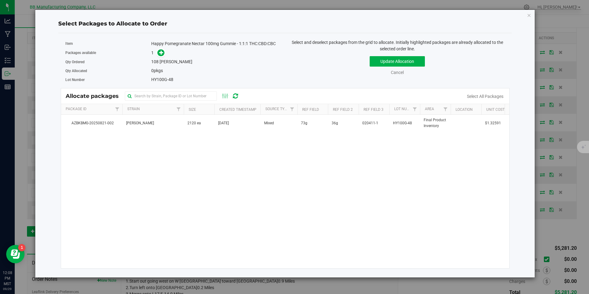
click at [180, 137] on div "AZBKBMG-20250821-002 [PERSON_NAME] 2120 ea [DATE] Mixed 73g 36g 020411-1 HY100G…" at bounding box center [285, 191] width 448 height 153
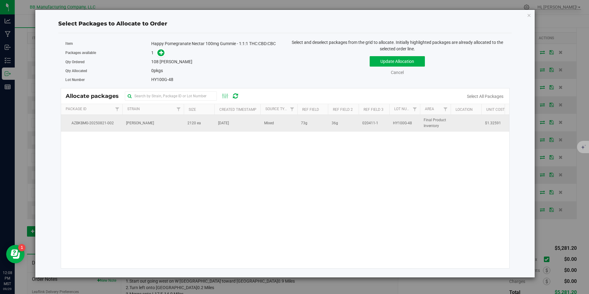
click at [180, 125] on td "[PERSON_NAME]" at bounding box center [152, 123] width 61 height 17
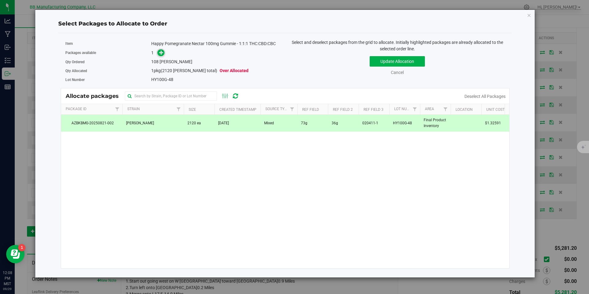
click at [160, 52] on icon at bounding box center [161, 52] width 4 height 4
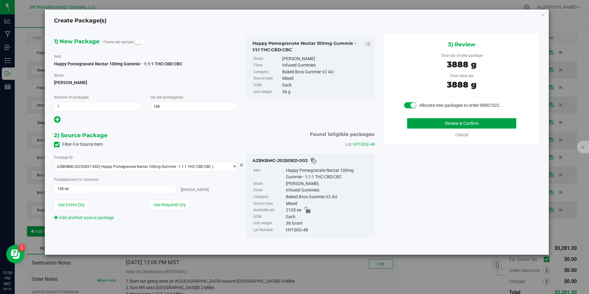
click at [419, 119] on button "Review & Confirm" at bounding box center [461, 123] width 109 height 10
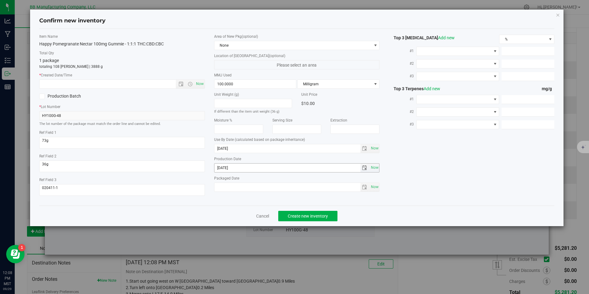
click at [211, 170] on div "Area of New Pkg (optional) None Location of [GEOGRAPHIC_DATA] (optional) Please…" at bounding box center [296, 114] width 175 height 161
click at [243, 169] on input "[DATE]" at bounding box center [287, 167] width 146 height 9
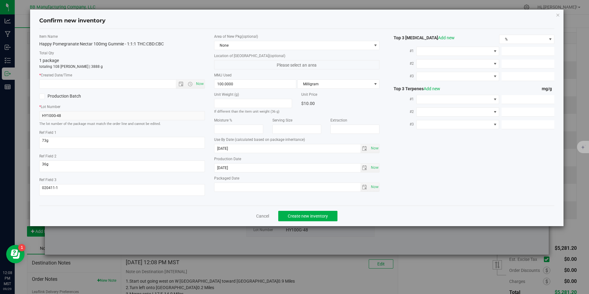
click at [156, 89] on div "Item Name Happy Pomegranate Nectar 100mg Gummie - 1:1:1 THC:CBD:CBC Total Qty 1…" at bounding box center [122, 117] width 175 height 167
click at [156, 84] on input "text" at bounding box center [113, 84] width 147 height 9
paste input "[DATE]"
type input "[DATE] 12:08 PM"
click at [298, 217] on span "Create new inventory" at bounding box center [308, 215] width 40 height 5
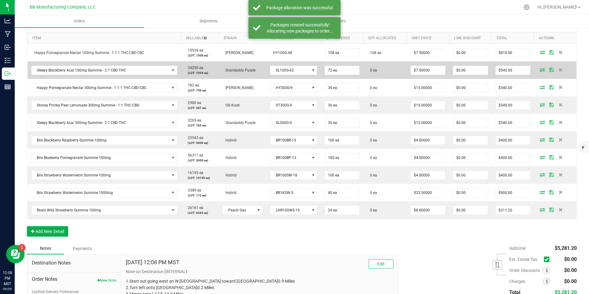
click at [536, 72] on td at bounding box center [555, 69] width 42 height 17
click at [540, 69] on icon at bounding box center [542, 70] width 5 height 4
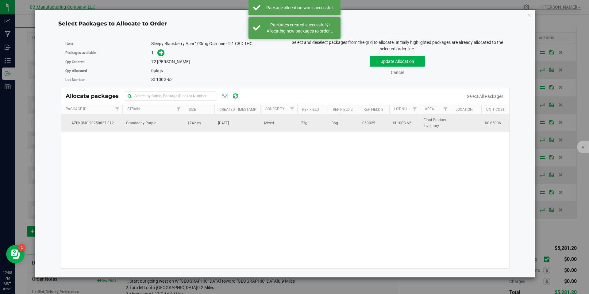
click at [189, 121] on span "1742 ea" at bounding box center [193, 123] width 13 height 6
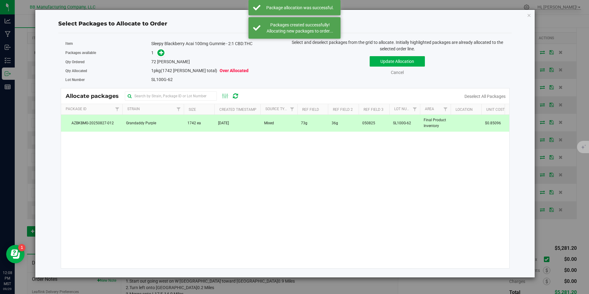
click at [165, 53] on div "1" at bounding box center [215, 52] width 129 height 7
click at [162, 53] on icon at bounding box center [161, 52] width 4 height 4
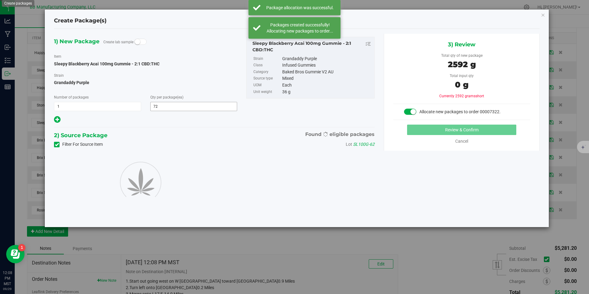
type input "72"
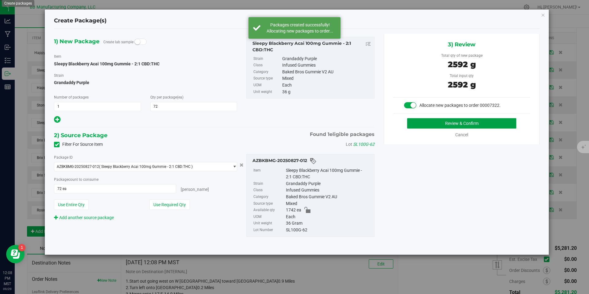
click at [448, 124] on button "Review & Confirm" at bounding box center [461, 123] width 109 height 10
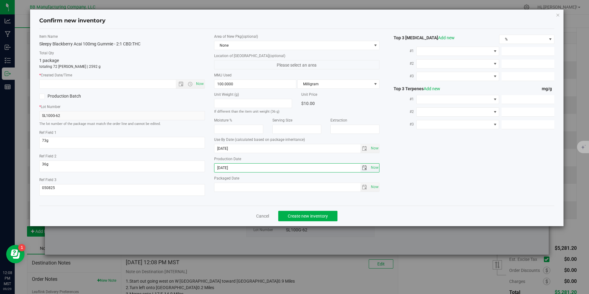
click at [242, 171] on input "[DATE]" at bounding box center [287, 167] width 146 height 9
click at [156, 85] on input "text" at bounding box center [113, 84] width 147 height 9
paste input "[DATE]"
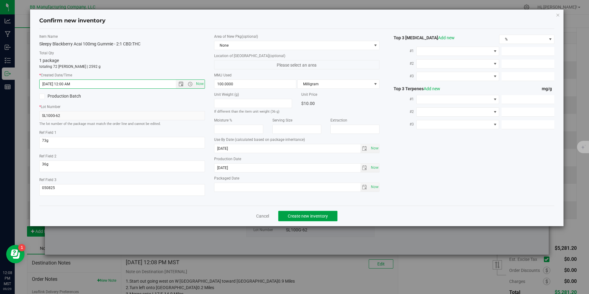
type input "[DATE] 12:08 PM"
click at [295, 219] on button "Create new inventory" at bounding box center [307, 216] width 59 height 10
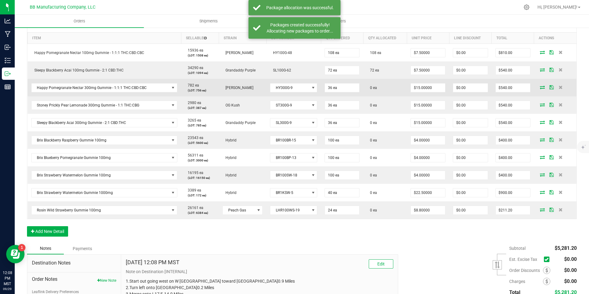
click at [540, 89] on icon at bounding box center [542, 87] width 5 height 4
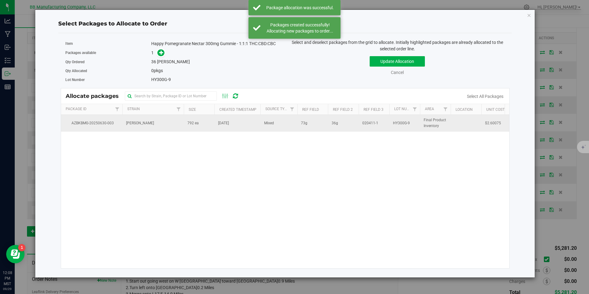
click at [218, 122] on span "[DATE]" at bounding box center [223, 123] width 11 height 6
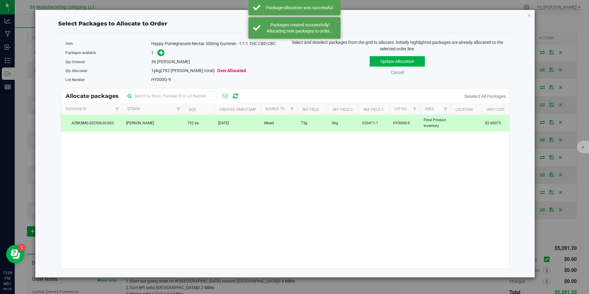
click at [160, 46] on div "Happy Pomegranate Nectar 300mg Gummie - 1:1:1 THC:CBD:CBC" at bounding box center [215, 43] width 129 height 6
click at [162, 59] on div "36 [PERSON_NAME]" at bounding box center [215, 62] width 129 height 6
click at [161, 55] on icon at bounding box center [161, 52] width 4 height 4
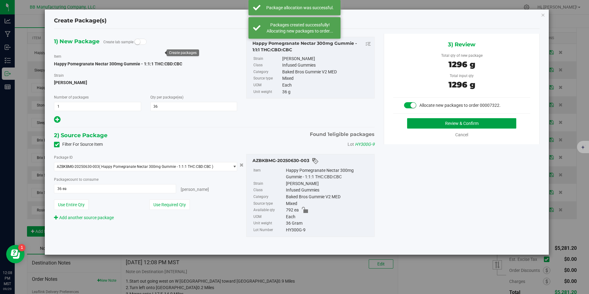
click at [434, 122] on button "Review & Confirm" at bounding box center [461, 123] width 109 height 10
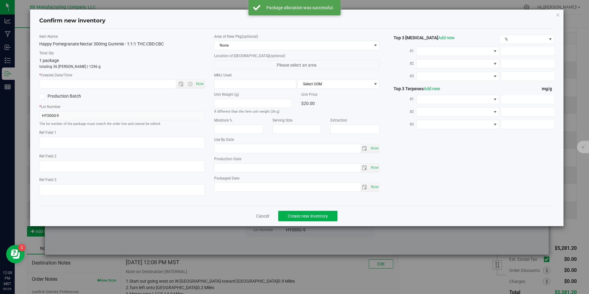
type textarea "73g"
type textarea "36g"
type textarea "020411-1"
type input "300.0000"
type input "[DATE]"
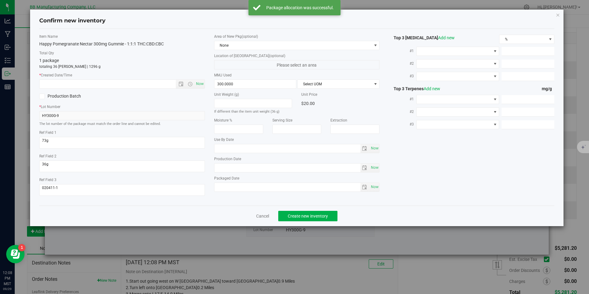
type input "[DATE]"
click at [245, 167] on input "[DATE]" at bounding box center [287, 167] width 146 height 9
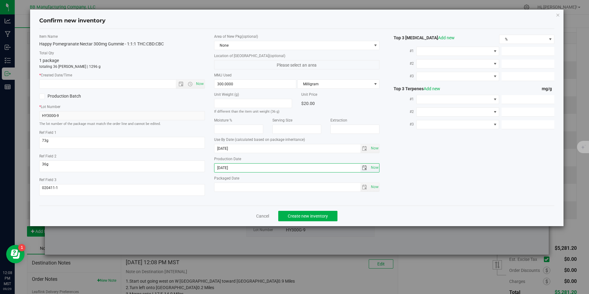
click at [245, 167] on input "[DATE]" at bounding box center [287, 167] width 146 height 9
click at [160, 81] on input "text" at bounding box center [113, 84] width 147 height 9
paste input "[DATE]"
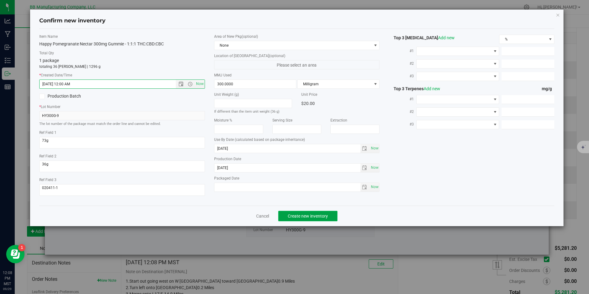
type input "[DATE] 12:08 PM"
click at [309, 216] on span "Create new inventory" at bounding box center [308, 215] width 40 height 5
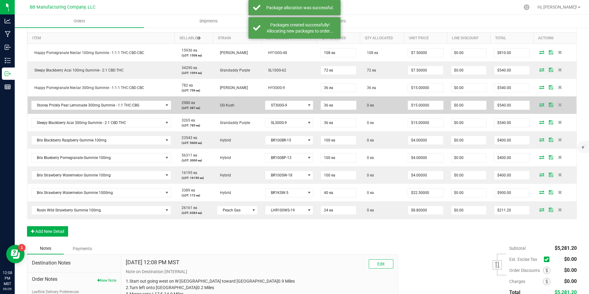
click at [539, 105] on icon at bounding box center [541, 105] width 5 height 4
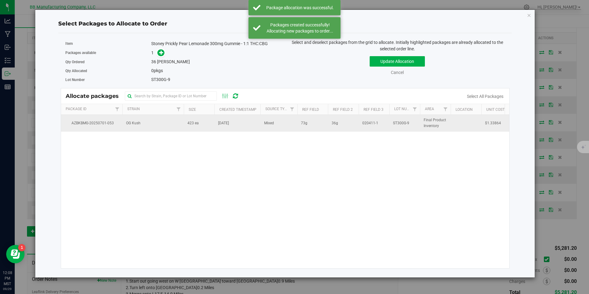
click at [162, 130] on td "OG Kush" at bounding box center [152, 123] width 61 height 17
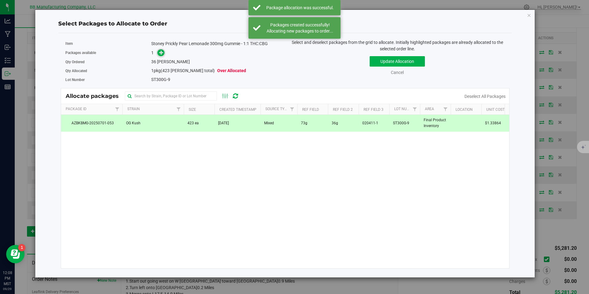
click at [161, 49] on span at bounding box center [160, 52] width 7 height 7
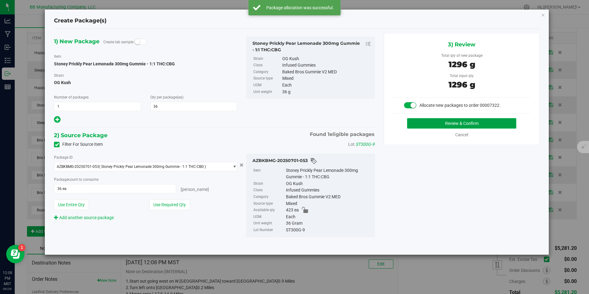
click at [435, 125] on button "Review & Confirm" at bounding box center [461, 123] width 109 height 10
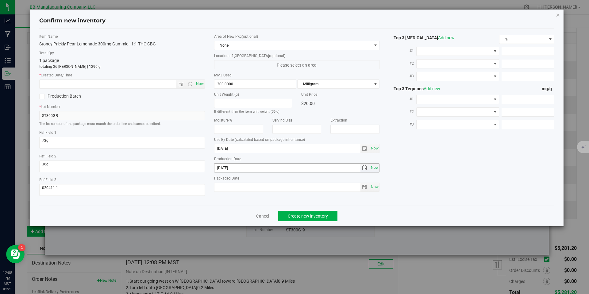
click at [214, 165] on input "[DATE]" at bounding box center [287, 167] width 146 height 9
click at [163, 88] on input "text" at bounding box center [113, 84] width 147 height 9
paste input "[DATE]"
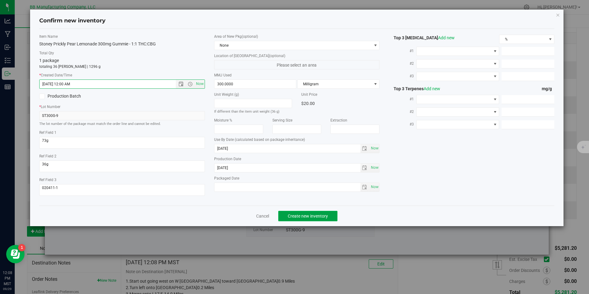
type input "[DATE] 12:08 PM"
click at [309, 219] on button "Create new inventory" at bounding box center [307, 216] width 59 height 10
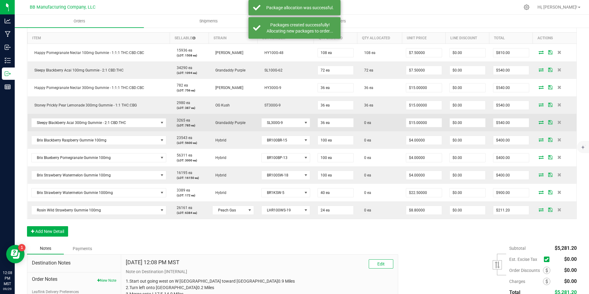
click at [539, 122] on icon at bounding box center [541, 122] width 5 height 4
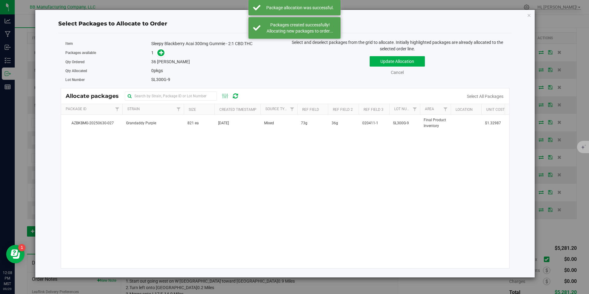
click at [203, 133] on div "AZBKBMG-20250630-027 Grandaddy Purple 821 ea [DATE] Mixed 73g 36g 020411-1 SL30…" at bounding box center [285, 191] width 448 height 153
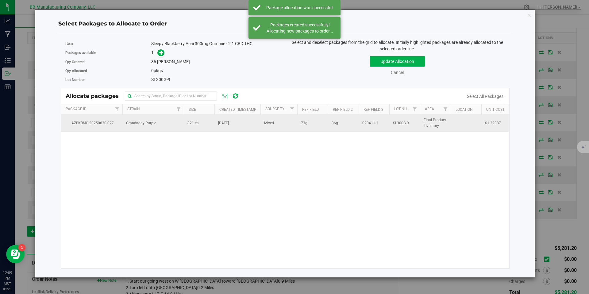
click at [192, 122] on span "821 ea" at bounding box center [192, 123] width 11 height 6
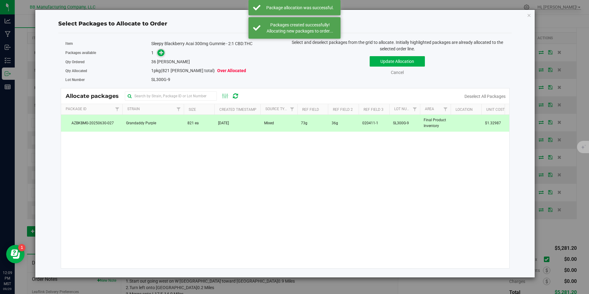
click at [160, 54] on icon at bounding box center [161, 52] width 4 height 4
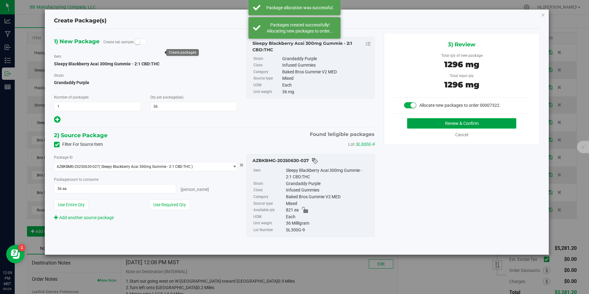
click at [429, 120] on button "Review & Confirm" at bounding box center [461, 123] width 109 height 10
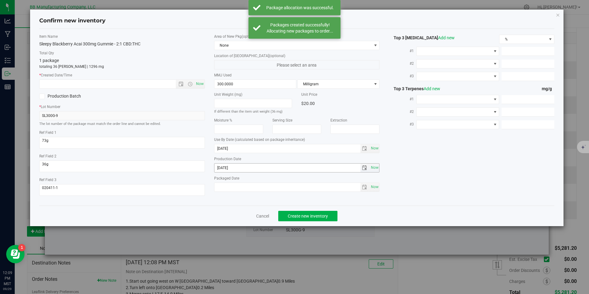
click at [229, 168] on input "[DATE]" at bounding box center [287, 167] width 146 height 9
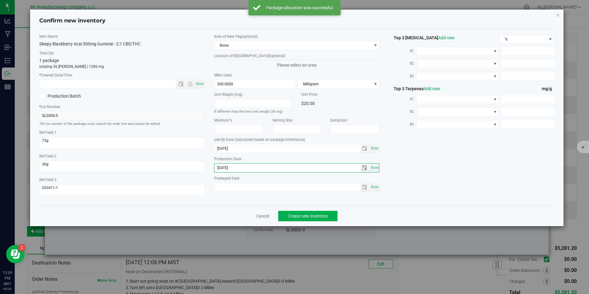
click at [229, 168] on input "[DATE]" at bounding box center [287, 167] width 146 height 9
click at [150, 88] on input "text" at bounding box center [113, 84] width 147 height 9
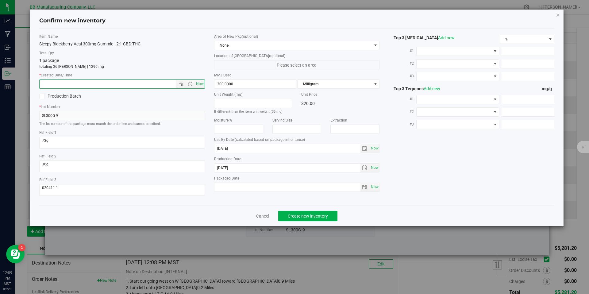
click at [319, 225] on div "Cancel Create new inventory" at bounding box center [296, 216] width 515 height 21
click at [317, 220] on button "Create new inventory" at bounding box center [307, 216] width 59 height 10
click at [242, 168] on input "[DATE]" at bounding box center [287, 167] width 146 height 9
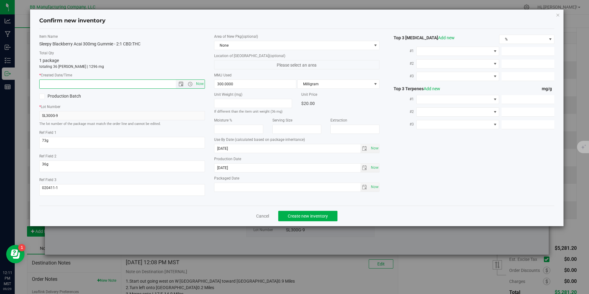
click at [145, 82] on input "text" at bounding box center [113, 84] width 147 height 9
paste input "[DATE]"
type input "[DATE] 12:11 PM"
click at [303, 218] on span "Create new inventory" at bounding box center [308, 215] width 40 height 5
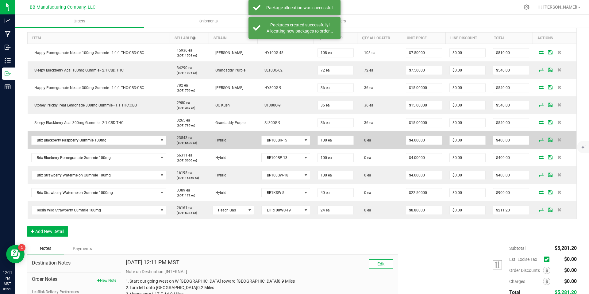
click at [539, 138] on icon at bounding box center [541, 140] width 5 height 4
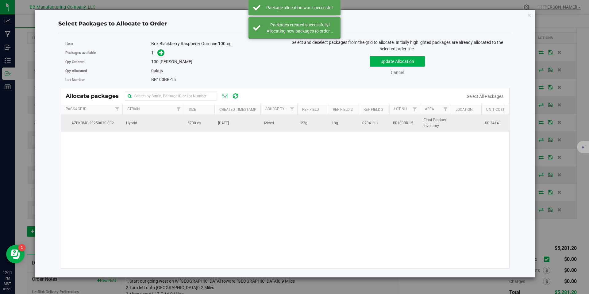
click at [213, 124] on td "5700 ea" at bounding box center [199, 123] width 31 height 17
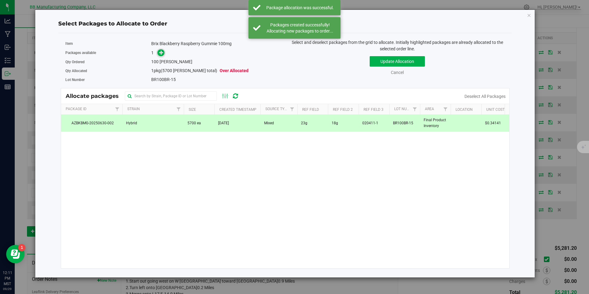
click at [159, 50] on span at bounding box center [160, 52] width 7 height 7
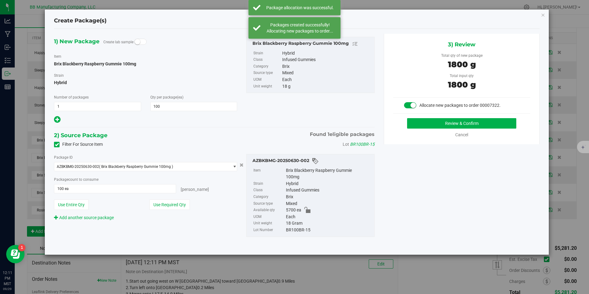
click at [429, 116] on div "3) Review Total qty of new package 1800 g Total input qty 1800 g Allocate new p…" at bounding box center [462, 89] width 156 height 110
click at [430, 117] on div "3) Review Total qty of new package 1800 g Total input qty 1800 g Allocate new p…" at bounding box center [462, 89] width 156 height 110
click at [431, 120] on button "Review & Confirm" at bounding box center [461, 123] width 109 height 10
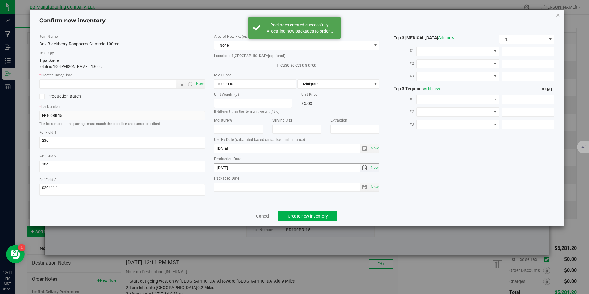
click at [253, 166] on input "[DATE]" at bounding box center [287, 167] width 146 height 9
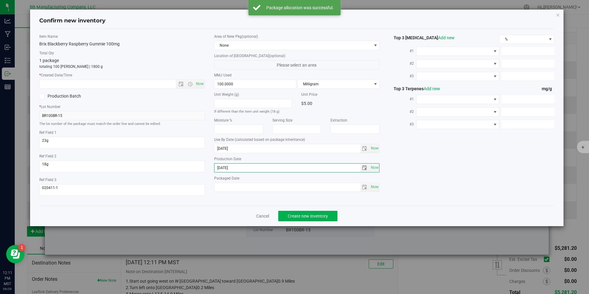
click at [253, 166] on input "[DATE]" at bounding box center [287, 167] width 146 height 9
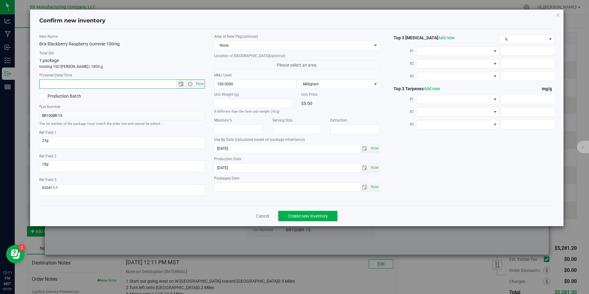
click at [163, 82] on input "text" at bounding box center [113, 84] width 147 height 9
paste input "[DATE]"
type input "[DATE] 12:11 PM"
click at [305, 218] on span "Create new inventory" at bounding box center [308, 215] width 40 height 5
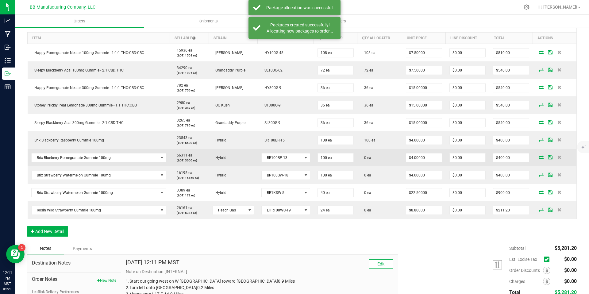
click at [539, 157] on icon at bounding box center [541, 157] width 5 height 4
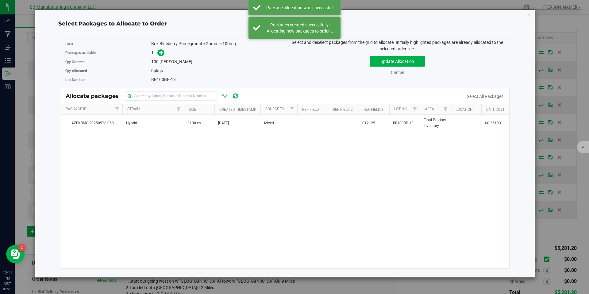
click at [174, 135] on div "AZBKBMG-20250528-069 Hybrid 3100 ea [DATE] Mixed 012125 BR100BP-13 Final Produc…" at bounding box center [285, 191] width 448 height 153
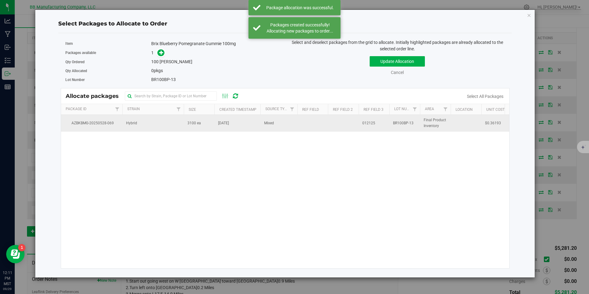
click at [174, 129] on td "Hybrid" at bounding box center [152, 123] width 61 height 17
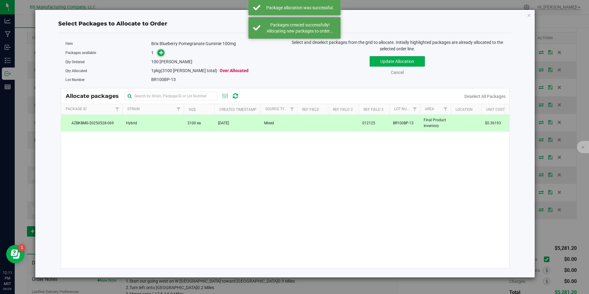
click at [159, 50] on icon at bounding box center [161, 52] width 4 height 4
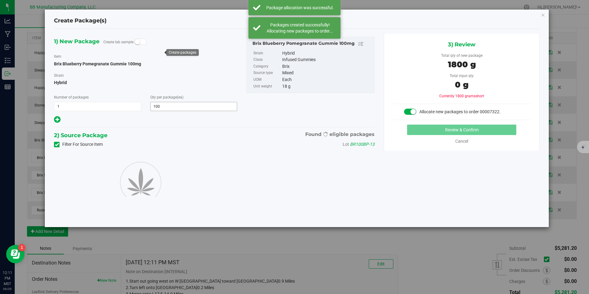
type input "100"
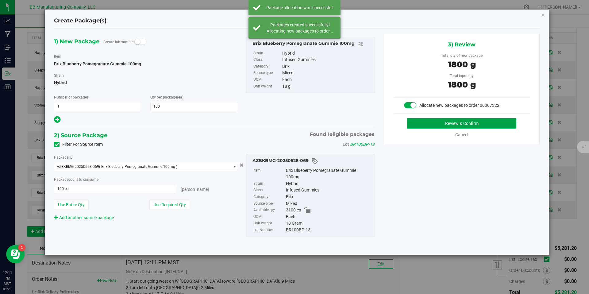
click at [414, 119] on button "Review & Confirm" at bounding box center [461, 123] width 109 height 10
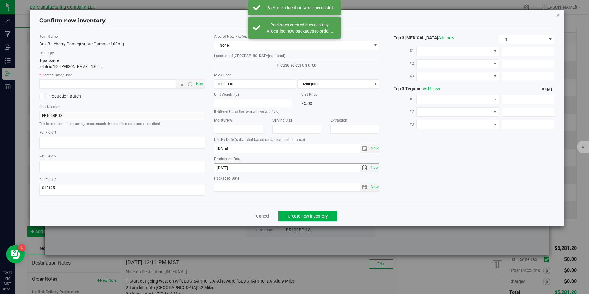
click at [239, 171] on input "[DATE]" at bounding box center [287, 167] width 146 height 9
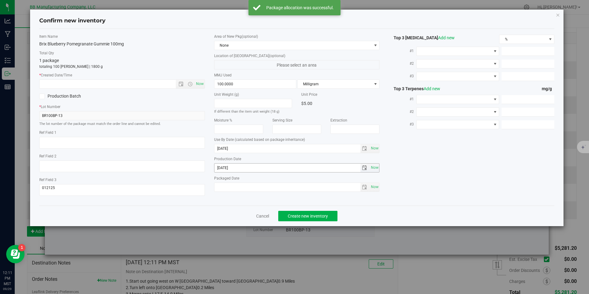
click at [239, 171] on input "[DATE]" at bounding box center [287, 167] width 146 height 9
click at [154, 85] on input "text" at bounding box center [113, 84] width 147 height 9
paste input "[DATE]"
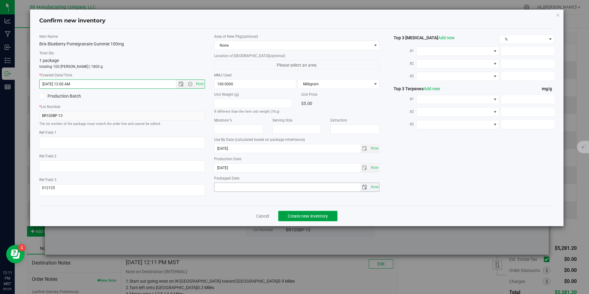
type input "[DATE] 12:11 PM"
click at [316, 215] on span "Create new inventory" at bounding box center [308, 215] width 40 height 5
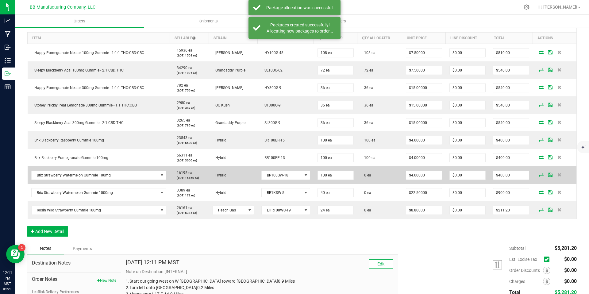
click at [539, 174] on icon at bounding box center [541, 175] width 5 height 4
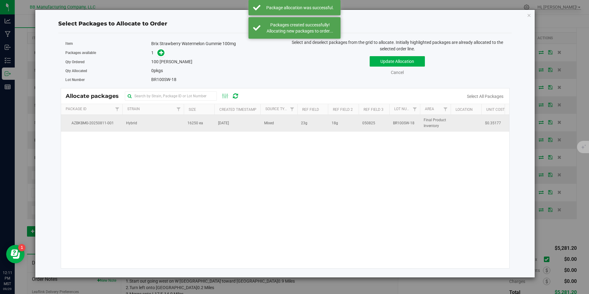
click at [188, 125] on span "16250 ea" at bounding box center [195, 123] width 16 height 6
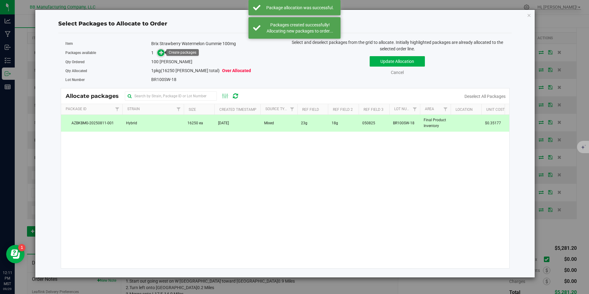
click at [160, 52] on icon at bounding box center [161, 52] width 4 height 4
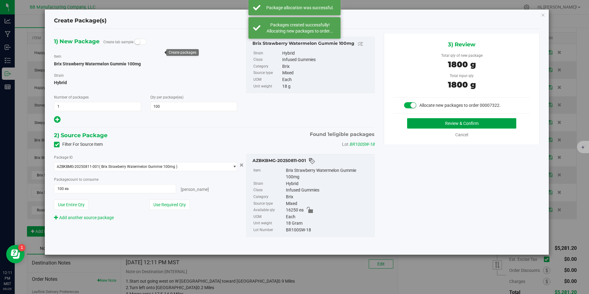
click at [432, 128] on button "Review & Confirm" at bounding box center [461, 123] width 109 height 10
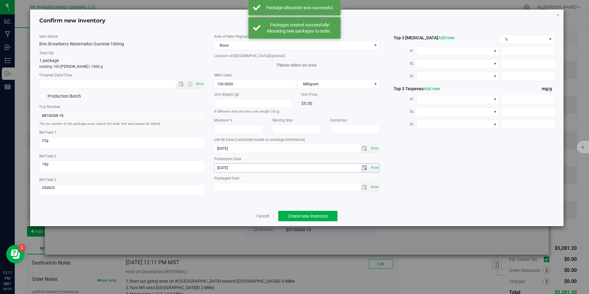
click at [243, 172] on div "Unit Weight (g) If different than the item unit weight (18 g) Unit Price $5.00 …" at bounding box center [297, 142] width 166 height 100
click at [243, 171] on input "[DATE]" at bounding box center [287, 167] width 146 height 9
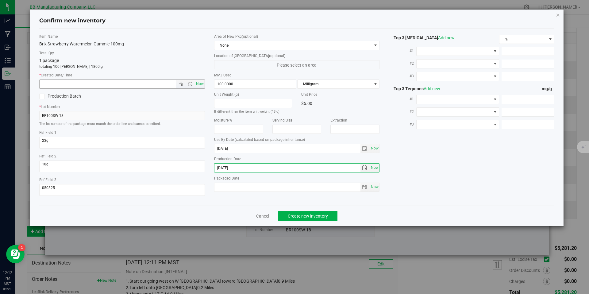
click at [151, 80] on input "text" at bounding box center [113, 84] width 147 height 9
paste input "[DATE]"
type input "[DATE] 12:12 PM"
click at [314, 221] on button "Create new inventory" at bounding box center [307, 216] width 59 height 10
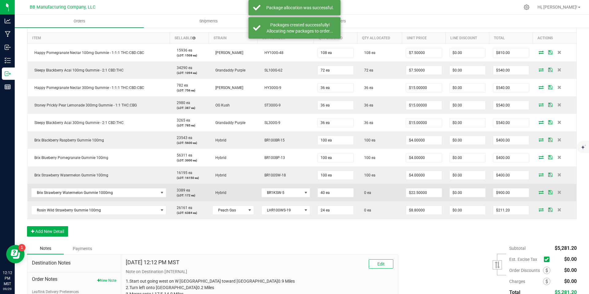
click at [539, 192] on icon at bounding box center [541, 192] width 5 height 4
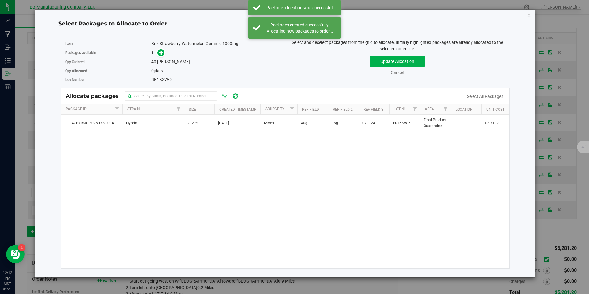
click at [219, 133] on div "AZBKBMG-20250328-034 Hybrid 212 ea [DATE] Mixed 40g 36g 071124 BR1KSW-5 Final P…" at bounding box center [285, 191] width 448 height 153
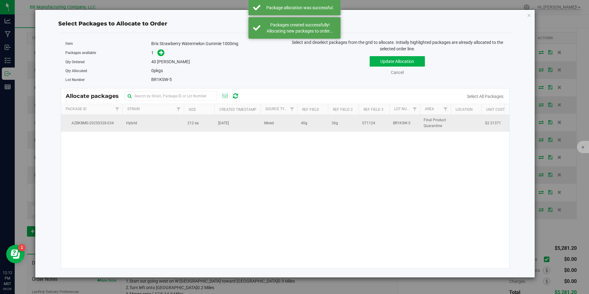
click at [215, 129] on td "[DATE]" at bounding box center [237, 123] width 46 height 17
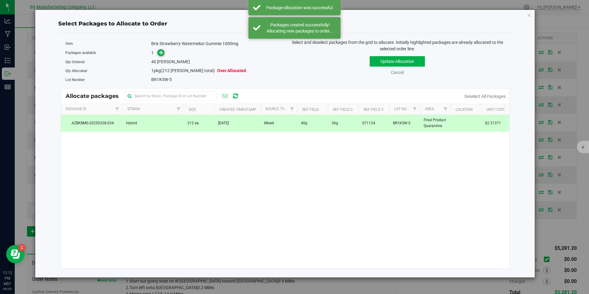
click at [163, 55] on icon at bounding box center [161, 52] width 4 height 4
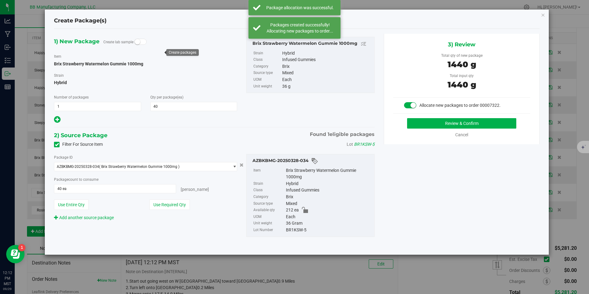
click at [445, 129] on div "Review & Confirm Cancel" at bounding box center [461, 128] width 137 height 20
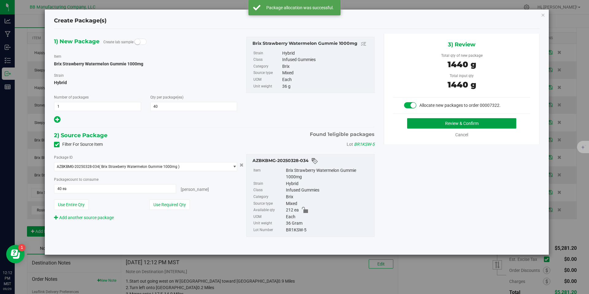
click at [416, 119] on button "Review & Confirm" at bounding box center [461, 123] width 109 height 10
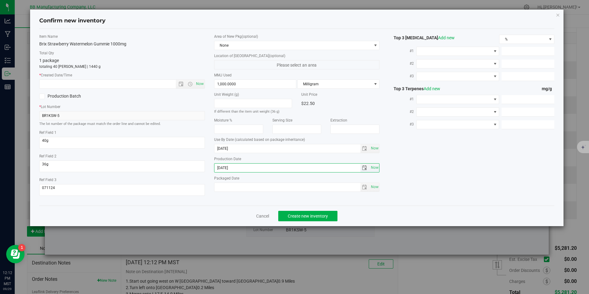
click at [240, 169] on input "[DATE]" at bounding box center [287, 167] width 146 height 9
click at [155, 82] on input "text" at bounding box center [113, 84] width 147 height 9
paste input "[DATE]"
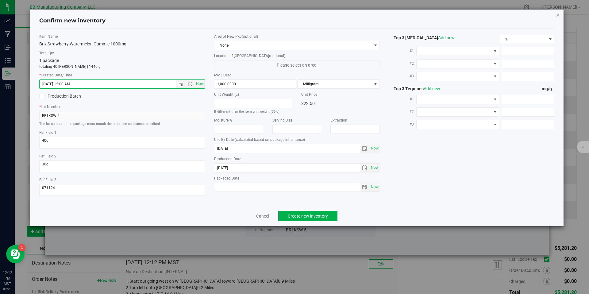
type input "[DATE] 12:12 PM"
click at [336, 228] on div "Confirm new inventory Item Name Brix Strawberry Watermelon Gummie 1000mg Total …" at bounding box center [297, 147] width 594 height 294
click at [317, 214] on span "Create new inventory" at bounding box center [308, 215] width 40 height 5
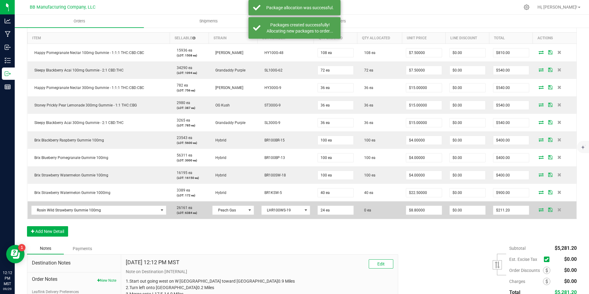
click at [539, 210] on icon at bounding box center [541, 210] width 5 height 4
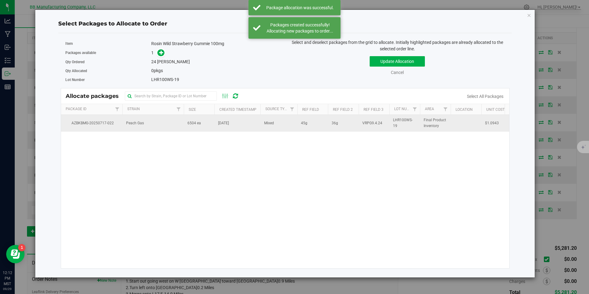
click at [179, 125] on td "Peach Gas" at bounding box center [152, 123] width 61 height 17
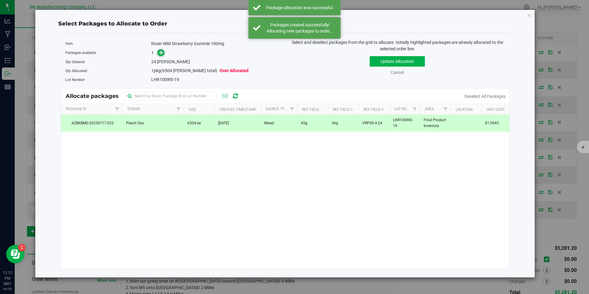
click at [163, 56] on span at bounding box center [160, 52] width 7 height 7
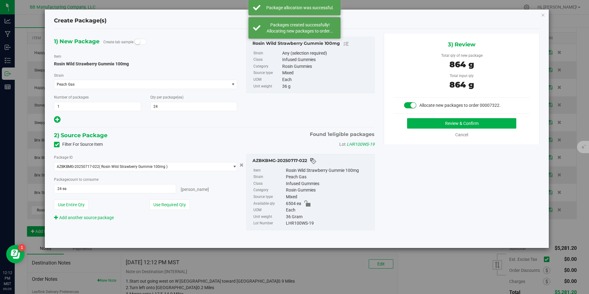
click at [436, 129] on div "Review & Confirm Cancel" at bounding box center [461, 128] width 137 height 20
click at [436, 123] on button "Review & Confirm" at bounding box center [461, 123] width 109 height 10
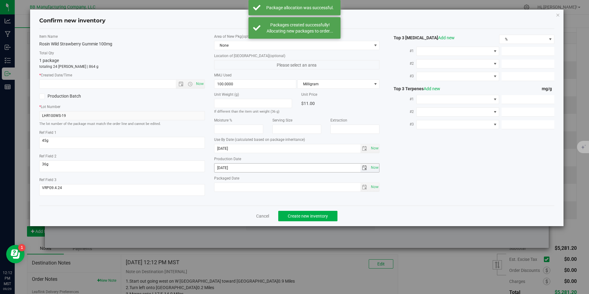
click at [237, 166] on input "[DATE]" at bounding box center [287, 167] width 146 height 9
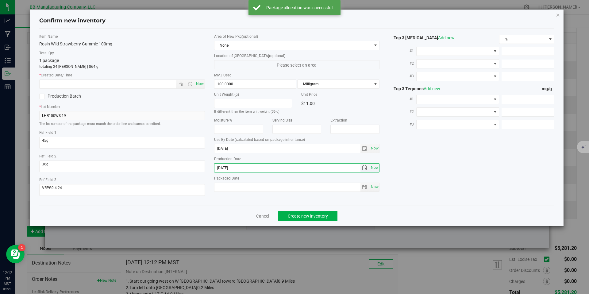
click at [237, 166] on input "[DATE]" at bounding box center [287, 167] width 146 height 9
click at [159, 83] on input "text" at bounding box center [113, 84] width 147 height 9
paste input "[DATE]"
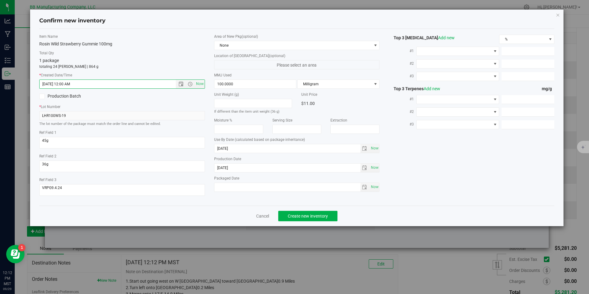
type input "[DATE] 12:12 PM"
click at [318, 226] on div "Confirm new inventory Item Name Rosin Wild Strawberry Gummie 100mg Total Qty 1 …" at bounding box center [297, 117] width 534 height 217
click at [320, 208] on div "Cancel Create new inventory" at bounding box center [296, 216] width 515 height 21
click at [323, 213] on button "Create new inventory" at bounding box center [307, 216] width 59 height 10
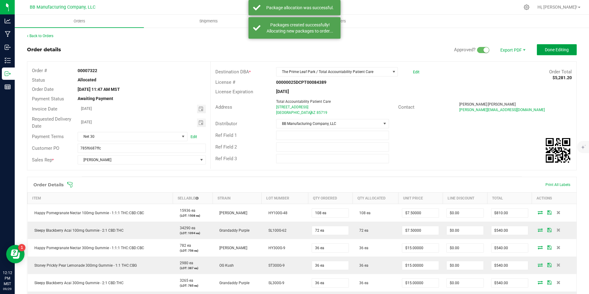
click at [557, 48] on span "Done Editing" at bounding box center [557, 49] width 24 height 5
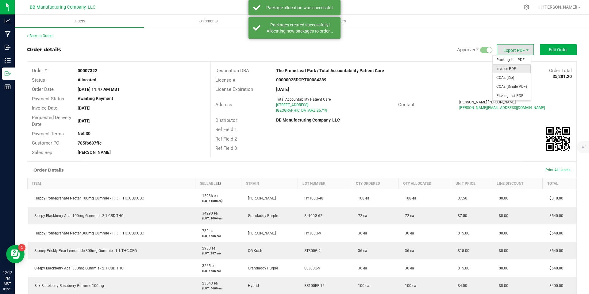
click at [512, 68] on span "Invoice PDF" at bounding box center [512, 68] width 38 height 9
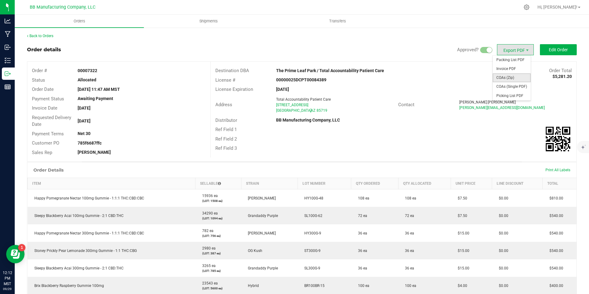
click at [506, 75] on span "COAs (Zip)" at bounding box center [512, 77] width 38 height 9
click at [512, 76] on span "COAs (Zip)" at bounding box center [512, 77] width 38 height 9
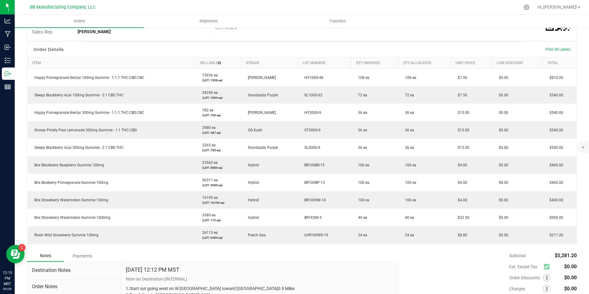
scroll to position [119, 0]
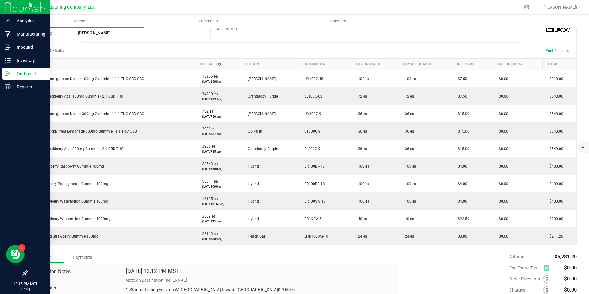
click at [6, 79] on div "Outbound" at bounding box center [26, 73] width 48 height 12
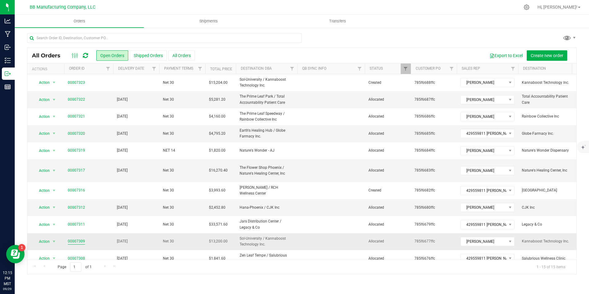
click at [84, 238] on span "00007309" at bounding box center [89, 241] width 42 height 6
click at [84, 238] on link "00007309" at bounding box center [76, 241] width 17 height 6
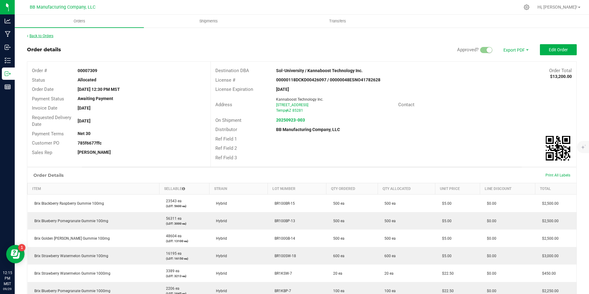
click at [38, 36] on link "Back to Orders" at bounding box center [40, 36] width 26 height 4
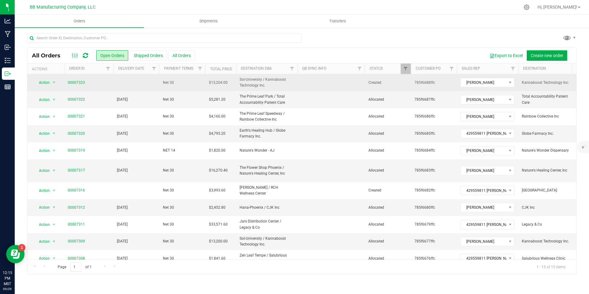
click at [66, 82] on td "00007323" at bounding box center [88, 82] width 49 height 17
drag, startPoint x: 88, startPoint y: 86, endPoint x: 81, endPoint y: 84, distance: 7.3
click at [88, 86] on td "00007323" at bounding box center [88, 82] width 49 height 17
click at [79, 83] on link "00007323" at bounding box center [76, 83] width 17 height 6
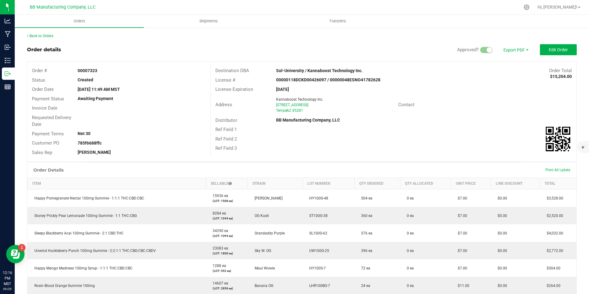
click at [48, 32] on div "Back to Orders Order details Approved? Export PDF Edit Order Order # 00007323 S…" at bounding box center [302, 231] width 574 height 409
click at [48, 38] on div "Back to Orders" at bounding box center [302, 36] width 550 height 6
click at [48, 37] on link "Back to Orders" at bounding box center [40, 36] width 26 height 4
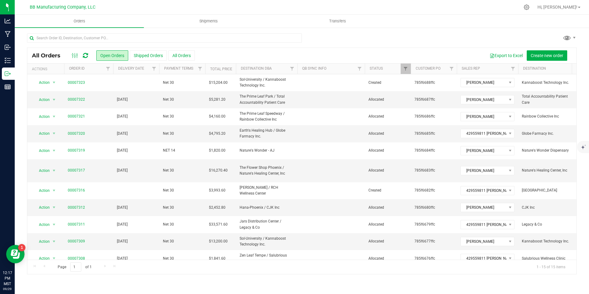
click at [86, 57] on icon at bounding box center [85, 55] width 5 height 6
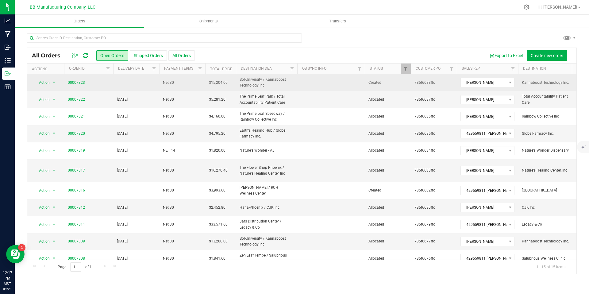
click at [77, 86] on td "00007323" at bounding box center [88, 82] width 49 height 17
click at [82, 83] on link "00007323" at bounding box center [76, 83] width 17 height 6
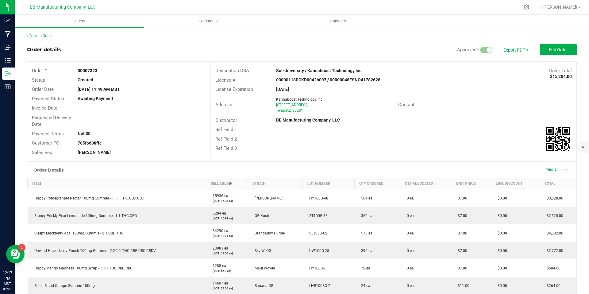
click at [573, 52] on div "Back to Orders Order details Approved? Export PDF Edit Order Order # 00007323 S…" at bounding box center [302, 231] width 574 height 409
click at [556, 51] on span "Edit Order" at bounding box center [558, 49] width 19 height 5
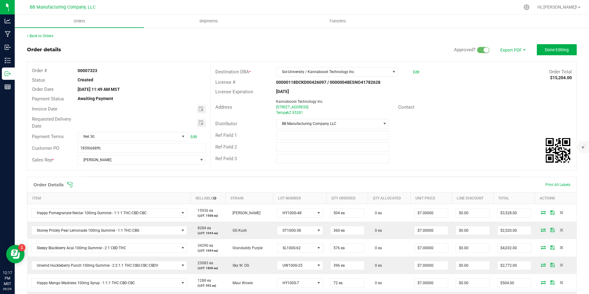
click at [197, 113] on div "Invoice Date" at bounding box center [118, 108] width 183 height 11
click at [198, 111] on span "Toggle calendar" at bounding box center [200, 108] width 5 height 5
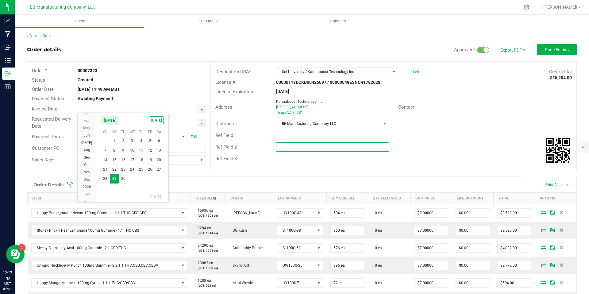
click at [276, 149] on input "text" at bounding box center [332, 146] width 113 height 9
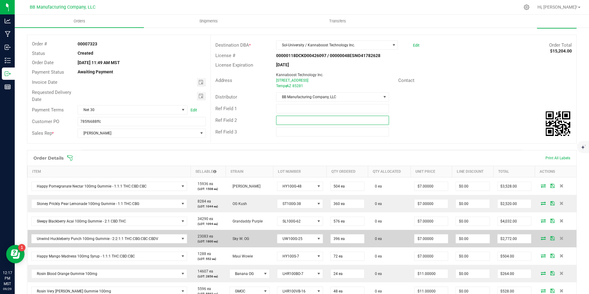
scroll to position [122, 0]
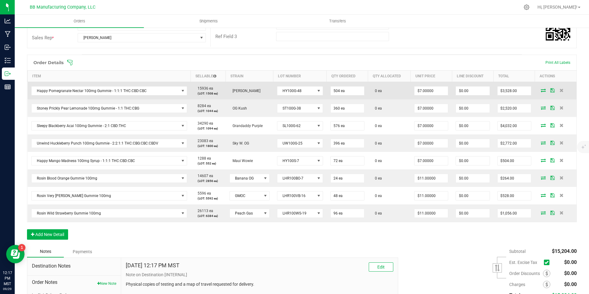
click at [541, 92] on icon at bounding box center [543, 90] width 5 height 4
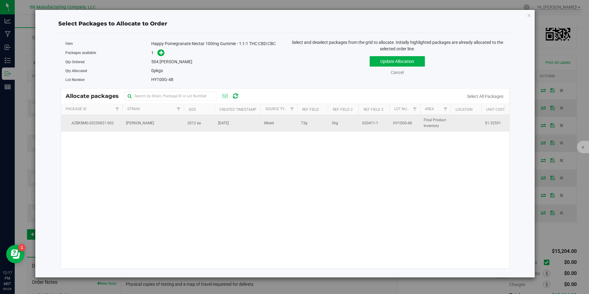
click at [188, 131] on td "2012 ea" at bounding box center [199, 123] width 31 height 17
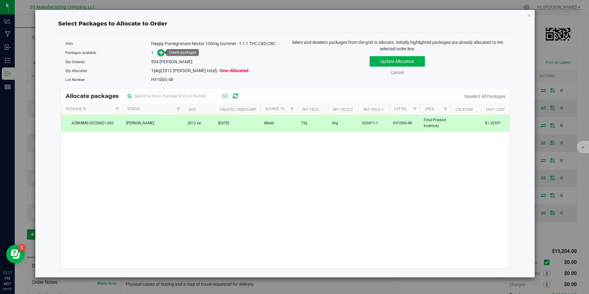
click at [163, 52] on icon at bounding box center [161, 52] width 4 height 4
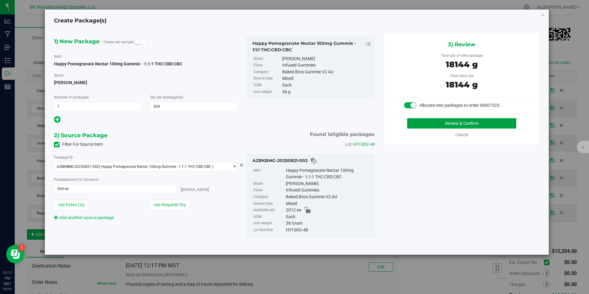
click at [431, 126] on button "Review & Confirm" at bounding box center [461, 123] width 109 height 10
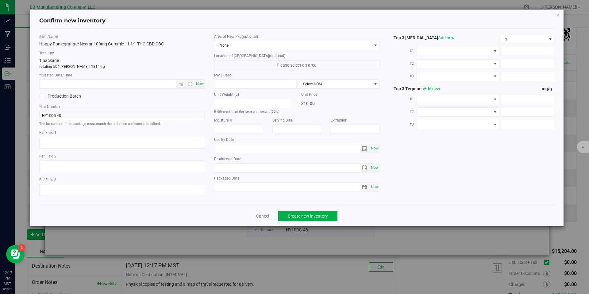
type textarea "73g"
type textarea "36g"
type textarea "020411-1"
type input "100.0000"
type input "[DATE]"
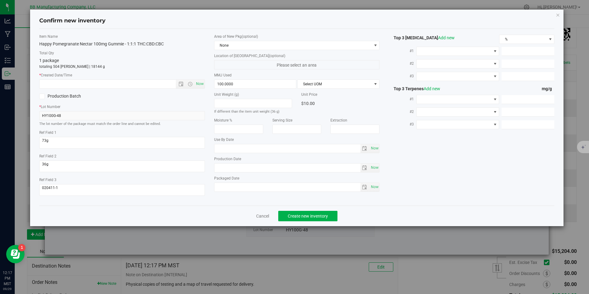
type input "[DATE]"
click at [232, 164] on input "[DATE]" at bounding box center [287, 167] width 146 height 9
click at [145, 75] on label "* Created Date/Time" at bounding box center [122, 75] width 166 height 6
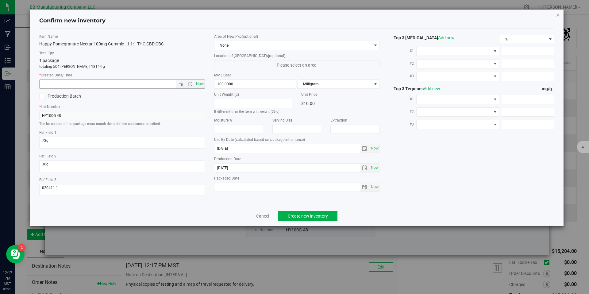
click at [147, 83] on input "text" at bounding box center [113, 84] width 147 height 9
paste input "[DATE]"
type input "[DATE] 12:17 PM"
click at [321, 223] on div "Cancel Create new inventory" at bounding box center [296, 216] width 515 height 21
click at [322, 219] on button "Create new inventory" at bounding box center [307, 216] width 59 height 10
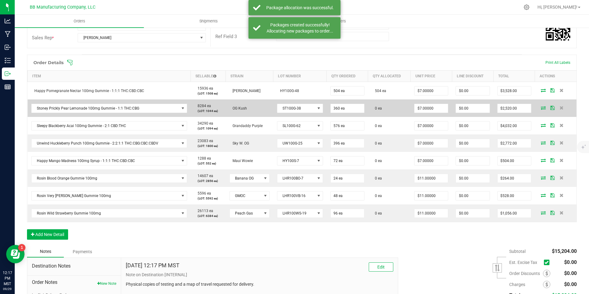
click at [543, 107] on span at bounding box center [543, 108] width 9 height 4
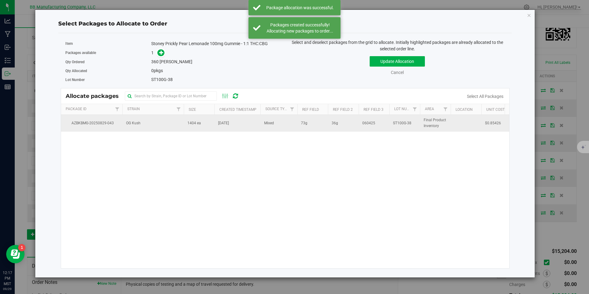
click at [170, 121] on td "OG Kush" at bounding box center [152, 123] width 61 height 17
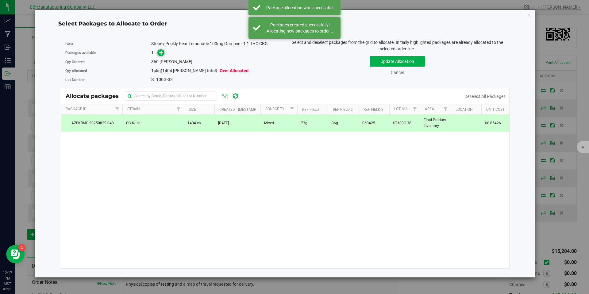
click at [164, 52] on span at bounding box center [160, 52] width 7 height 7
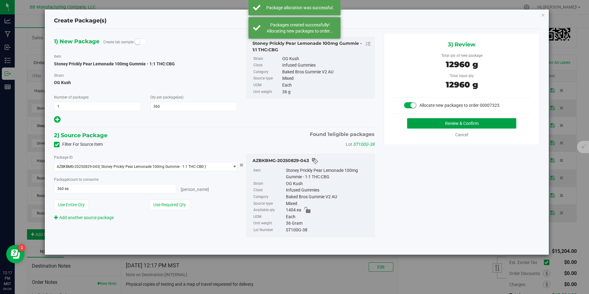
click at [416, 118] on button "Review & Confirm" at bounding box center [461, 123] width 109 height 10
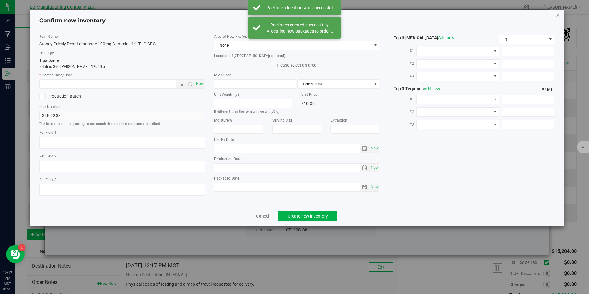
type textarea "73g"
type textarea "36g"
type textarea "060425"
type input "100.0000"
type input "[DATE]"
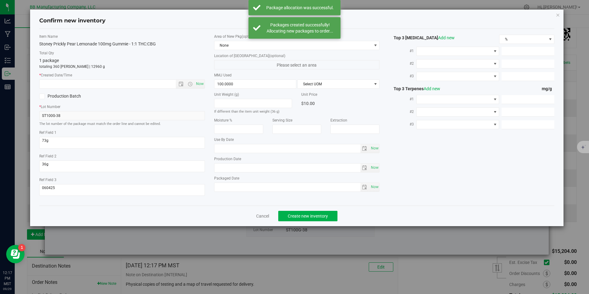
type input "[DATE]"
click at [234, 167] on input "[DATE]" at bounding box center [287, 167] width 146 height 9
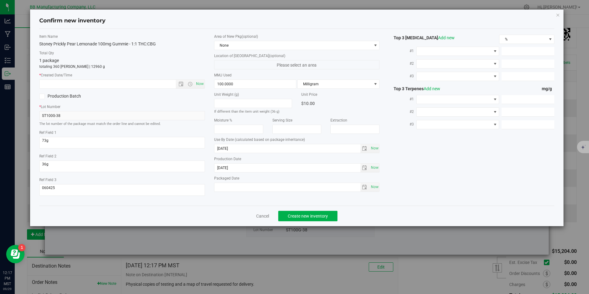
click at [160, 79] on div "* Created Date/Time Now" at bounding box center [122, 80] width 166 height 16
click at [163, 86] on input "text" at bounding box center [113, 84] width 147 height 9
paste input "[DATE]"
type input "[DATE] 12:17 PM"
click at [300, 218] on span "Create new inventory" at bounding box center [308, 215] width 40 height 5
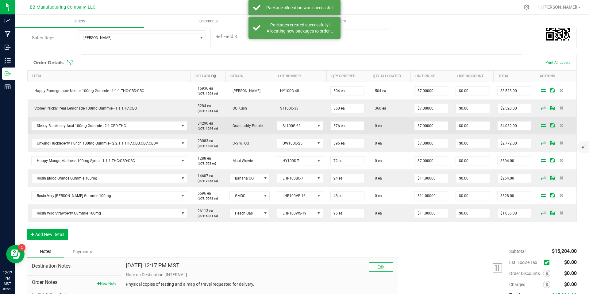
click at [541, 125] on icon at bounding box center [543, 125] width 5 height 4
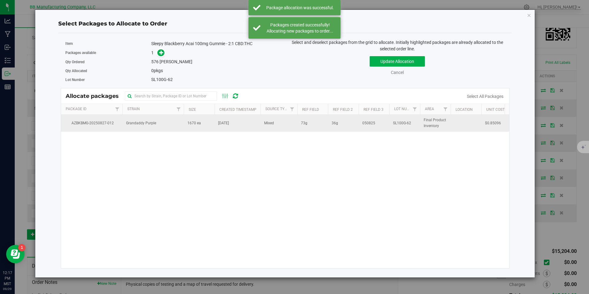
click at [171, 122] on td "Grandaddy Purple" at bounding box center [152, 123] width 61 height 17
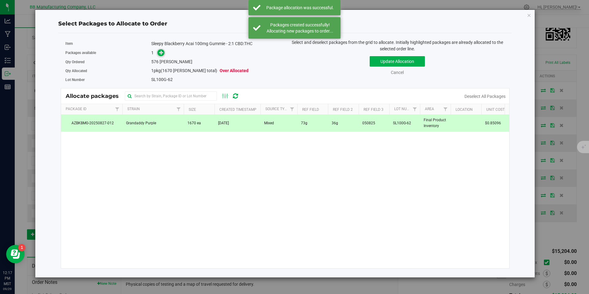
click at [158, 52] on span at bounding box center [160, 52] width 7 height 7
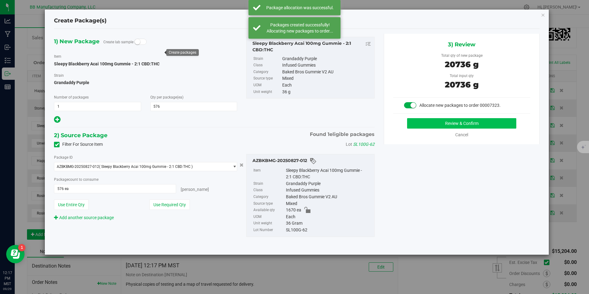
click at [430, 115] on div "3) Review Total qty of new package 20736 g Total input qty 20736 g Allocate new…" at bounding box center [462, 89] width 156 height 110
click at [430, 123] on button "Review & Confirm" at bounding box center [461, 123] width 109 height 10
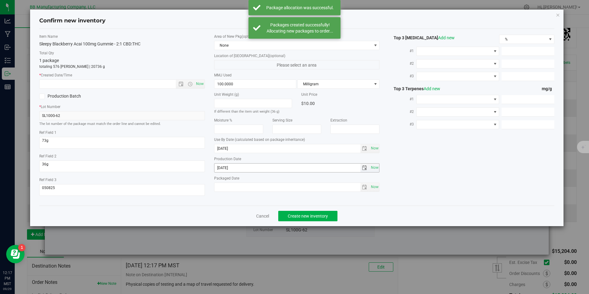
click at [265, 167] on input "[DATE]" at bounding box center [287, 167] width 146 height 9
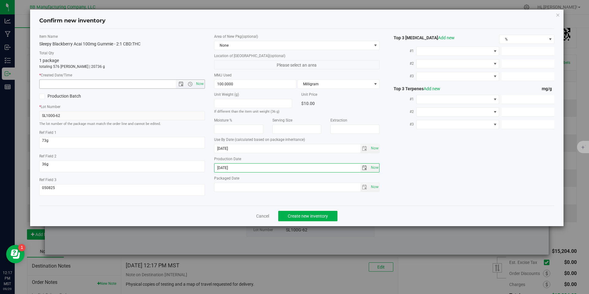
click at [163, 87] on input "text" at bounding box center [113, 84] width 147 height 9
paste input "[DATE]"
type input "[DATE] 12:17 PM"
click at [311, 214] on span "Create new inventory" at bounding box center [308, 215] width 40 height 5
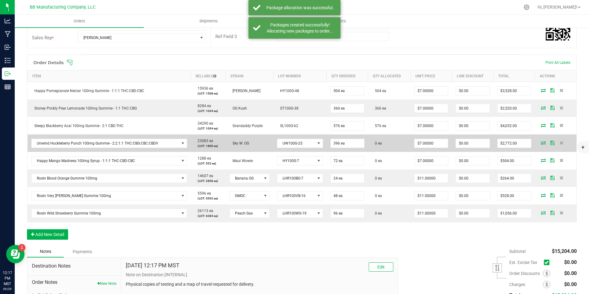
click at [541, 144] on icon at bounding box center [543, 143] width 5 height 4
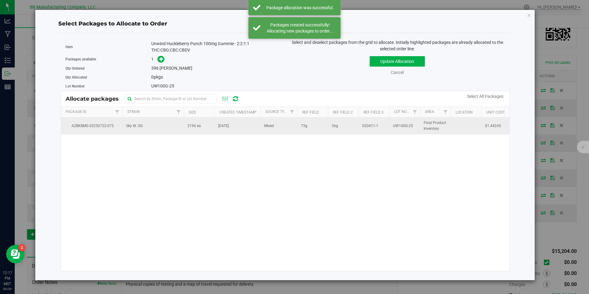
drag, startPoint x: 202, startPoint y: 130, endPoint x: 193, endPoint y: 121, distance: 13.7
click at [202, 130] on td "2196 ea" at bounding box center [199, 125] width 31 height 17
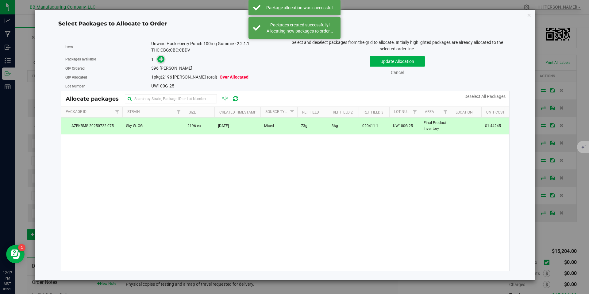
click at [161, 59] on icon at bounding box center [161, 59] width 4 height 4
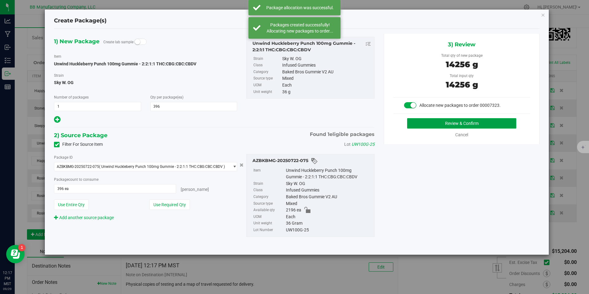
click at [416, 122] on button "Review & Confirm" at bounding box center [461, 123] width 109 height 10
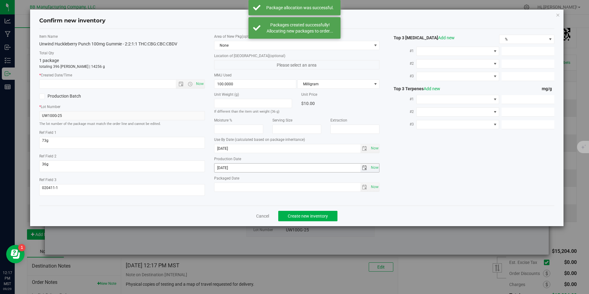
click at [252, 166] on input "[DATE]" at bounding box center [287, 167] width 146 height 9
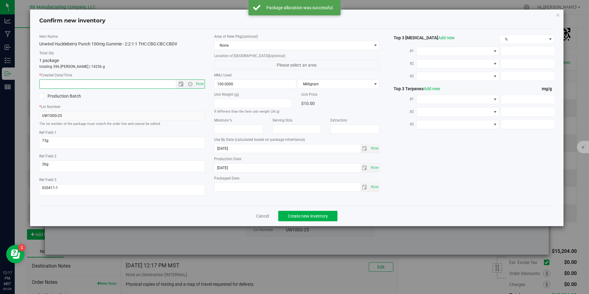
click at [146, 83] on input "text" at bounding box center [113, 84] width 147 height 9
paste input "[DATE]"
type input "[DATE] 12:18 PM"
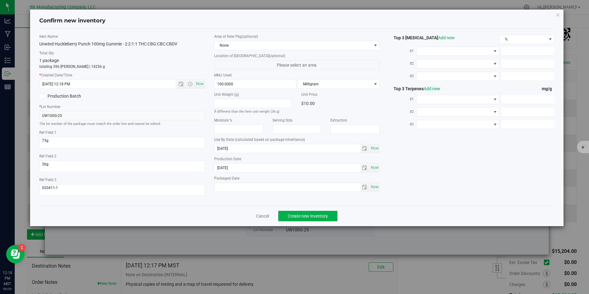
click at [316, 227] on div "Confirm new inventory Item Name Unwind Huckleberry Punch 100mg Gummie - 2:2:1:1…" at bounding box center [297, 147] width 594 height 294
click at [315, 217] on span "Create new inventory" at bounding box center [308, 215] width 40 height 5
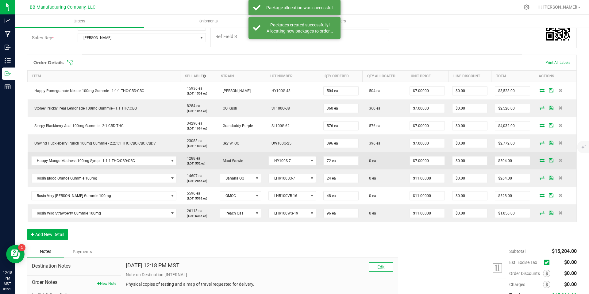
click at [540, 160] on icon at bounding box center [542, 160] width 5 height 4
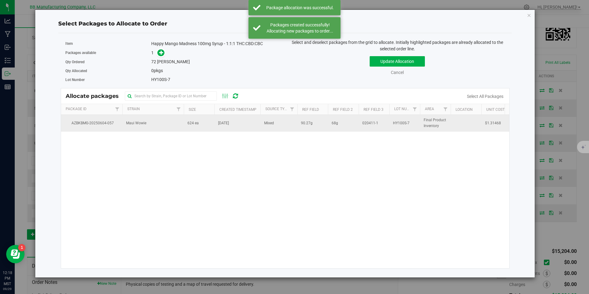
click at [178, 123] on td "Maui Wowie" at bounding box center [152, 123] width 61 height 17
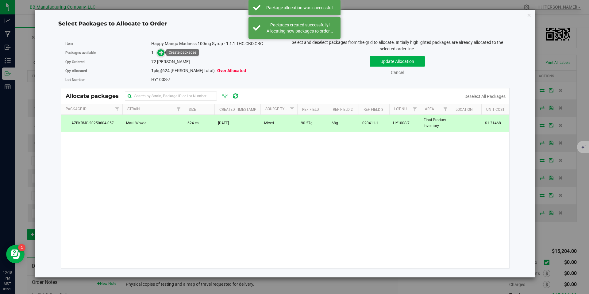
click at [160, 54] on icon at bounding box center [161, 52] width 4 height 4
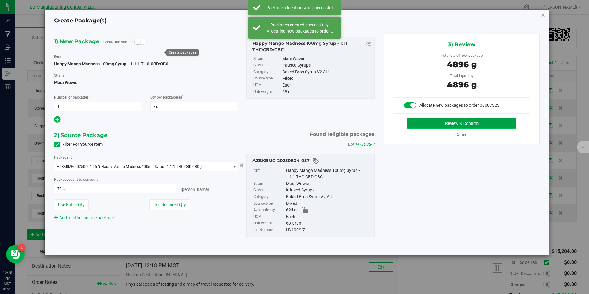
click at [417, 128] on button "Review & Confirm" at bounding box center [461, 123] width 109 height 10
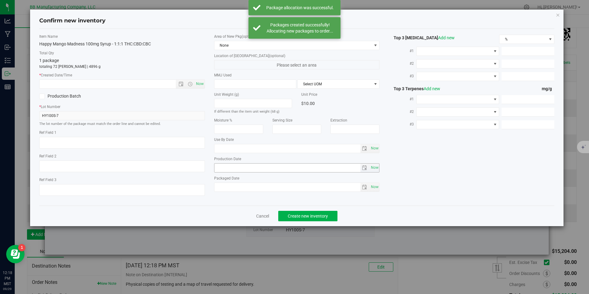
type textarea "90.27g"
type textarea "68g"
type textarea "020411-1"
type input "100.0000"
type input "[DATE]"
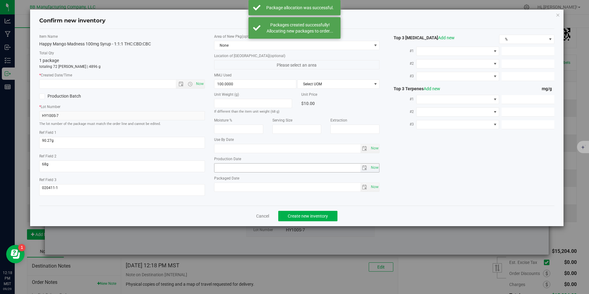
type input "[DATE]"
click at [244, 162] on div "Production Date [DATE] Now" at bounding box center [297, 164] width 166 height 16
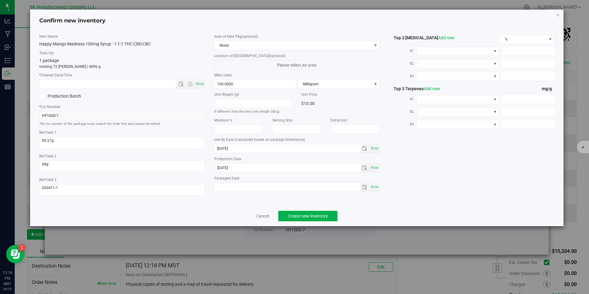
click at [244, 162] on div "Production Date [DATE] Now" at bounding box center [297, 164] width 166 height 16
click at [241, 167] on input "[DATE]" at bounding box center [287, 167] width 146 height 9
click at [158, 79] on span "Now" at bounding box center [122, 83] width 166 height 9
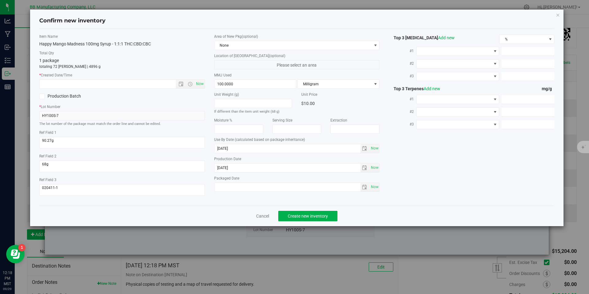
click at [171, 90] on div "Item Name Happy Mango Madness 100mg Syrup - 1:1:1 THC:CBD:CBC Total Qty 1 packa…" at bounding box center [122, 117] width 175 height 167
paste input "[DATE]"
click at [166, 85] on input "[DATE]" at bounding box center [113, 84] width 147 height 9
type input "[DATE] 12:18 PM"
click at [286, 213] on button "Create new inventory" at bounding box center [307, 216] width 59 height 10
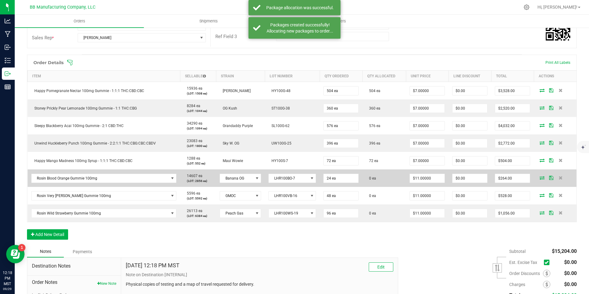
click at [540, 179] on icon at bounding box center [542, 178] width 5 height 4
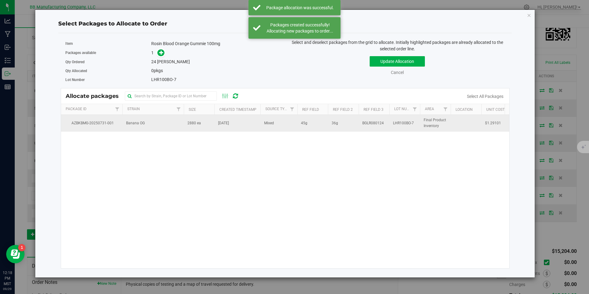
click at [162, 119] on td "Banana OG" at bounding box center [152, 123] width 61 height 17
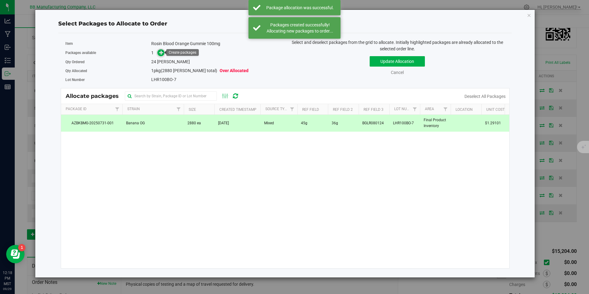
click at [163, 49] on span at bounding box center [160, 52] width 7 height 7
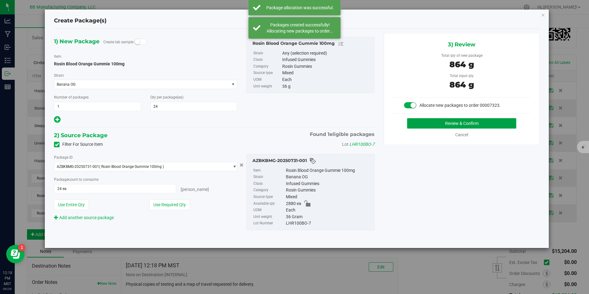
click at [449, 124] on button "Review & Confirm" at bounding box center [461, 123] width 109 height 10
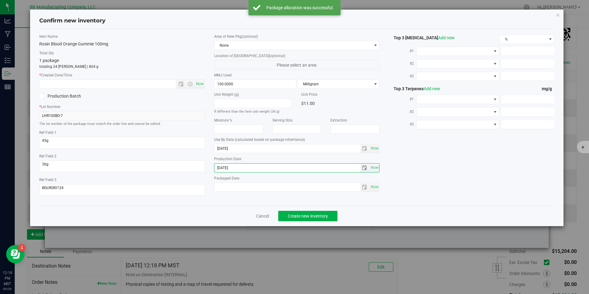
click at [232, 170] on input "[DATE]" at bounding box center [287, 167] width 146 height 9
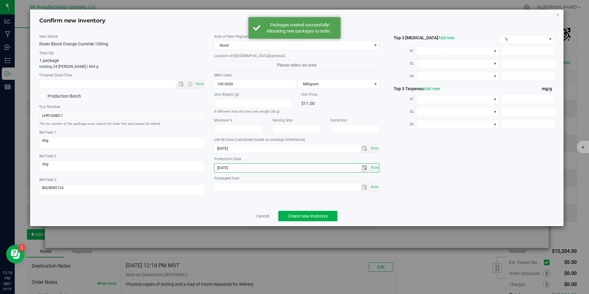
click at [232, 170] on input "[DATE]" at bounding box center [287, 167] width 146 height 9
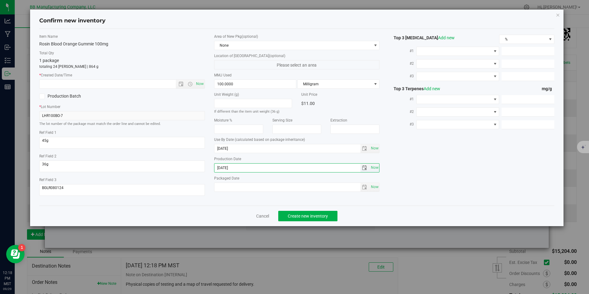
click at [232, 170] on input "[DATE]" at bounding box center [287, 167] width 146 height 9
click at [158, 83] on input "text" at bounding box center [113, 84] width 147 height 9
paste input "[DATE]"
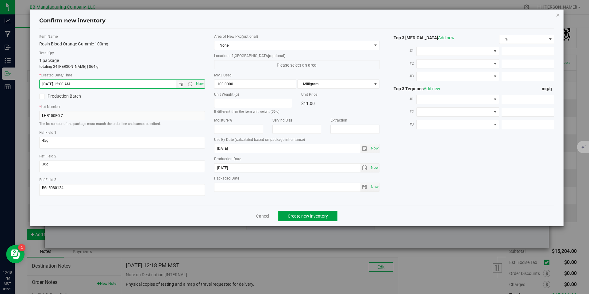
type input "[DATE] 12:18 PM"
click at [293, 212] on button "Create new inventory" at bounding box center [307, 216] width 59 height 10
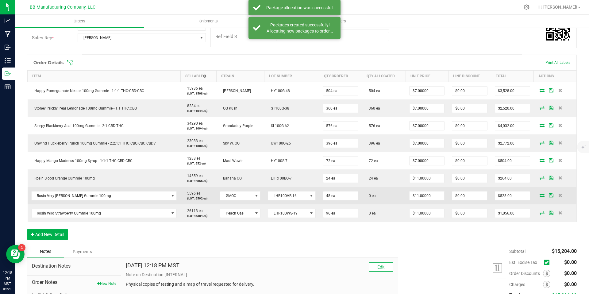
click at [540, 195] on icon at bounding box center [542, 195] width 5 height 4
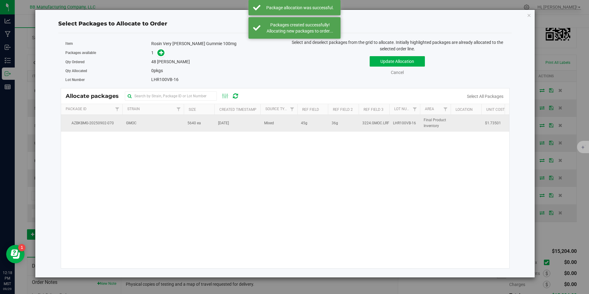
click at [148, 122] on td "GMOC" at bounding box center [152, 123] width 61 height 17
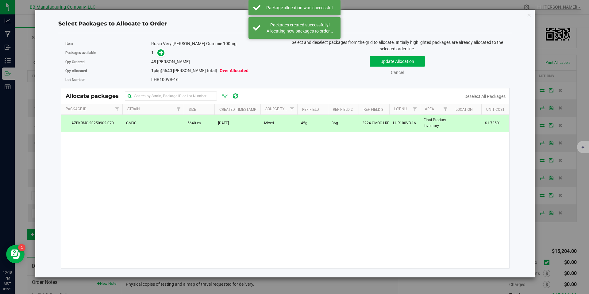
click at [161, 47] on div "Item Rosin Very [PERSON_NAME] Gummie 100mg" at bounding box center [172, 43] width 215 height 9
click at [164, 55] on span at bounding box center [160, 52] width 7 height 7
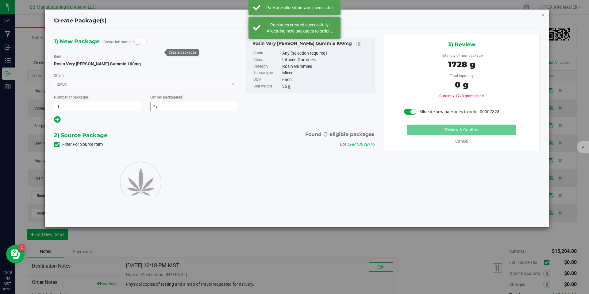
type input "48"
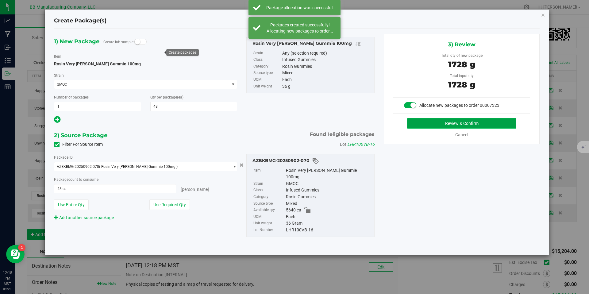
click at [421, 122] on button "Review & Confirm" at bounding box center [461, 123] width 109 height 10
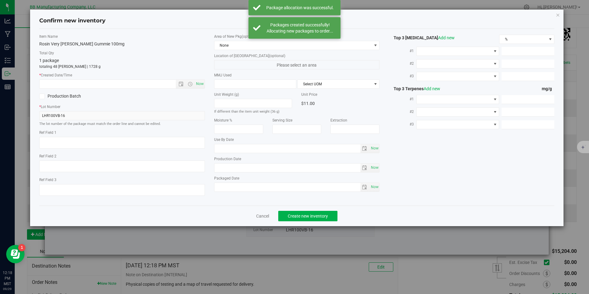
type textarea "45g"
type textarea "36g"
type textarea "3224.GMOC.LRFG"
type input "100.0000"
type input "[DATE]"
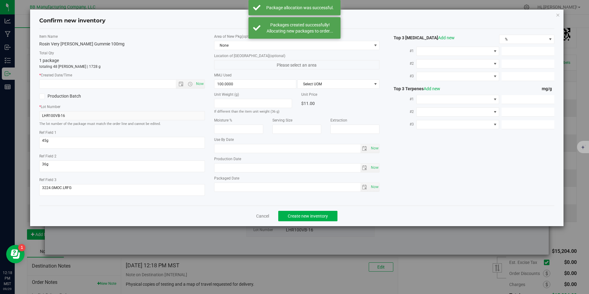
type input "[DATE]"
click at [244, 170] on input "[DATE]" at bounding box center [287, 167] width 146 height 9
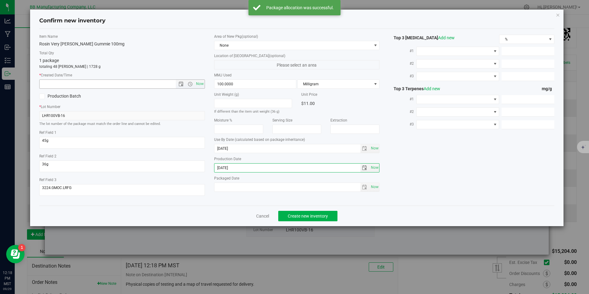
click at [167, 85] on input "text" at bounding box center [113, 84] width 147 height 9
paste input "[DATE]"
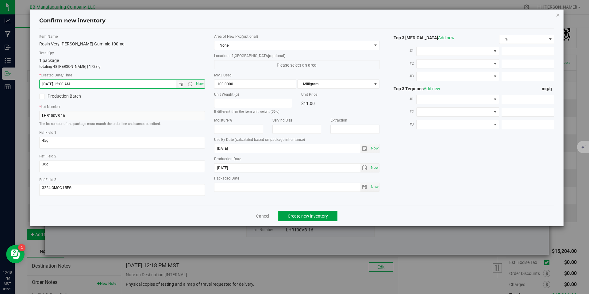
type input "[DATE] 12:18 PM"
click at [308, 213] on span "Create new inventory" at bounding box center [308, 215] width 40 height 5
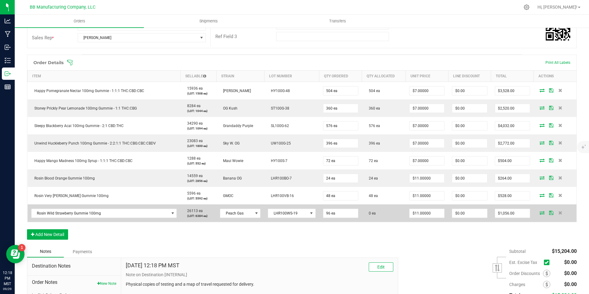
click at [540, 214] on icon at bounding box center [542, 213] width 5 height 4
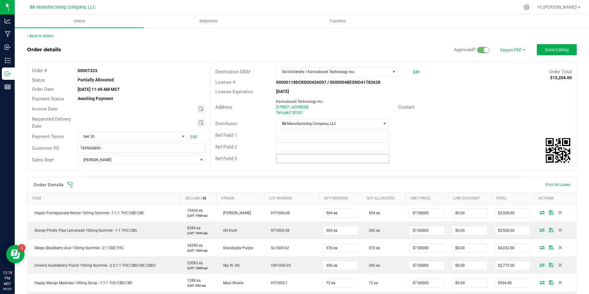
scroll to position [175, 0]
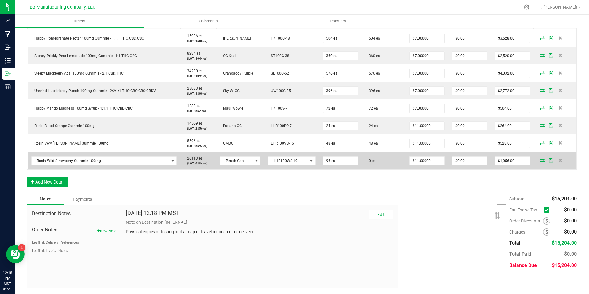
click at [535, 156] on td at bounding box center [555, 160] width 43 height 17
click at [540, 159] on icon at bounding box center [542, 160] width 5 height 4
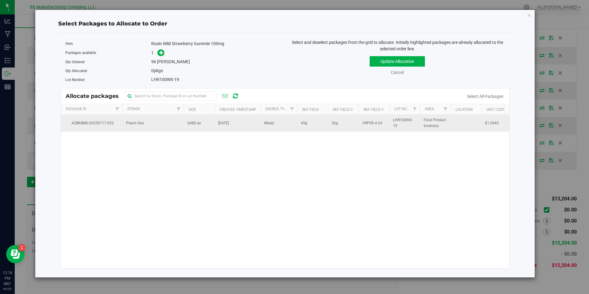
click at [197, 129] on td "6480 ea" at bounding box center [199, 123] width 31 height 17
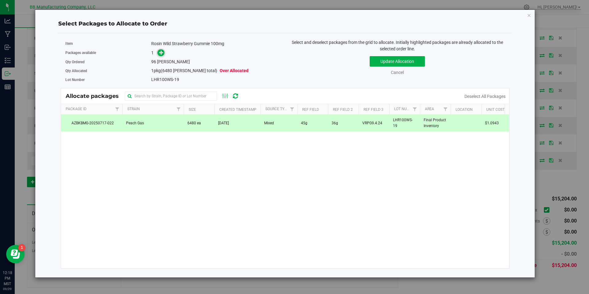
click at [162, 55] on icon at bounding box center [161, 52] width 4 height 4
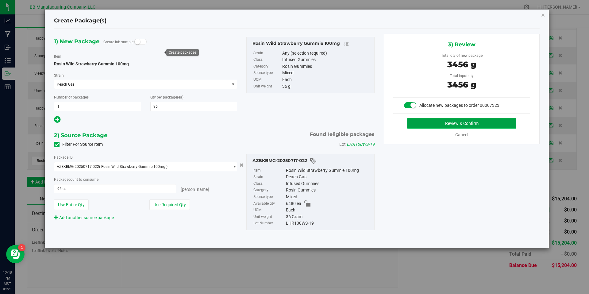
click at [449, 124] on button "Review & Confirm" at bounding box center [461, 123] width 109 height 10
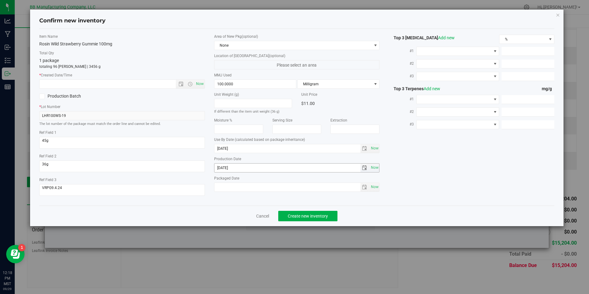
click at [232, 165] on input "[DATE]" at bounding box center [287, 167] width 146 height 9
click at [169, 85] on input "text" at bounding box center [113, 84] width 147 height 9
paste input "[DATE]"
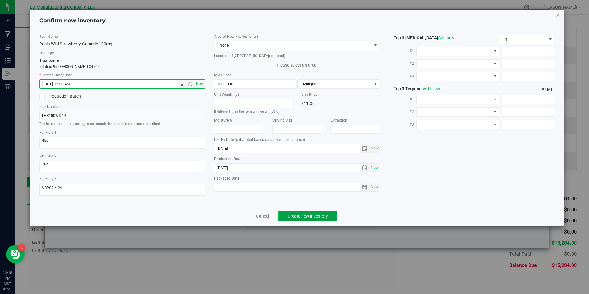
type input "5/27/2025 12:18 PM"
click at [306, 214] on span "Create new inventory" at bounding box center [308, 215] width 40 height 5
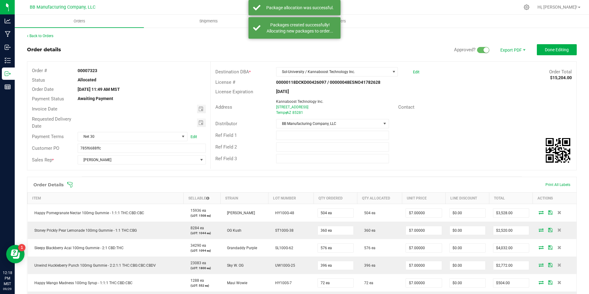
click at [544, 41] on div "Back to Orders Order details Approved? Export PDF Done Editing Order # 00007323…" at bounding box center [302, 247] width 550 height 429
click at [551, 53] on button "Done Editing" at bounding box center [557, 49] width 40 height 11
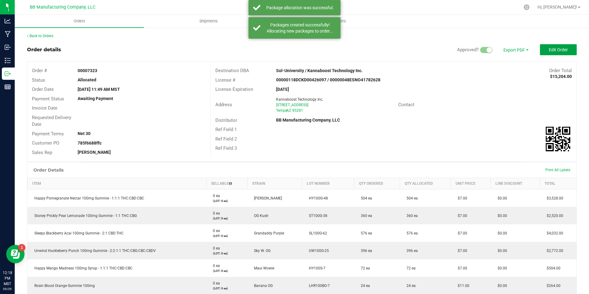
click at [551, 52] on span "Edit Order" at bounding box center [558, 49] width 19 height 5
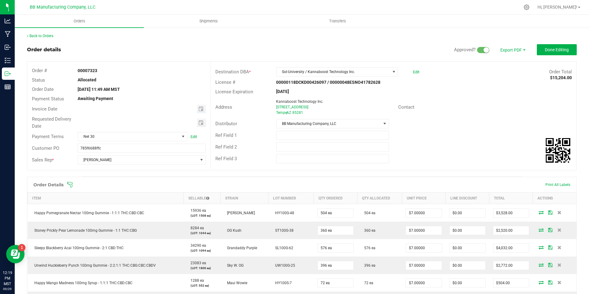
click at [199, 106] on span "Toggle calendar" at bounding box center [201, 109] width 9 height 9
click at [141, 177] on span "2" at bounding box center [140, 181] width 9 height 10
type input "10/02/2025"
click at [204, 126] on span "Toggle calendar" at bounding box center [201, 122] width 9 height 9
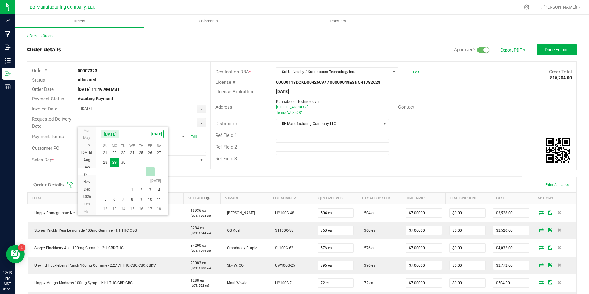
scroll to position [99512, 0]
click at [139, 182] on span "2" at bounding box center [140, 184] width 9 height 10
type input "10/02/2025"
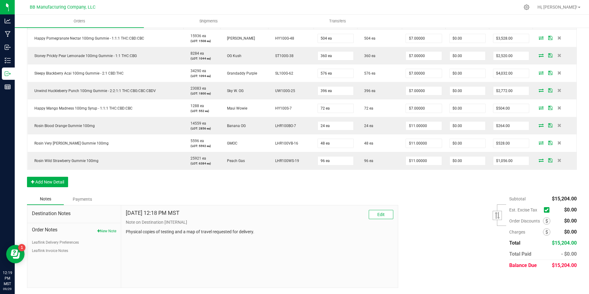
scroll to position [0, 0]
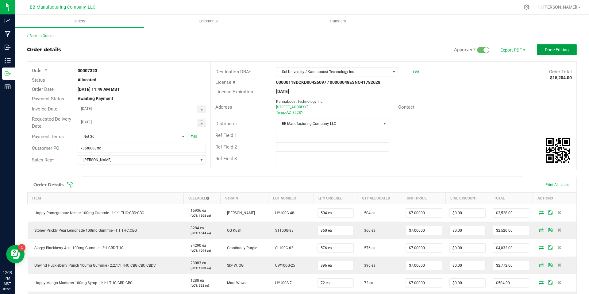
click at [554, 54] on button "Done Editing" at bounding box center [557, 49] width 40 height 11
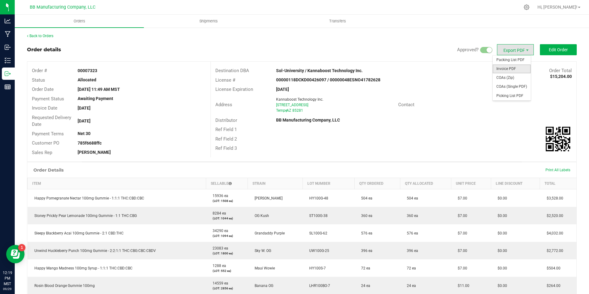
click at [508, 64] on span "Invoice PDF" at bounding box center [512, 68] width 38 height 9
drag, startPoint x: 361, startPoint y: 71, endPoint x: 305, endPoint y: 71, distance: 55.5
click at [305, 71] on div "Sol-University / Kannaboost Technology Inc." at bounding box center [347, 70] width 152 height 6
copy strong "Kannaboost Technology Inc."
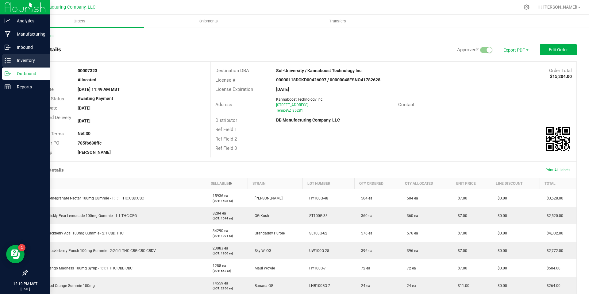
click at [5, 62] on icon at bounding box center [8, 60] width 6 height 6
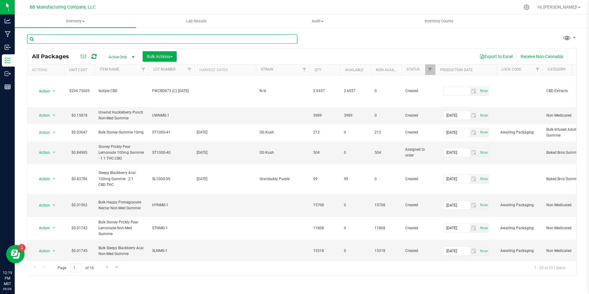
click at [56, 41] on input "text" at bounding box center [162, 38] width 270 height 9
type input "lhr100bo-7"
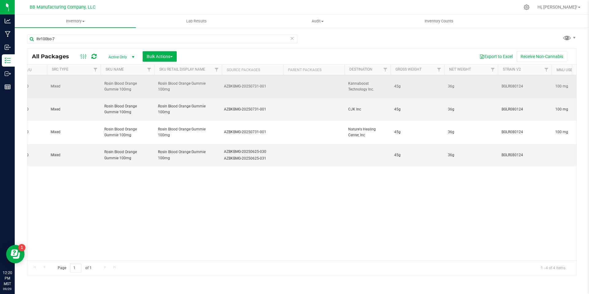
drag, startPoint x: 376, startPoint y: 87, endPoint x: 348, endPoint y: 79, distance: 29.2
click at [348, 81] on span "Kannaboost Technology Inc." at bounding box center [367, 87] width 39 height 12
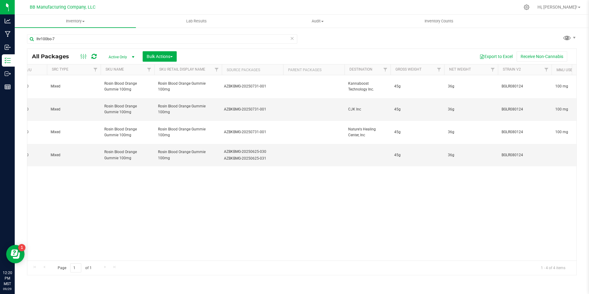
copy span "Kannaboost Technology Inc."
click at [386, 67] on span "Filter" at bounding box center [385, 69] width 5 height 5
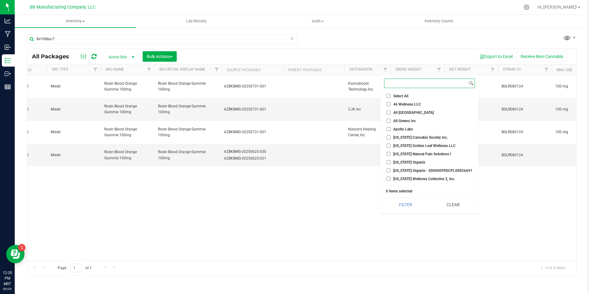
click at [395, 87] on input at bounding box center [425, 83] width 83 height 9
paste input "Kannaboost Technology Inc."
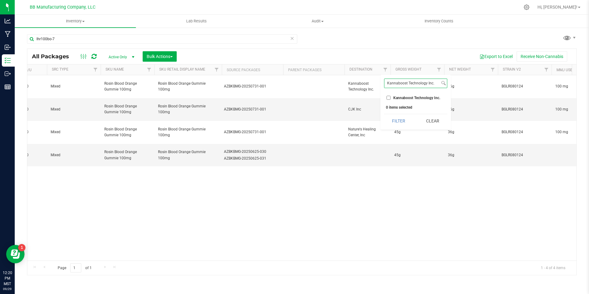
type input "Kannaboost Technology Inc."
click at [389, 96] on input "Kannaboost Technology Inc." at bounding box center [388, 98] width 4 height 4
checkbox input "true"
click at [395, 116] on button "Filter" at bounding box center [398, 120] width 29 height 13
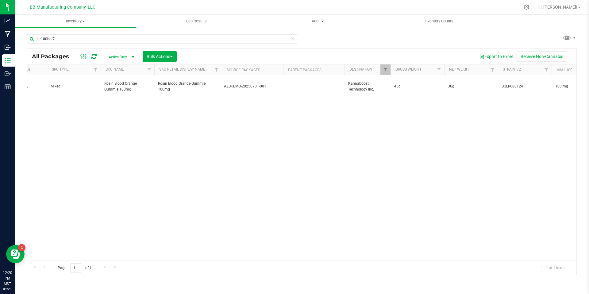
click at [291, 41] on icon at bounding box center [292, 37] width 4 height 7
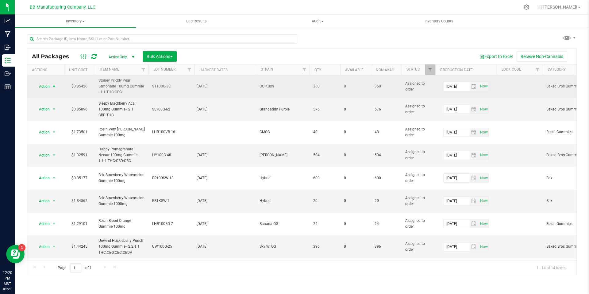
click at [50, 86] on span "select" at bounding box center [54, 86] width 8 height 9
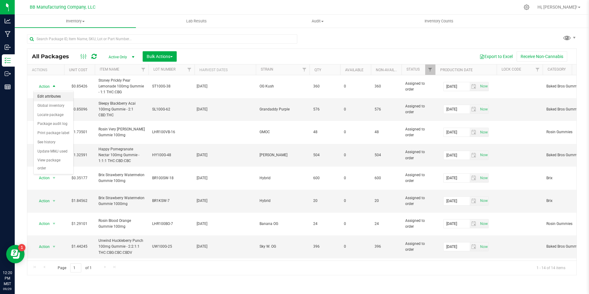
click at [52, 98] on li "Edit attributes" at bounding box center [54, 96] width 40 height 9
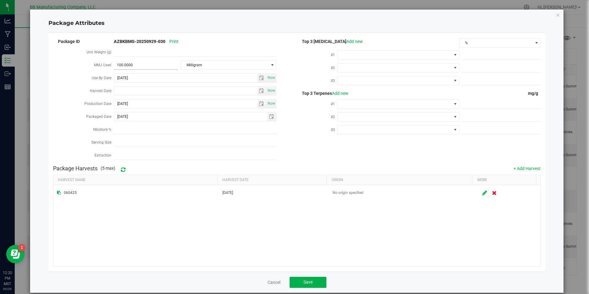
click at [158, 67] on span "100.0000 100" at bounding box center [146, 65] width 64 height 9
click at [158, 67] on input "100" at bounding box center [146, 65] width 64 height 9
type input ".1"
type input "0.1000"
click at [229, 61] on span "Milligram" at bounding box center [224, 65] width 87 height 9
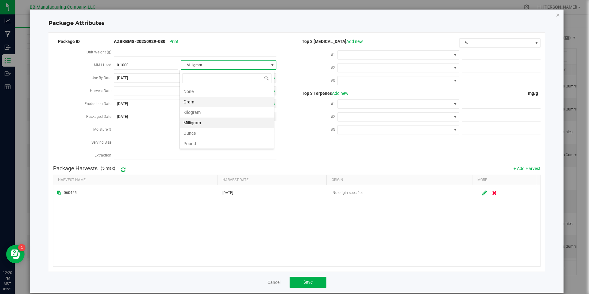
click at [200, 104] on li "Gram" at bounding box center [227, 102] width 94 height 10
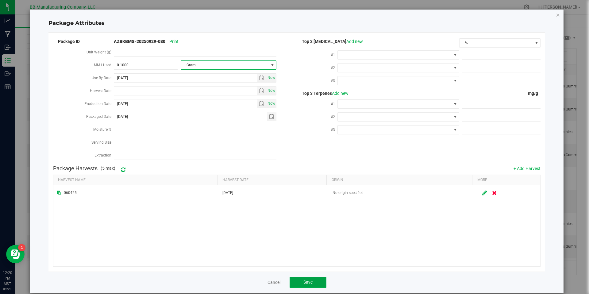
click at [301, 277] on button "Save" at bounding box center [308, 282] width 37 height 11
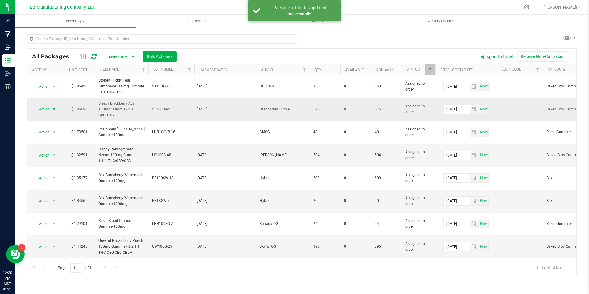
click at [45, 112] on span "Action" at bounding box center [41, 109] width 17 height 9
click at [46, 118] on li "Edit attributes" at bounding box center [54, 119] width 40 height 9
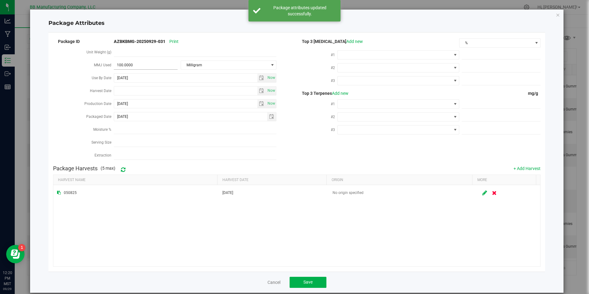
click at [138, 58] on div "Unit Weight (g)" at bounding box center [175, 52] width 244 height 13
click at [141, 63] on span "100.0000 100" at bounding box center [146, 65] width 64 height 9
click at [141, 63] on input "100" at bounding box center [146, 65] width 64 height 9
type input ".1"
type input "0.1000"
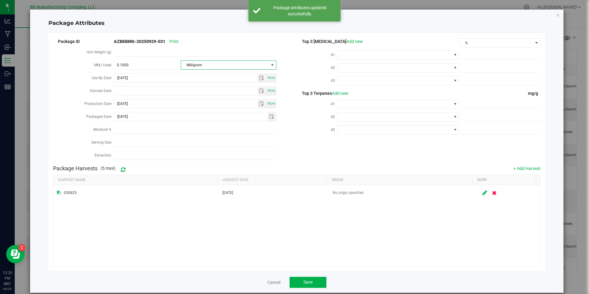
click at [224, 64] on span "Milligram" at bounding box center [224, 65] width 87 height 9
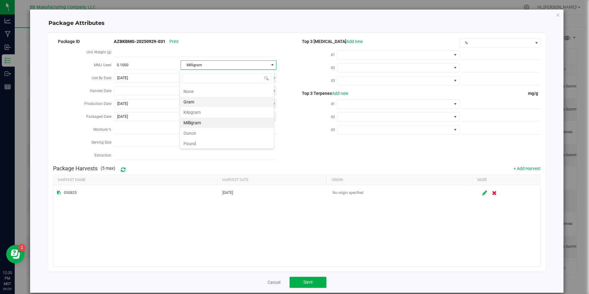
click at [211, 105] on li "Gram" at bounding box center [227, 102] width 94 height 10
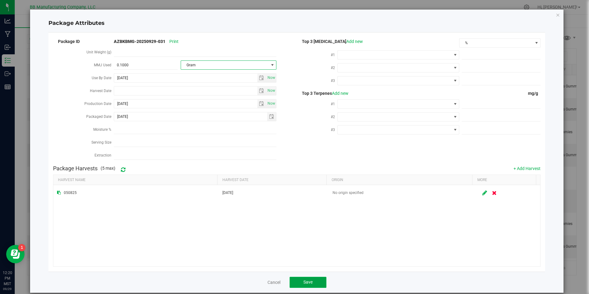
click at [316, 283] on button "Save" at bounding box center [308, 282] width 37 height 11
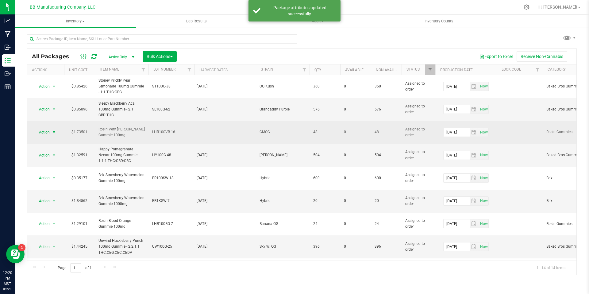
click at [49, 131] on span "Action" at bounding box center [41, 132] width 17 height 9
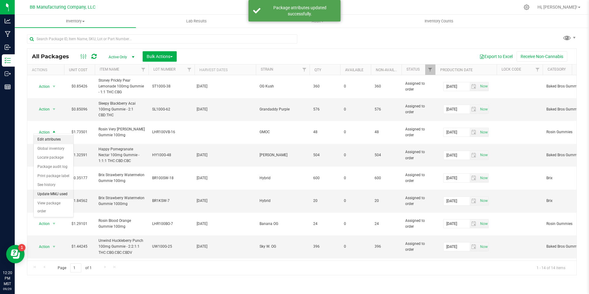
click at [52, 138] on li "Edit attributes" at bounding box center [54, 139] width 40 height 9
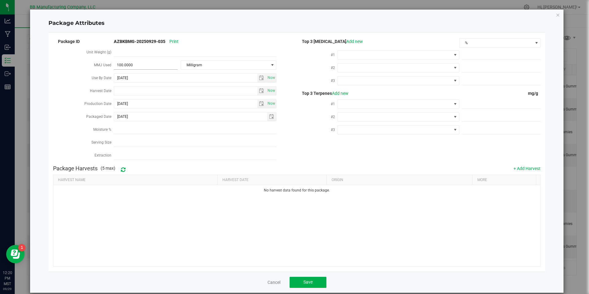
click at [131, 67] on span "100.0000 100" at bounding box center [146, 65] width 64 height 9
click at [131, 67] on input "100" at bounding box center [146, 65] width 64 height 9
type input ".1"
type input "0.1000"
click at [206, 67] on span "Milligram" at bounding box center [224, 65] width 87 height 9
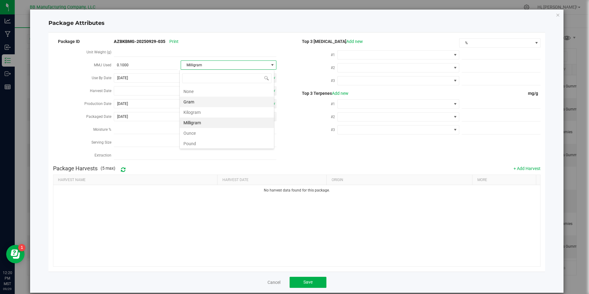
click at [203, 99] on li "Gram" at bounding box center [227, 102] width 94 height 10
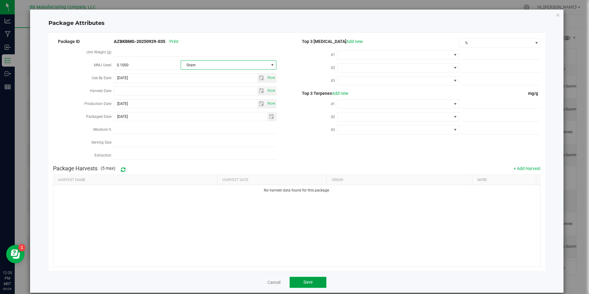
click at [309, 279] on button "Save" at bounding box center [308, 282] width 37 height 11
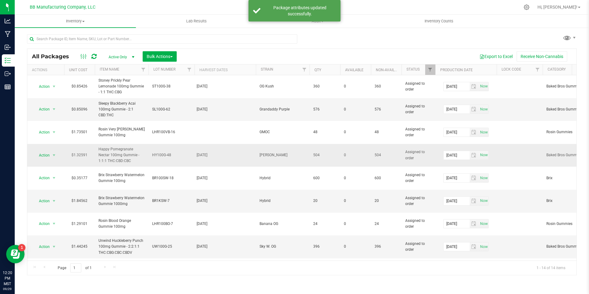
click at [47, 154] on td "Action Action Edit attributes Global inventory Locate package Package audit log…" at bounding box center [45, 155] width 37 height 23
click at [47, 152] on span "Action" at bounding box center [41, 155] width 17 height 9
click at [47, 159] on li "Edit attributes" at bounding box center [54, 159] width 40 height 9
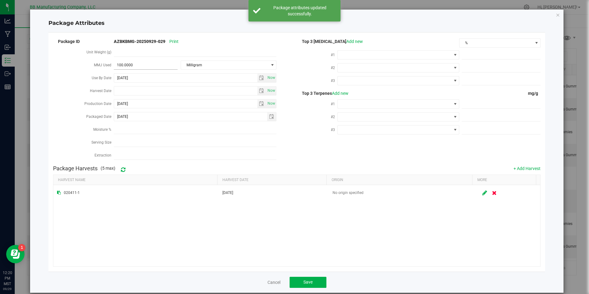
click at [148, 65] on span "100.0000 100" at bounding box center [146, 65] width 64 height 9
click at [148, 65] on input "100" at bounding box center [146, 65] width 64 height 9
type input ".1"
type input "0.1000"
click at [200, 60] on div "Milligram" at bounding box center [229, 64] width 96 height 11
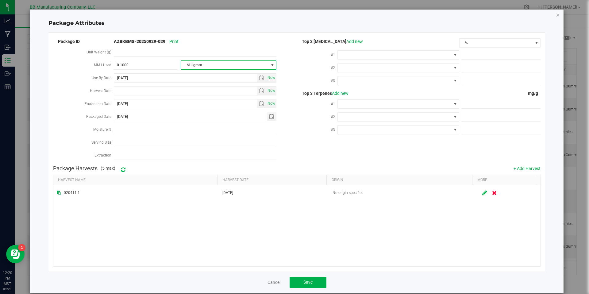
click at [205, 66] on span "Milligram" at bounding box center [224, 65] width 87 height 9
click at [206, 98] on li "Gram" at bounding box center [227, 102] width 94 height 10
click at [308, 281] on span "Save" at bounding box center [307, 281] width 9 height 5
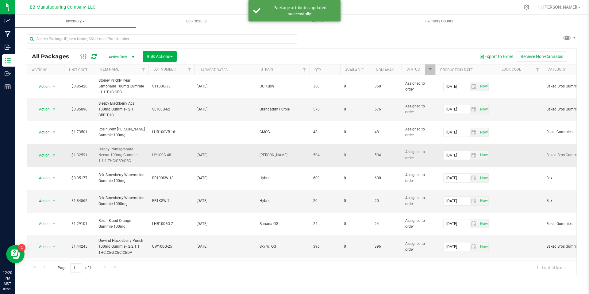
click at [49, 153] on span "Action" at bounding box center [41, 155] width 17 height 9
click at [49, 160] on li "Edit attributes" at bounding box center [54, 159] width 40 height 9
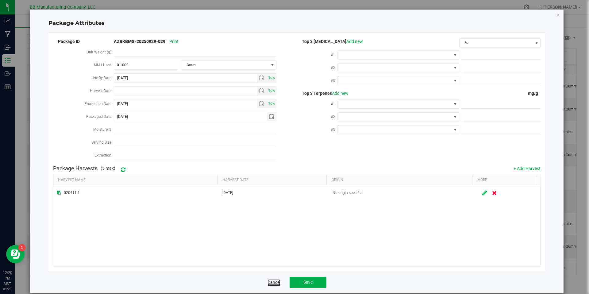
click at [275, 282] on link "Cancel" at bounding box center [273, 282] width 13 height 6
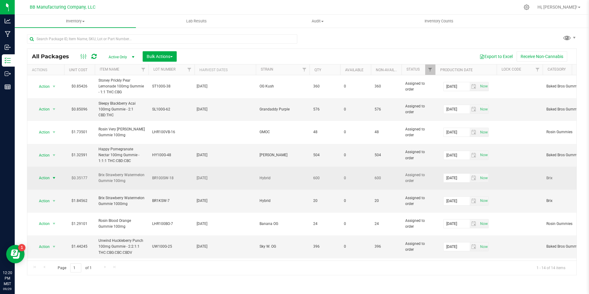
click at [50, 174] on span "select" at bounding box center [54, 178] width 8 height 9
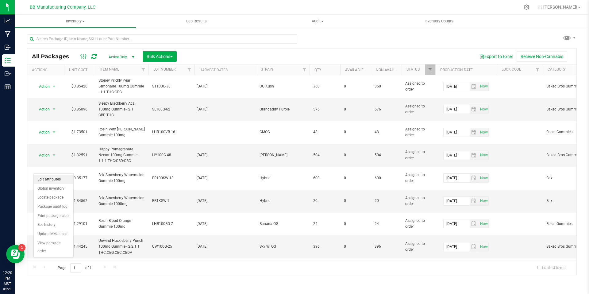
click at [52, 179] on li "Edit attributes" at bounding box center [54, 179] width 40 height 9
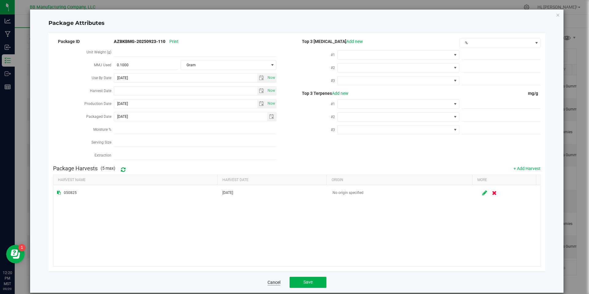
drag, startPoint x: 262, startPoint y: 280, endPoint x: 273, endPoint y: 284, distance: 12.2
click at [262, 280] on div "Cancel Save" at bounding box center [296, 281] width 497 height 21
click at [273, 284] on link "Cancel" at bounding box center [273, 282] width 13 height 6
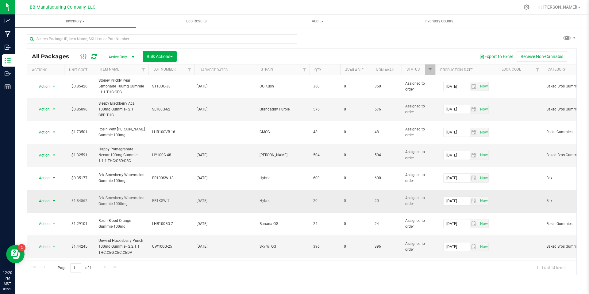
click at [53, 198] on span "select" at bounding box center [54, 200] width 5 height 5
click at [52, 194] on li "Edit attributes" at bounding box center [54, 196] width 40 height 9
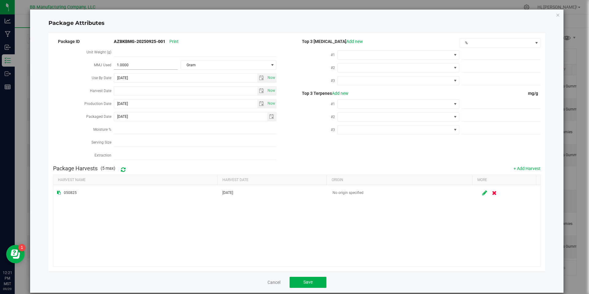
click at [140, 63] on span "1.0000 1" at bounding box center [146, 65] width 64 height 9
click at [270, 283] on link "Cancel" at bounding box center [273, 282] width 13 height 6
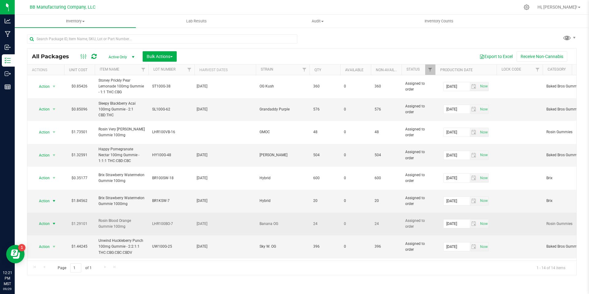
click at [48, 219] on span "Action" at bounding box center [41, 223] width 17 height 9
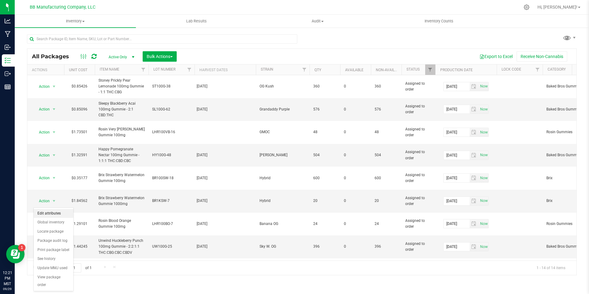
click at [48, 210] on li "Edit attributes" at bounding box center [54, 213] width 40 height 9
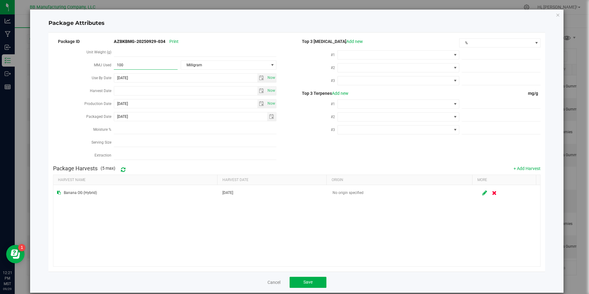
click at [153, 67] on span "100.0000 100" at bounding box center [146, 65] width 64 height 9
click at [153, 67] on input "100" at bounding box center [146, 65] width 64 height 9
type input ".1"
type input "0.1000"
click at [225, 68] on span "Milligram" at bounding box center [224, 65] width 87 height 9
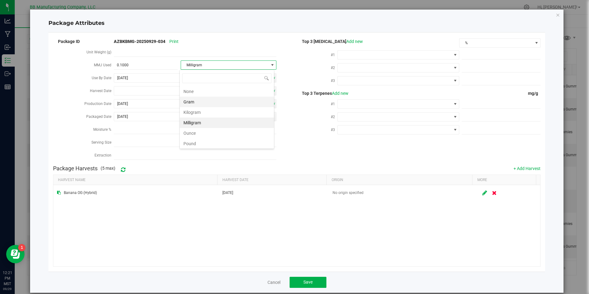
click at [210, 106] on li "Gram" at bounding box center [227, 102] width 94 height 10
click at [302, 292] on div "Cancel Save" at bounding box center [296, 281] width 497 height 21
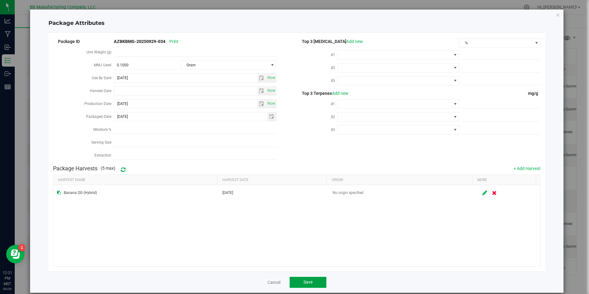
click at [302, 287] on button "Save" at bounding box center [308, 282] width 37 height 11
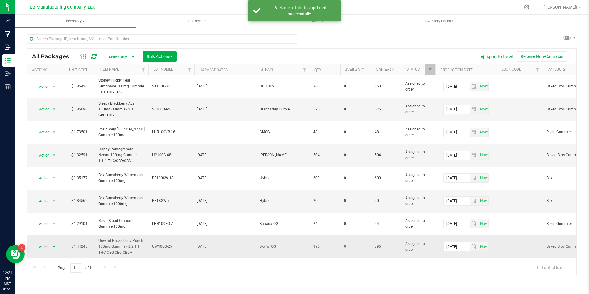
click at [53, 244] on span "select" at bounding box center [54, 246] width 5 height 5
click at [52, 140] on li "Edit attributes" at bounding box center [54, 141] width 40 height 9
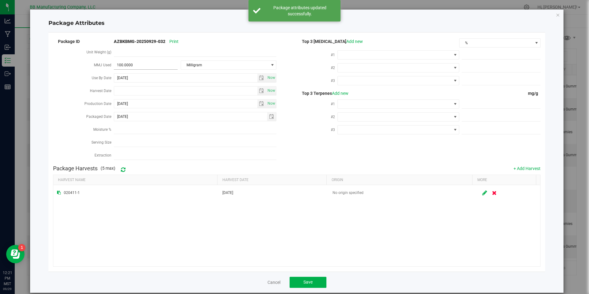
click at [165, 60] on div "100.0000 100" at bounding box center [146, 64] width 64 height 11
drag, startPoint x: 165, startPoint y: 60, endPoint x: 163, endPoint y: 67, distance: 7.0
click at [165, 60] on div "100.0000 100" at bounding box center [146, 64] width 64 height 11
click at [163, 67] on input "100.0000" at bounding box center [146, 65] width 64 height 9
click at [0, 0] on input "100" at bounding box center [0, 0] width 0 height 0
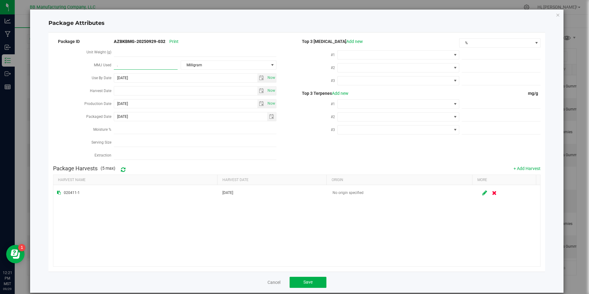
type input ".1"
type input "0.1000"
click at [219, 63] on span "Milligram" at bounding box center [224, 65] width 87 height 9
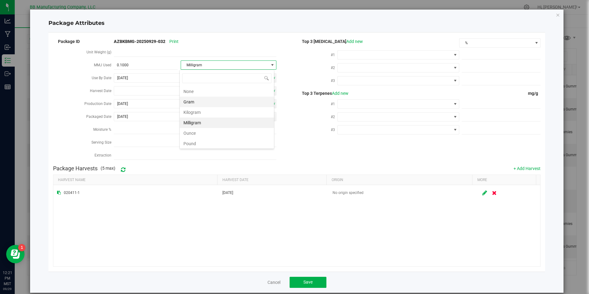
scroll to position [9, 95]
click at [206, 102] on li "Gram" at bounding box center [227, 102] width 94 height 10
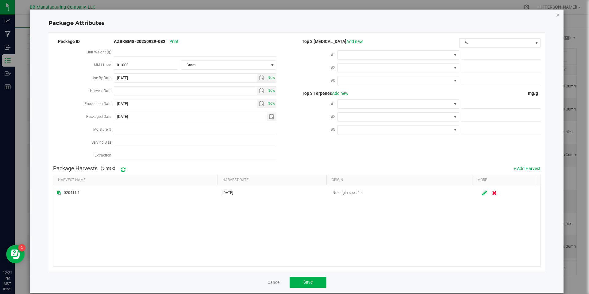
click at [303, 289] on div "Cancel Save" at bounding box center [296, 281] width 497 height 21
click at [303, 285] on button "Save" at bounding box center [308, 282] width 37 height 11
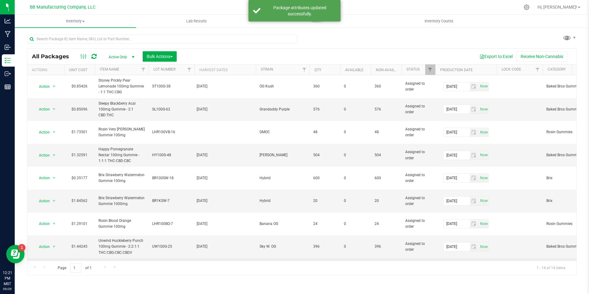
click at [53, 267] on span "select" at bounding box center [54, 269] width 5 height 5
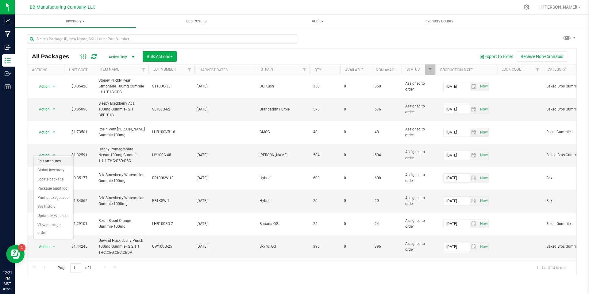
click at [54, 163] on li "Edit attributes" at bounding box center [54, 161] width 40 height 9
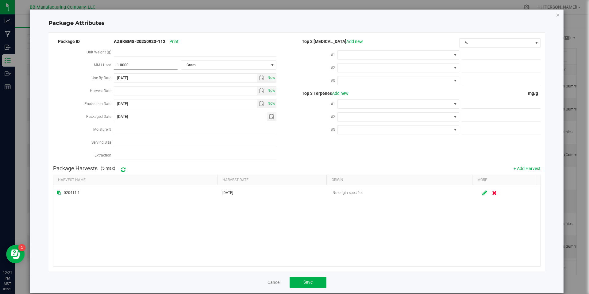
click at [145, 64] on span "1.0000 1" at bounding box center [146, 65] width 64 height 9
click at [270, 279] on link "Cancel" at bounding box center [273, 282] width 13 height 6
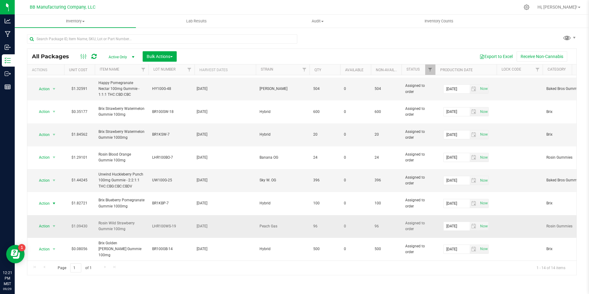
scroll to position [86, 0]
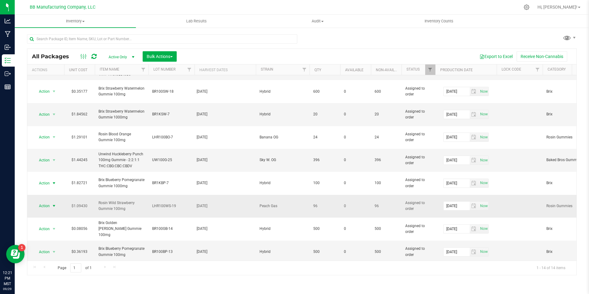
click at [46, 202] on span "Action" at bounding box center [41, 206] width 17 height 9
click at [50, 190] on li "Global inventory" at bounding box center [54, 192] width 40 height 9
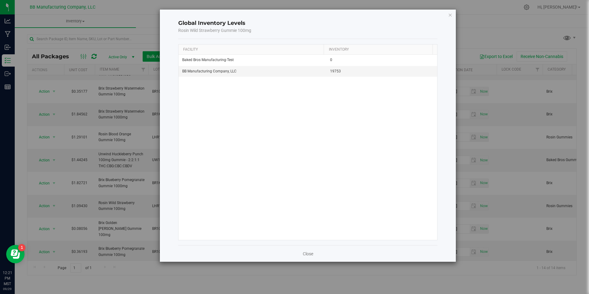
click at [316, 258] on div "Close" at bounding box center [307, 253] width 259 height 17
click at [305, 256] on link "Close" at bounding box center [308, 254] width 10 height 6
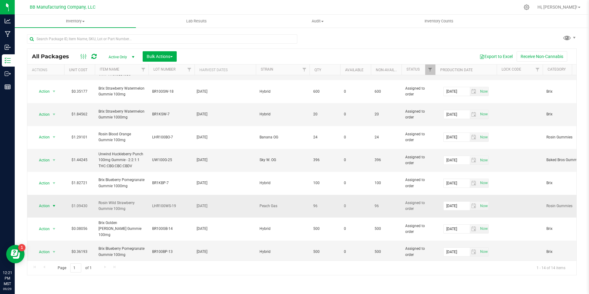
click at [46, 202] on span "Action" at bounding box center [41, 206] width 17 height 9
click at [47, 186] on li "Edit attributes" at bounding box center [54, 183] width 40 height 9
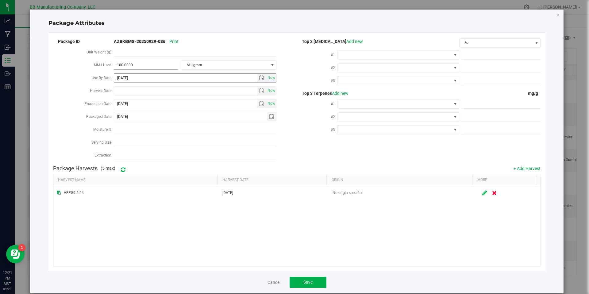
click at [152, 67] on span "100.0000 100" at bounding box center [146, 65] width 64 height 9
click at [152, 67] on input "100" at bounding box center [146, 65] width 64 height 9
type input ".1"
type input "0.1000"
click at [213, 67] on span "Milligram" at bounding box center [224, 65] width 87 height 9
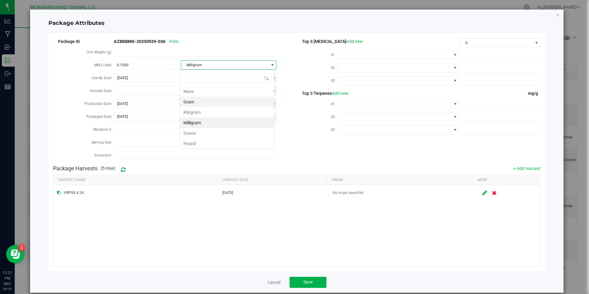
scroll to position [9, 95]
click at [206, 101] on li "Gram" at bounding box center [227, 102] width 94 height 10
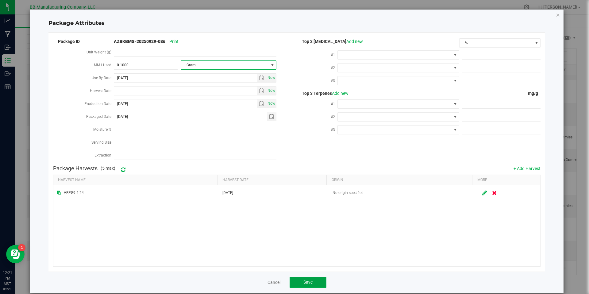
click at [305, 284] on button "Save" at bounding box center [308, 282] width 37 height 11
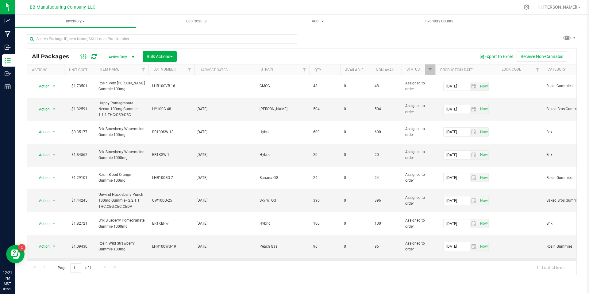
scroll to position [57, 0]
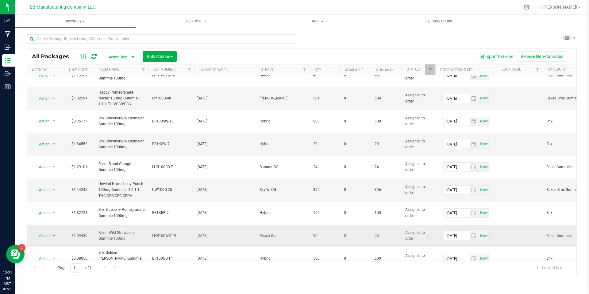
click at [52, 233] on span "select" at bounding box center [54, 235] width 5 height 5
click at [52, 215] on li "Edit attributes" at bounding box center [54, 213] width 40 height 9
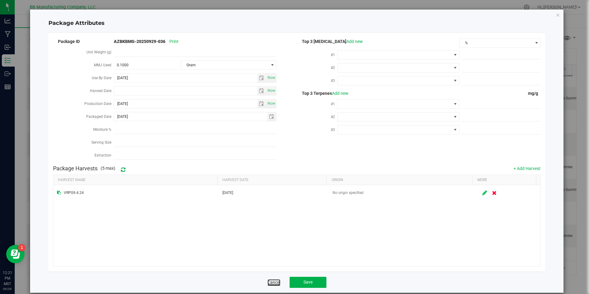
click at [271, 282] on link "Cancel" at bounding box center [273, 282] width 13 height 6
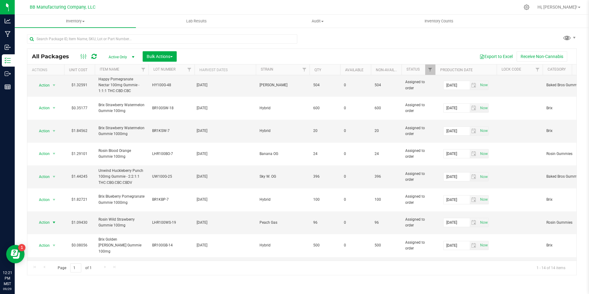
scroll to position [86, 0]
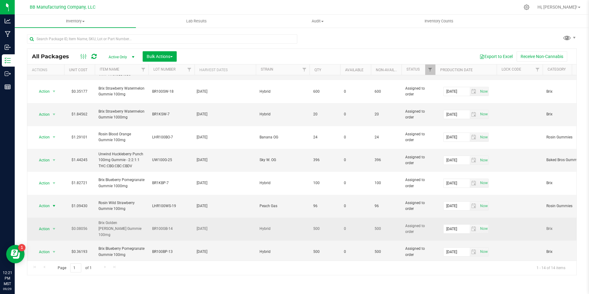
click at [55, 225] on span "select" at bounding box center [54, 229] width 8 height 9
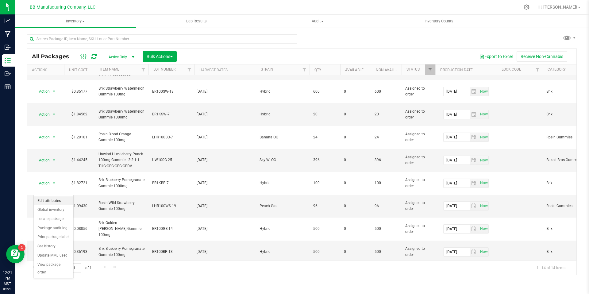
click at [53, 199] on li "Edit attributes" at bounding box center [54, 200] width 40 height 9
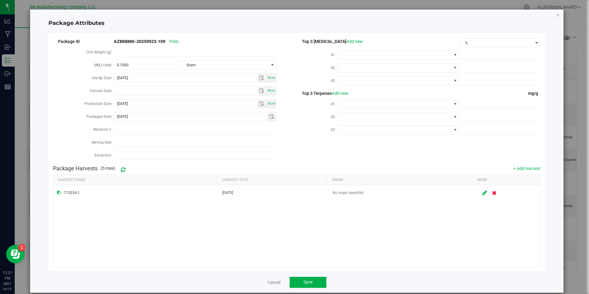
click at [268, 279] on cancel-button "Cancel" at bounding box center [273, 282] width 13 height 6
click at [272, 283] on link "Cancel" at bounding box center [273, 282] width 13 height 6
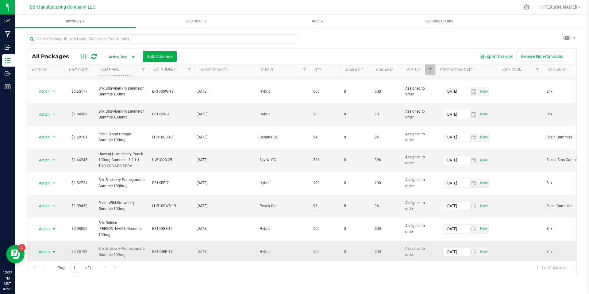
click at [55, 248] on span "select" at bounding box center [54, 252] width 8 height 9
click at [52, 125] on li "Edit attributes" at bounding box center [54, 125] width 40 height 9
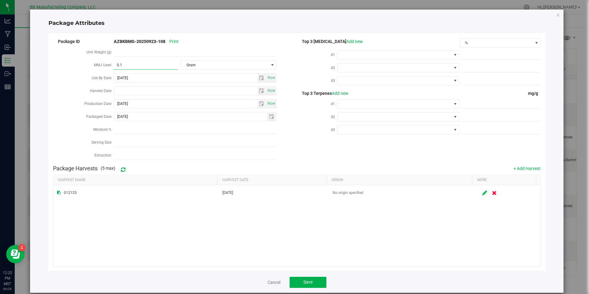
click at [137, 67] on span "0.1000 0.1" at bounding box center [146, 65] width 64 height 9
click at [268, 285] on link "Cancel" at bounding box center [273, 282] width 13 height 6
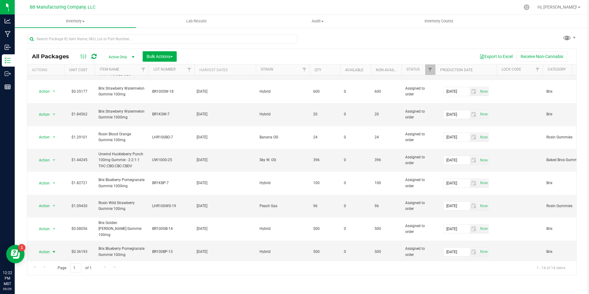
click at [50, 293] on span "select" at bounding box center [54, 297] width 8 height 9
click at [48, 166] on li "Edit attributes" at bounding box center [54, 165] width 40 height 9
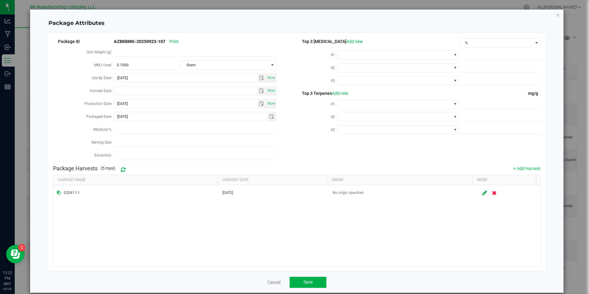
click at [271, 286] on div "Cancel Save" at bounding box center [296, 281] width 497 height 21
click at [270, 284] on link "Cancel" at bounding box center [273, 282] width 13 height 6
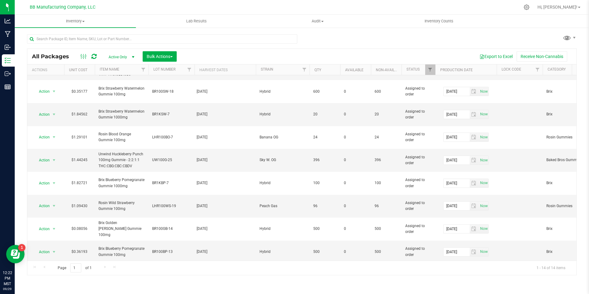
click at [48, 270] on span "Action" at bounding box center [41, 274] width 17 height 9
click at [48, 145] on li "Edit attributes" at bounding box center [54, 145] width 40 height 9
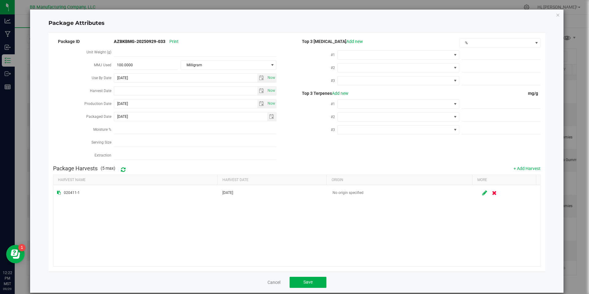
click at [134, 60] on div "100.0000 100" at bounding box center [146, 64] width 64 height 11
click at [139, 71] on div "MMJ Used 100.0000 100 Milligram" at bounding box center [175, 65] width 244 height 13
click at [139, 69] on span "100.0000 100" at bounding box center [146, 65] width 64 height 9
click at [139, 66] on span "100.0000 100" at bounding box center [146, 65] width 64 height 9
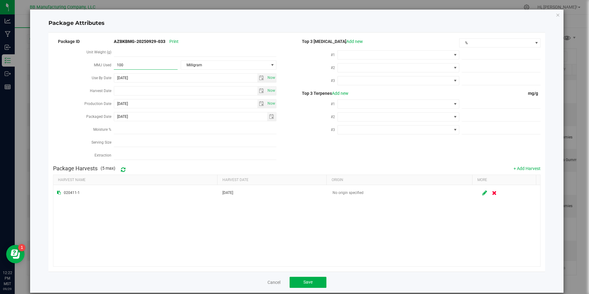
click at [139, 66] on input "100" at bounding box center [146, 65] width 64 height 9
type input ".1"
type input "0.1000"
click at [208, 67] on span "Milligram" at bounding box center [224, 65] width 87 height 9
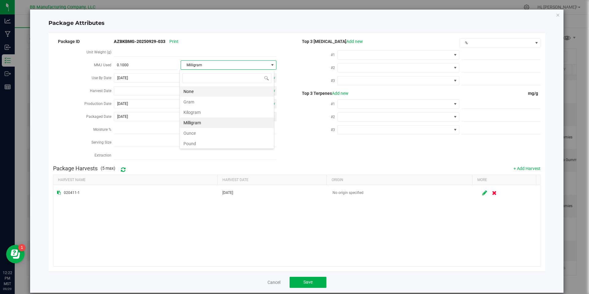
scroll to position [9, 95]
click at [200, 108] on li "Kilogram" at bounding box center [227, 112] width 94 height 10
click at [202, 63] on span "Kilogram" at bounding box center [224, 65] width 87 height 9
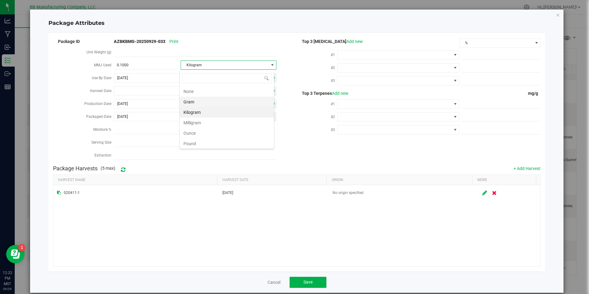
click at [200, 100] on li "Gram" at bounding box center [227, 102] width 94 height 10
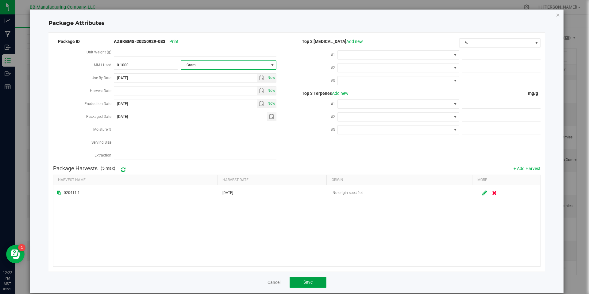
click at [307, 285] on button "Save" at bounding box center [308, 282] width 37 height 11
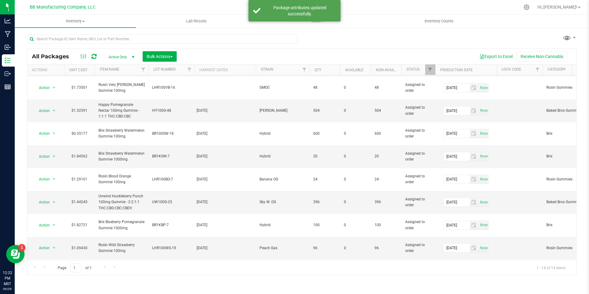
scroll to position [86, 0]
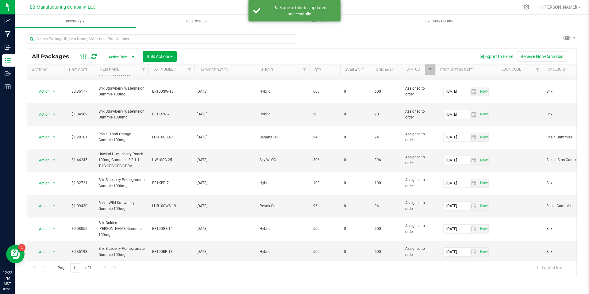
click at [55, 270] on span "select" at bounding box center [54, 274] width 8 height 9
click at [45, 144] on li "Edit attributes" at bounding box center [54, 145] width 40 height 9
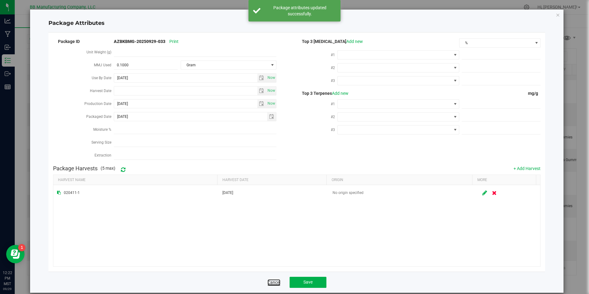
click at [267, 280] on link "Cancel" at bounding box center [273, 282] width 13 height 6
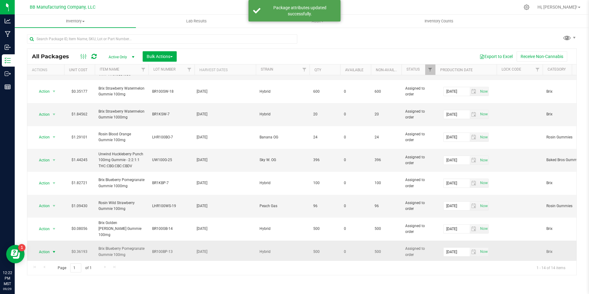
click at [49, 248] on span "Action" at bounding box center [41, 252] width 17 height 9
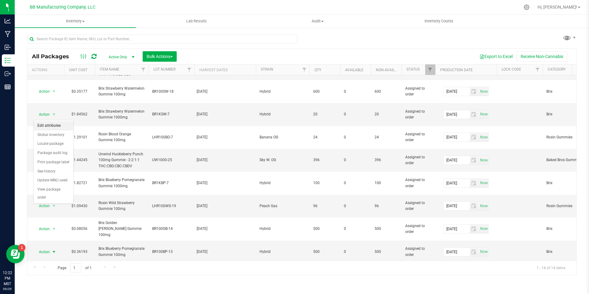
click at [51, 125] on li "Edit attributes" at bounding box center [54, 125] width 40 height 9
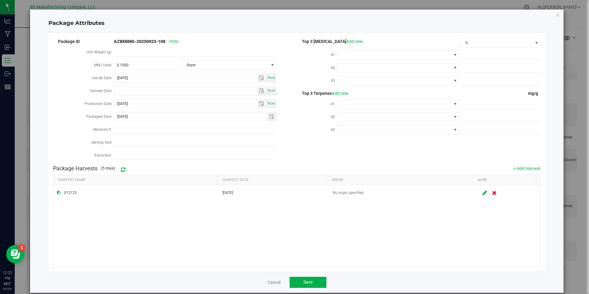
click at [274, 289] on div "Cancel Save" at bounding box center [296, 281] width 497 height 21
click at [273, 285] on link "Cancel" at bounding box center [273, 282] width 13 height 6
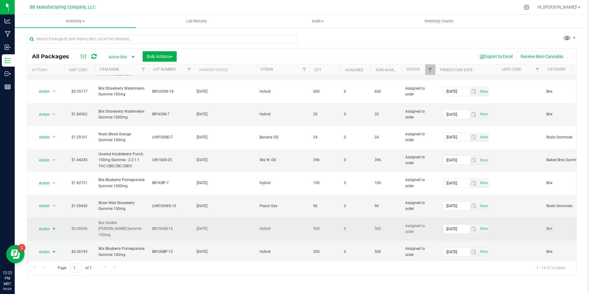
click at [45, 225] on span "Action" at bounding box center [41, 229] width 17 height 9
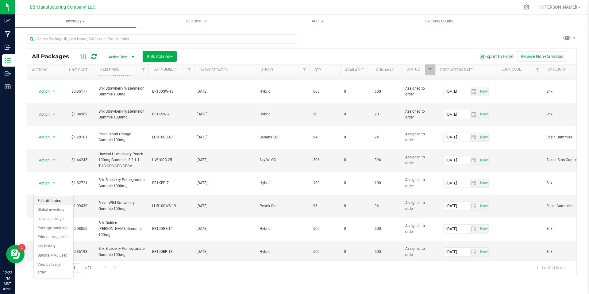
click at [56, 202] on li "Edit attributes" at bounding box center [54, 200] width 40 height 9
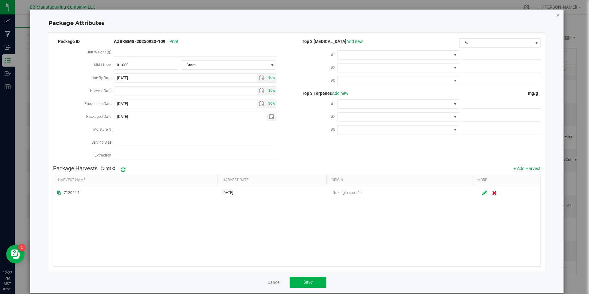
click at [267, 278] on div "Cancel Save" at bounding box center [296, 281] width 497 height 21
click at [271, 284] on link "Cancel" at bounding box center [273, 282] width 13 height 6
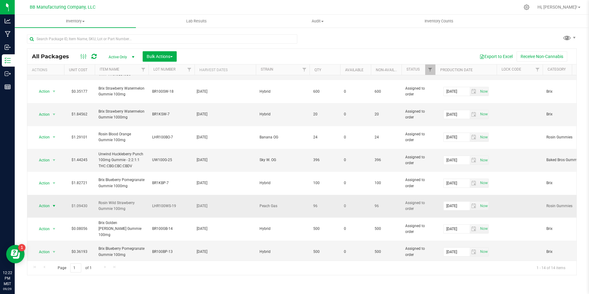
click at [48, 202] on span "Action" at bounding box center [41, 206] width 17 height 9
click at [55, 185] on li "Edit attributes" at bounding box center [54, 183] width 40 height 9
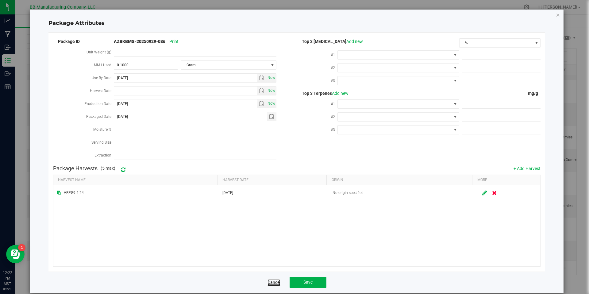
click at [271, 285] on link "Cancel" at bounding box center [273, 282] width 13 height 6
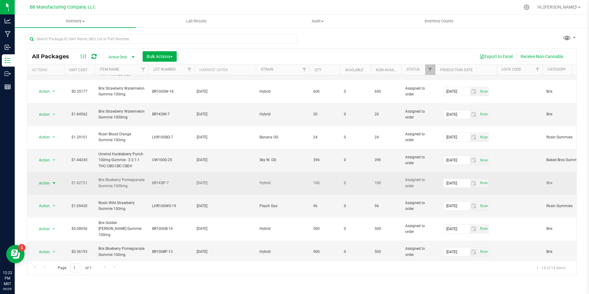
click at [47, 179] on span "Action" at bounding box center [41, 183] width 17 height 9
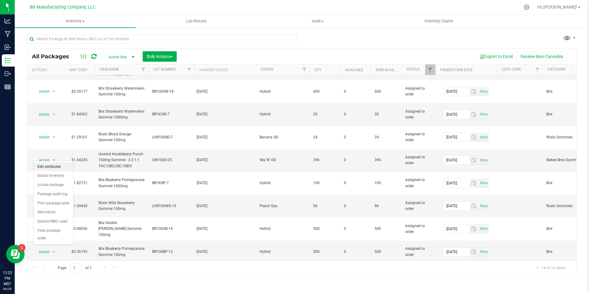
click at [51, 164] on li "Edit attributes" at bounding box center [54, 166] width 40 height 9
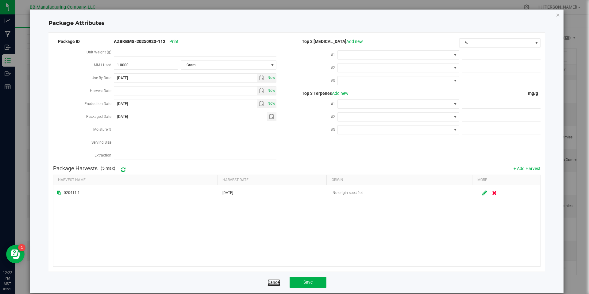
click at [276, 283] on link "Cancel" at bounding box center [273, 282] width 13 height 6
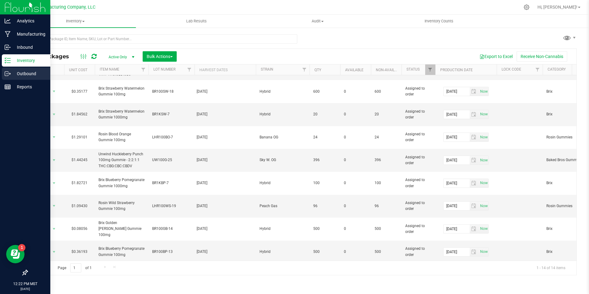
click at [13, 71] on p "Outbound" at bounding box center [29, 73] width 37 height 7
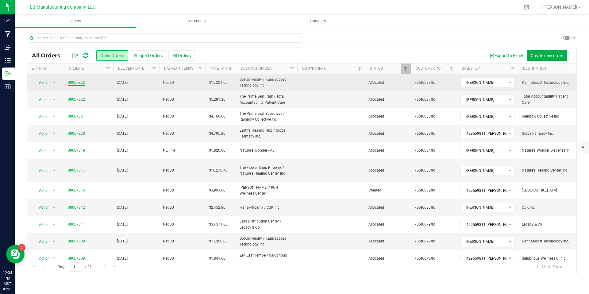
click at [75, 80] on td "00007323" at bounding box center [88, 82] width 49 height 17
click at [75, 81] on link "00007323" at bounding box center [76, 83] width 17 height 6
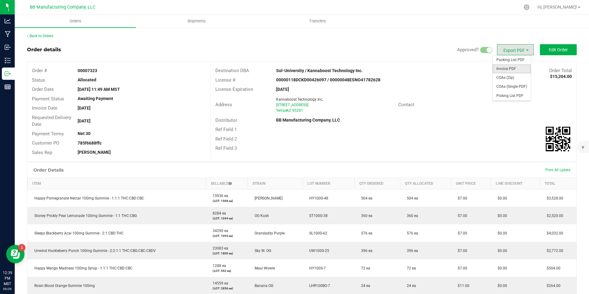
click at [513, 65] on span "Invoice PDF" at bounding box center [512, 68] width 38 height 9
click at [198, 22] on span "Shipments" at bounding box center [196, 21] width 35 height 6
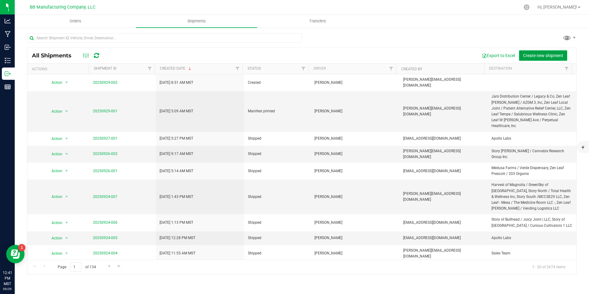
click at [536, 58] on span "Create new shipment" at bounding box center [543, 55] width 40 height 5
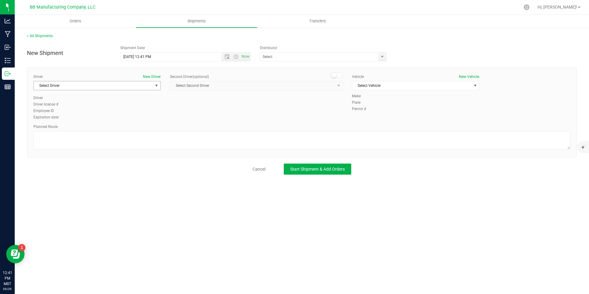
click at [142, 86] on span "Select Driver" at bounding box center [93, 85] width 119 height 9
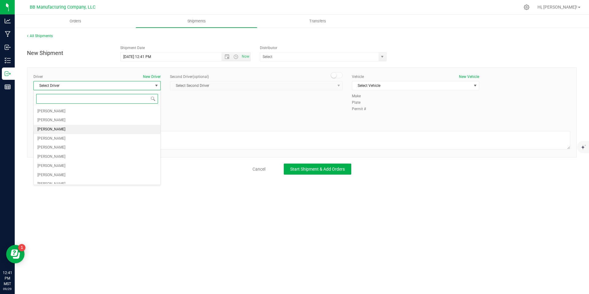
click at [64, 132] on li "Marquis Cerillo" at bounding box center [97, 129] width 127 height 9
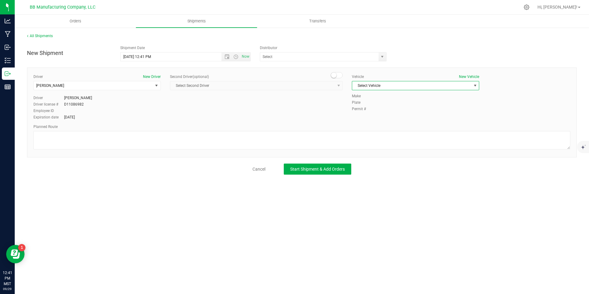
click at [402, 85] on span "Select Vehicle" at bounding box center [411, 85] width 119 height 9
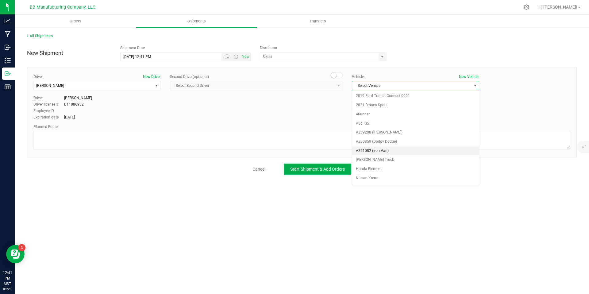
click at [383, 148] on li "AZ51082 (Iron Van)" at bounding box center [415, 150] width 127 height 9
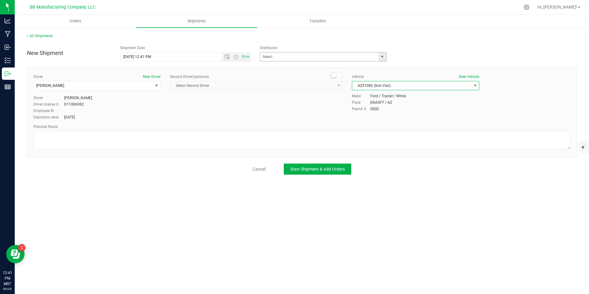
click at [385, 59] on span "select" at bounding box center [383, 56] width 8 height 9
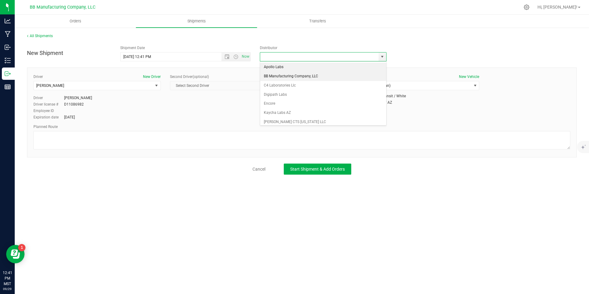
click at [308, 77] on li "BB Manufacturing Company, LLC" at bounding box center [323, 76] width 126 height 9
type input "BB Manufacturing Company, LLC"
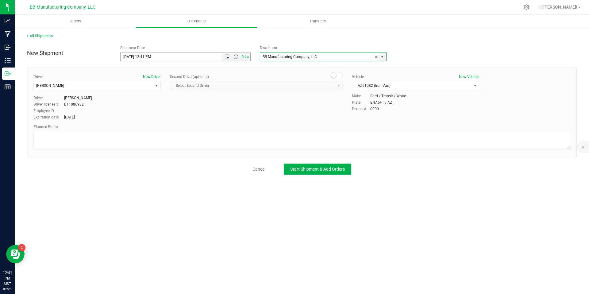
click at [229, 58] on span "Open the date view" at bounding box center [227, 56] width 5 height 5
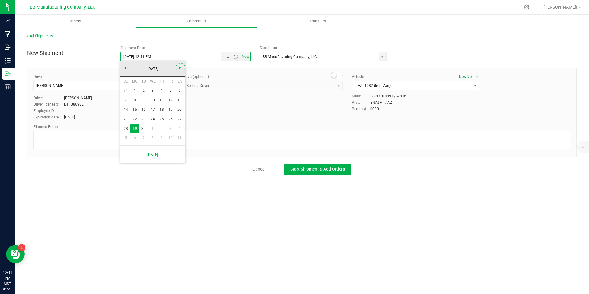
click at [177, 67] on link "Next" at bounding box center [181, 68] width 10 height 10
click at [159, 89] on link "2" at bounding box center [161, 91] width 9 height 10
click at [234, 57] on span "Open the time view" at bounding box center [235, 56] width 5 height 5
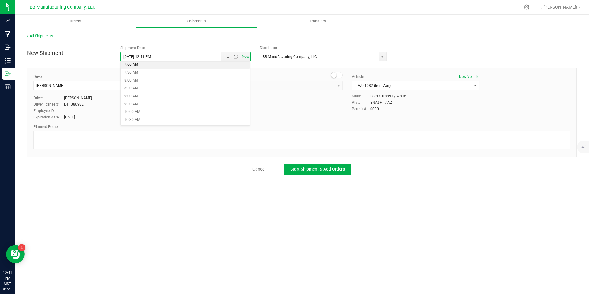
click at [139, 67] on li "7:00 AM" at bounding box center [185, 65] width 129 height 8
type input "10/2/2025 7:00 AM"
click at [314, 167] on span "Start Shipment & Add Orders" at bounding box center [317, 169] width 55 height 5
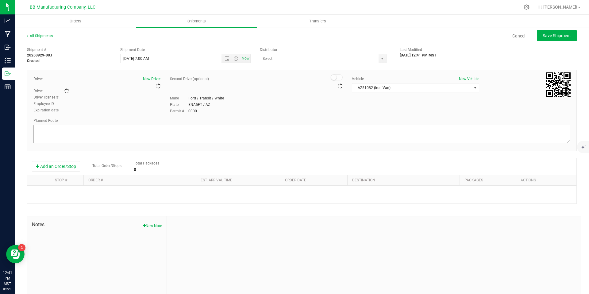
type input "BB Manufacturing Company, LLC"
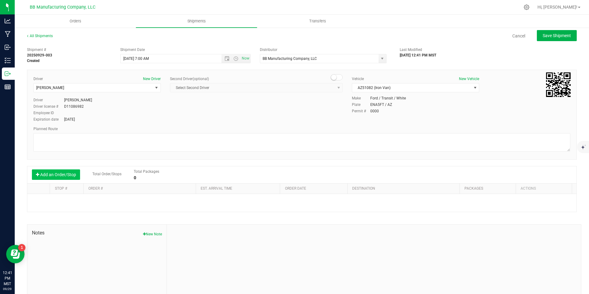
click at [54, 175] on button "Add an Order/Stop" at bounding box center [56, 174] width 48 height 10
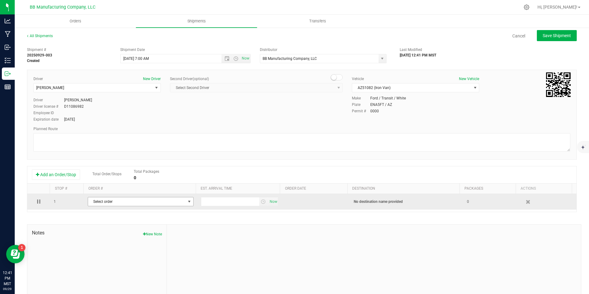
click at [122, 202] on span "Select order" at bounding box center [137, 201] width 98 height 9
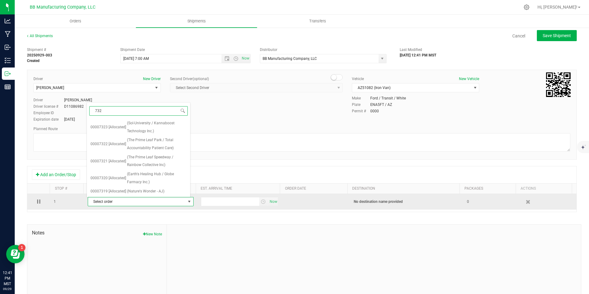
type input "7323"
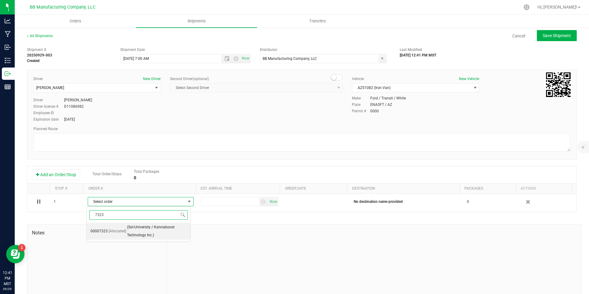
click at [132, 227] on span "(Sol-University / Kannaboost Technology Inc.)" at bounding box center [157, 231] width 60 height 16
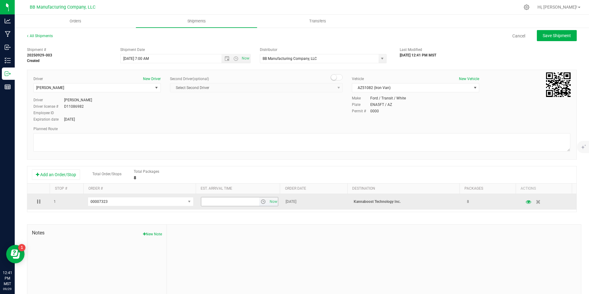
click at [261, 200] on span "select" at bounding box center [263, 201] width 5 height 5
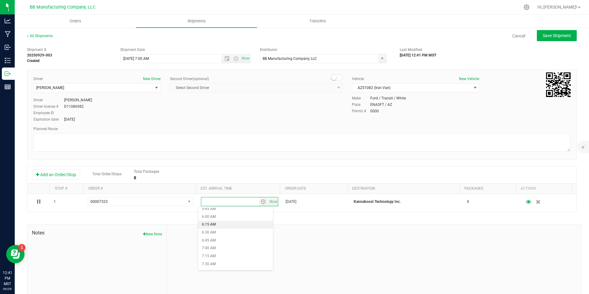
scroll to position [201, 0]
click at [218, 248] on li "7:30 AM" at bounding box center [235, 247] width 75 height 8
click at [556, 26] on ul "Orders Shipments Transfers" at bounding box center [309, 21] width 589 height 13
click at [556, 27] on ul "Orders Shipments Transfers" at bounding box center [309, 21] width 589 height 13
click at [564, 39] on button "Save Shipment" at bounding box center [557, 35] width 40 height 11
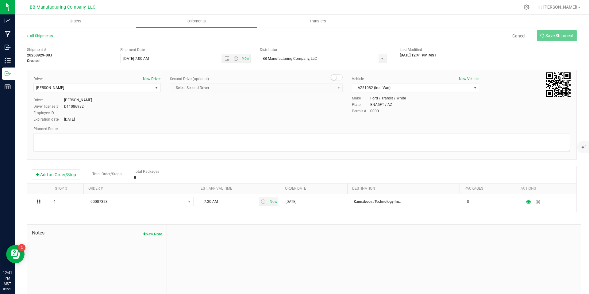
type input "10/2/2025 2:00 PM"
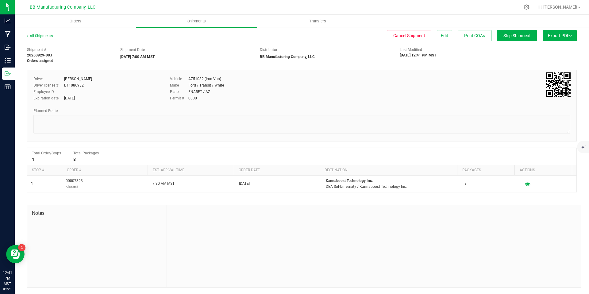
click at [559, 37] on span "Export PDF" at bounding box center [560, 35] width 24 height 5
click at [548, 48] on span "Manifest by Package ID" at bounding box center [550, 49] width 39 height 4
